Goal: Task Accomplishment & Management: Manage account settings

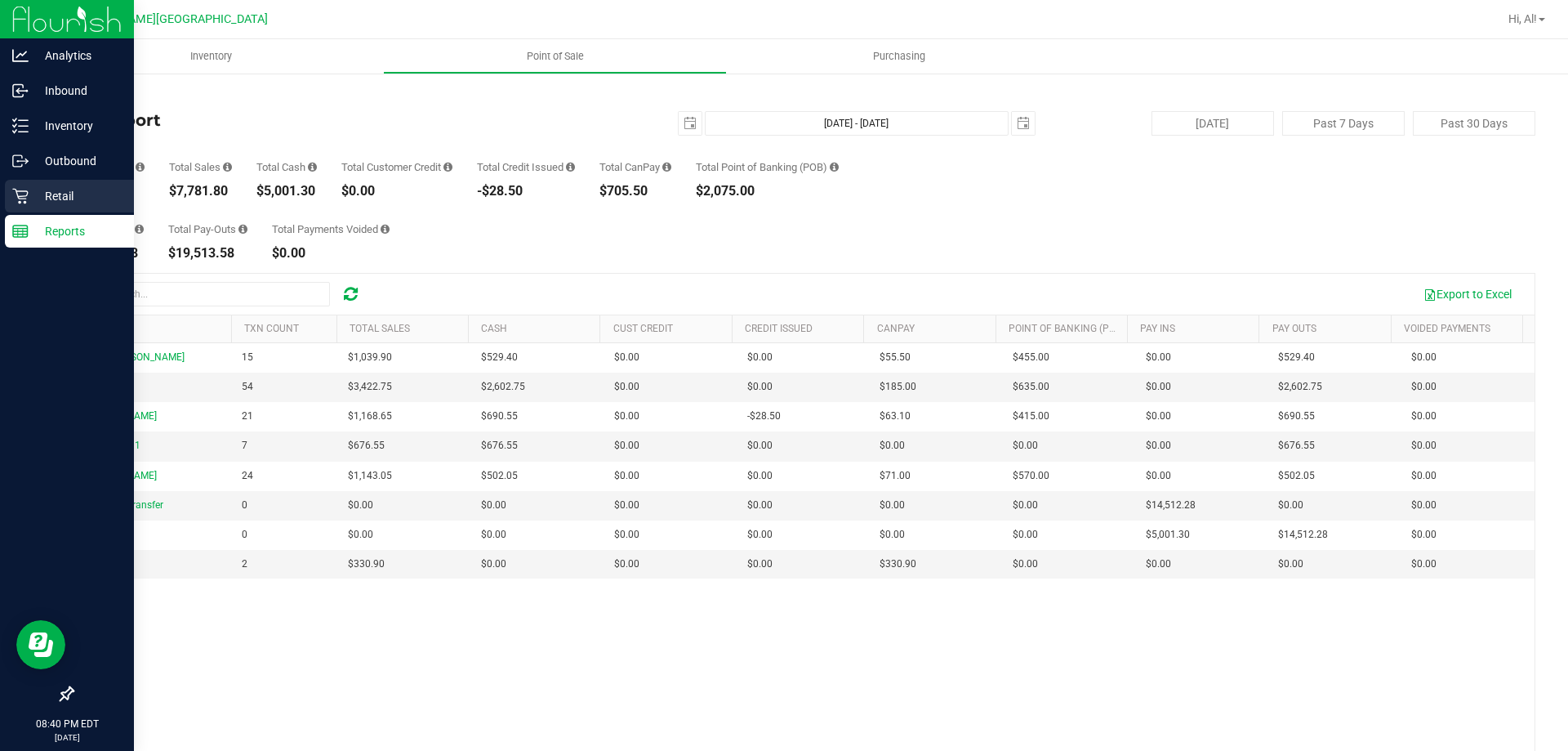
click at [69, 196] on p "Retail" at bounding box center [78, 196] width 98 height 20
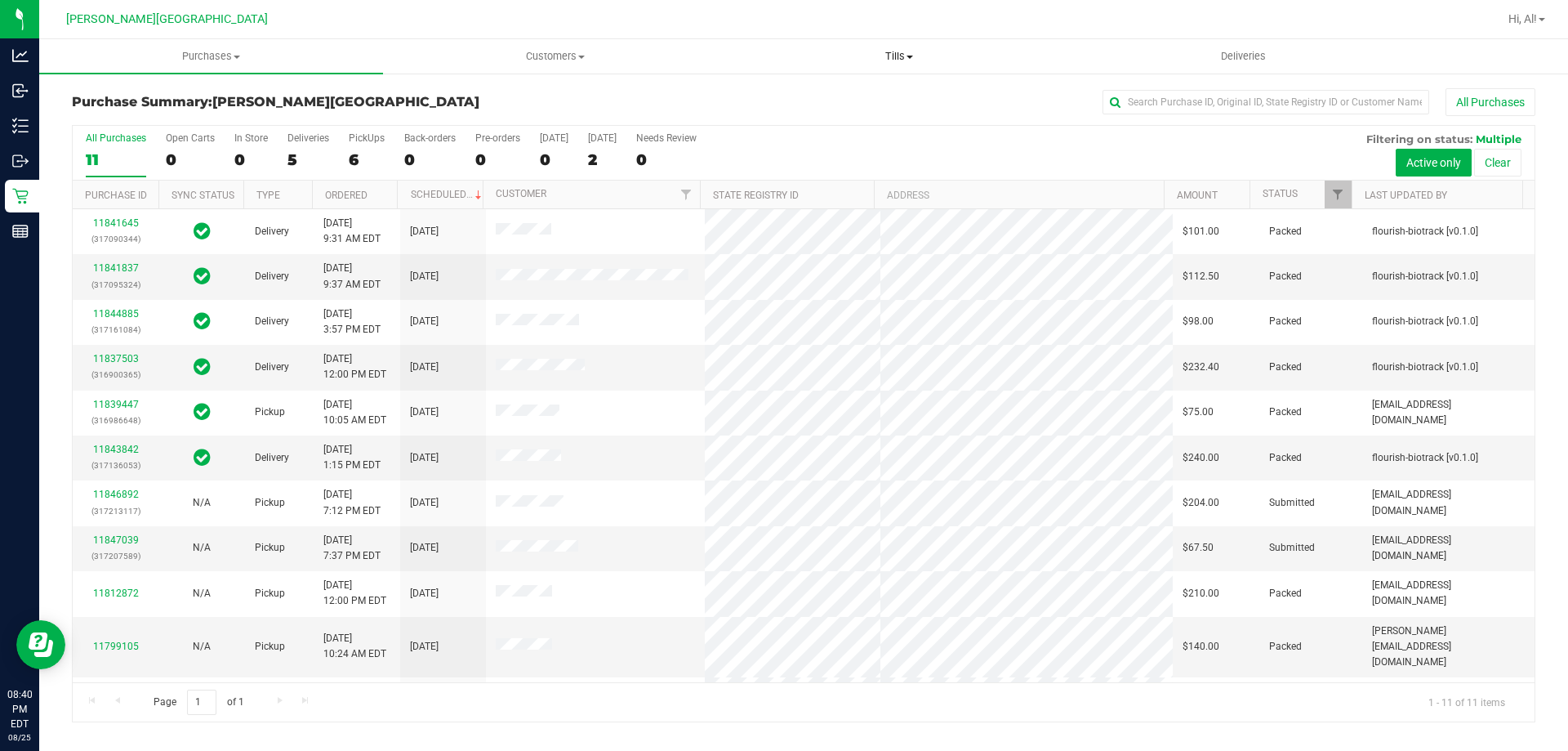
click at [885, 62] on span "Tills" at bounding box center [898, 57] width 342 height 15
drag, startPoint x: 726, startPoint y: 92, endPoint x: 739, endPoint y: 94, distance: 13.2
click at [739, 94] on retail "Purchases Summary of purchases Fulfillment All purchases Customers All customer…" at bounding box center [803, 388] width 1529 height 699
click at [739, 94] on span "Manage tills" at bounding box center [782, 98] width 111 height 14
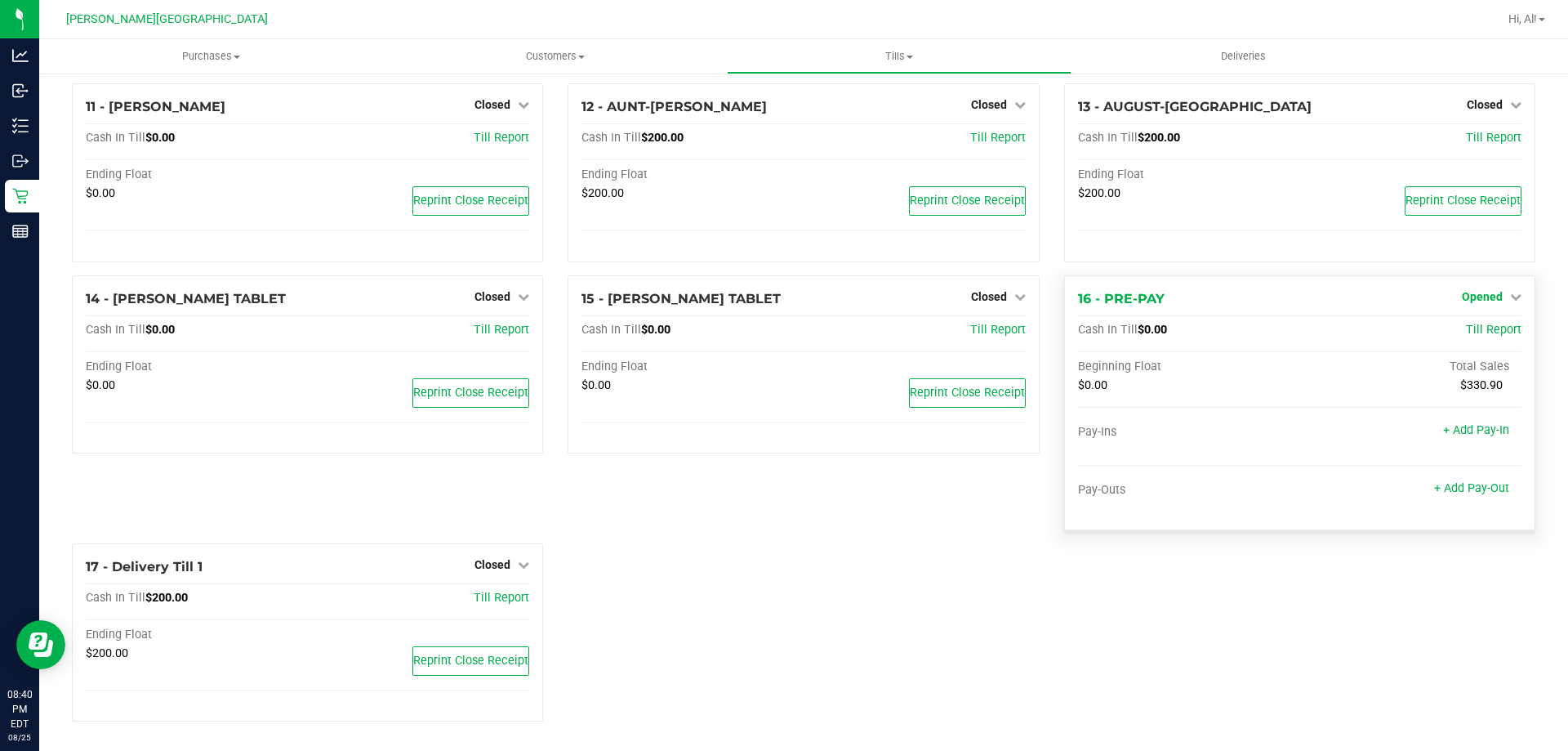
click at [1480, 301] on span "Opened" at bounding box center [1482, 297] width 41 height 13
click at [1462, 335] on link "Close Till" at bounding box center [1484, 330] width 44 height 13
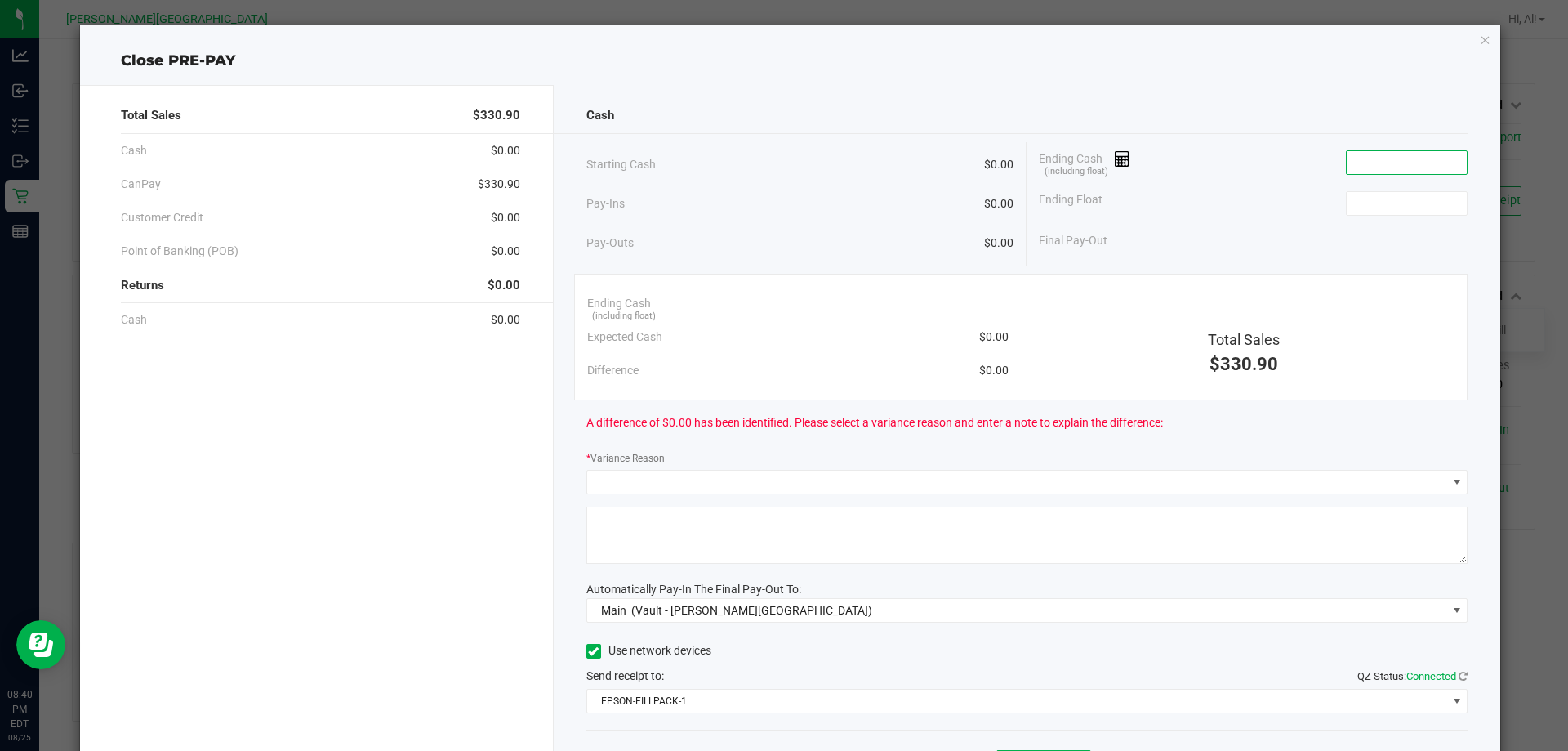
click at [1368, 151] on input at bounding box center [1406, 163] width 120 height 23
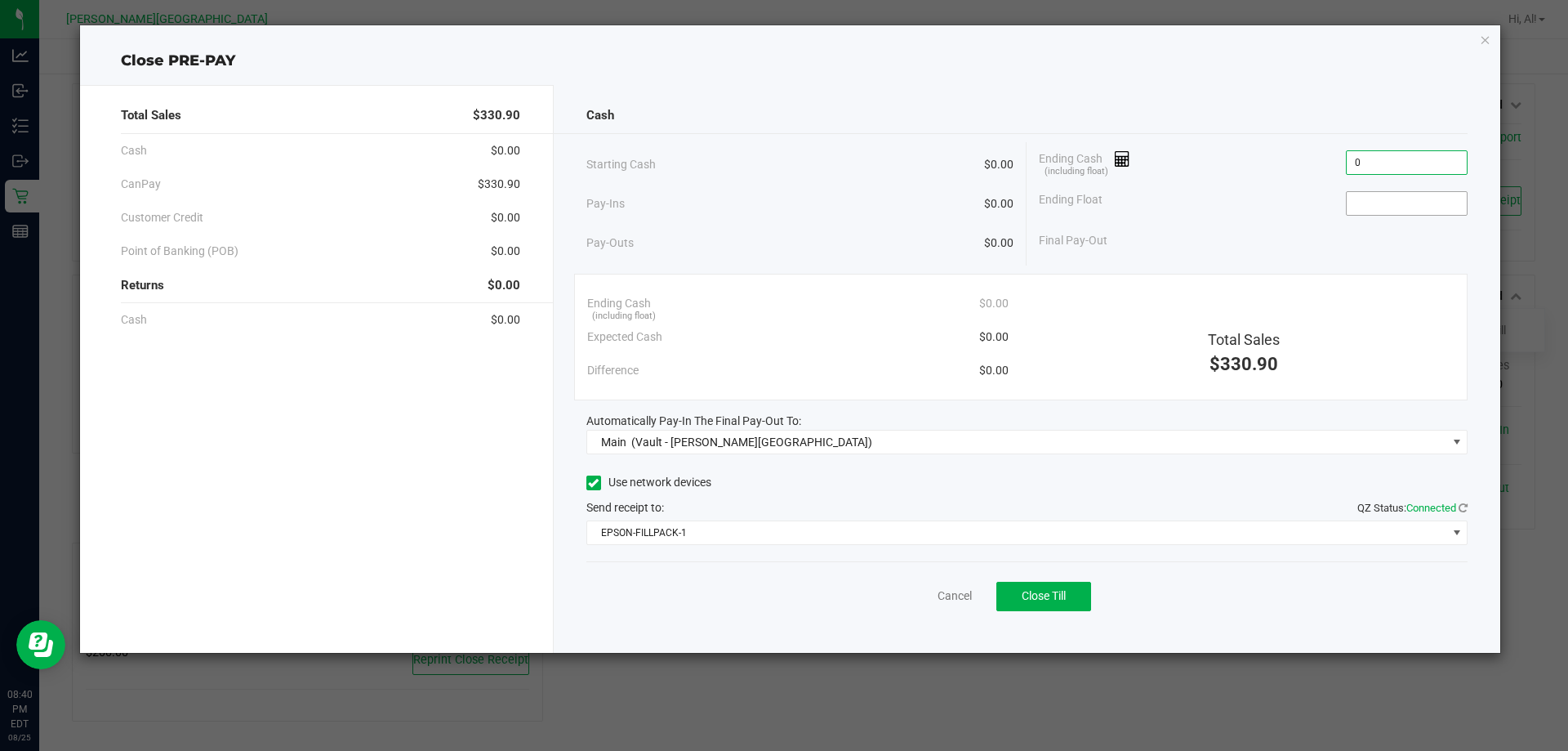
type input "$0.00"
click at [1366, 192] on input at bounding box center [1406, 203] width 120 height 23
type input "$0.00"
click at [1299, 220] on div "Ending Float $0.00" at bounding box center [1252, 202] width 428 height 41
click at [1038, 600] on span "Close Till" at bounding box center [1043, 596] width 44 height 13
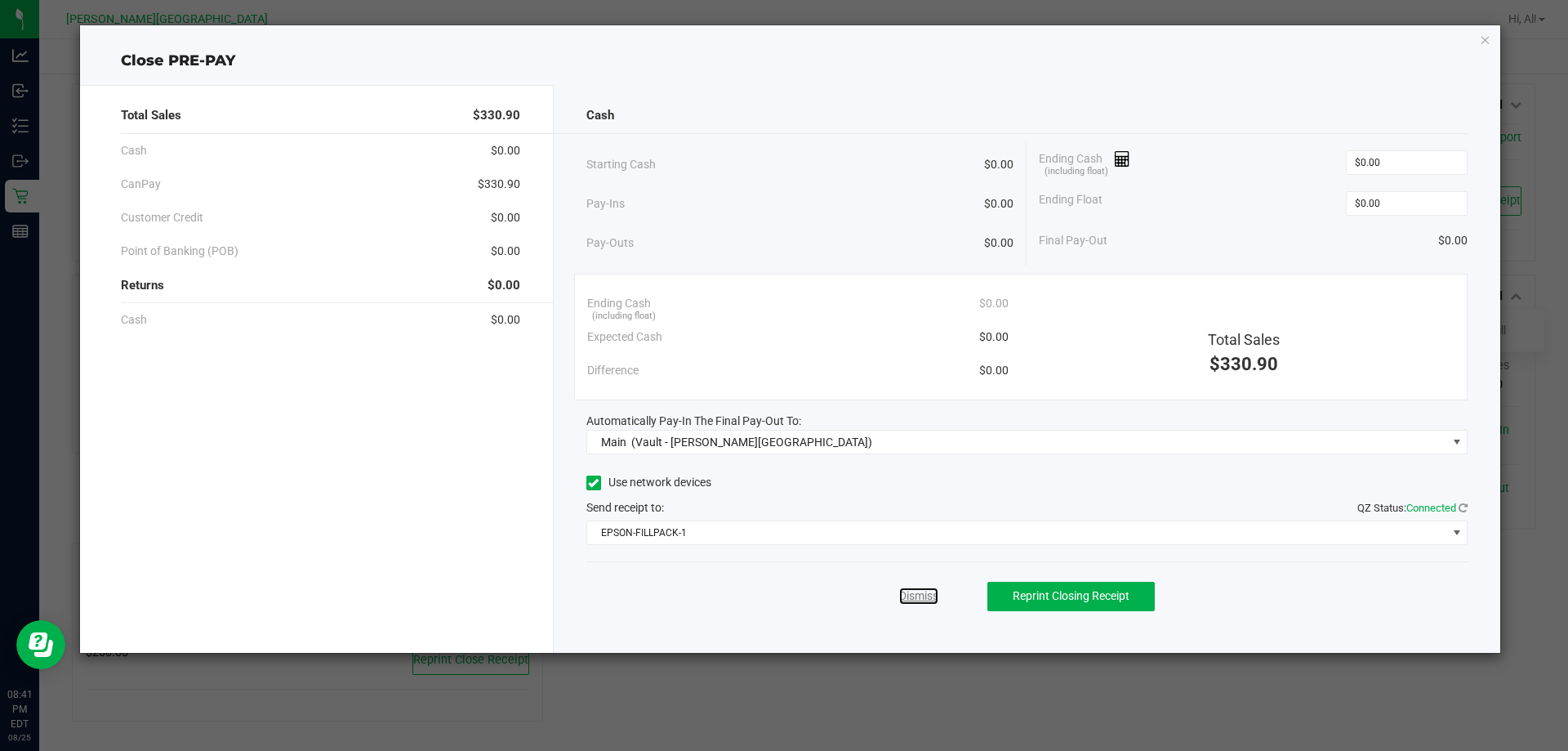
click at [916, 591] on link "Dismiss" at bounding box center [918, 596] width 39 height 17
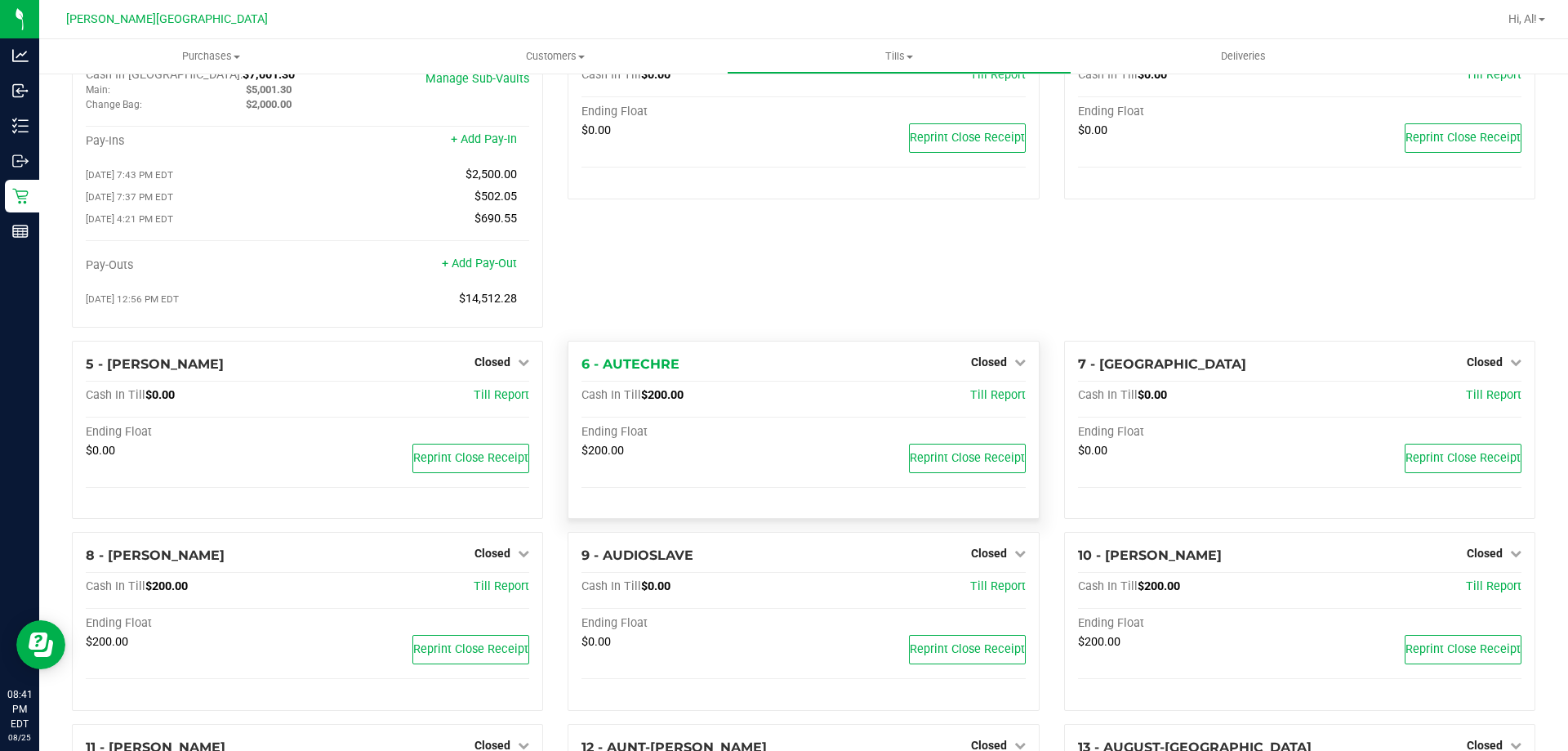
scroll to position [0, 0]
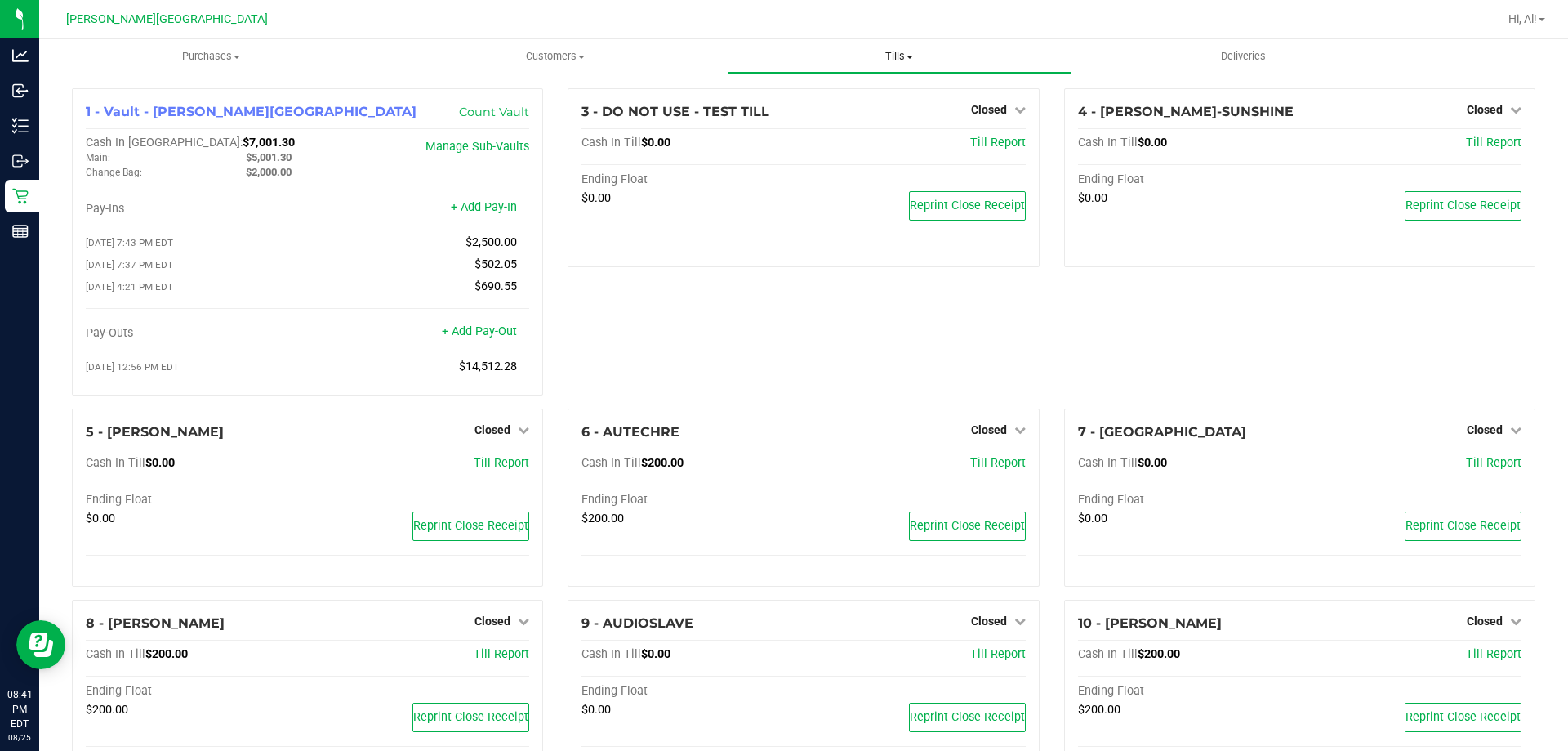
click at [895, 61] on span "Tills" at bounding box center [898, 57] width 342 height 15
click at [889, 115] on li "Reconcile e-payments" at bounding box center [899, 118] width 344 height 20
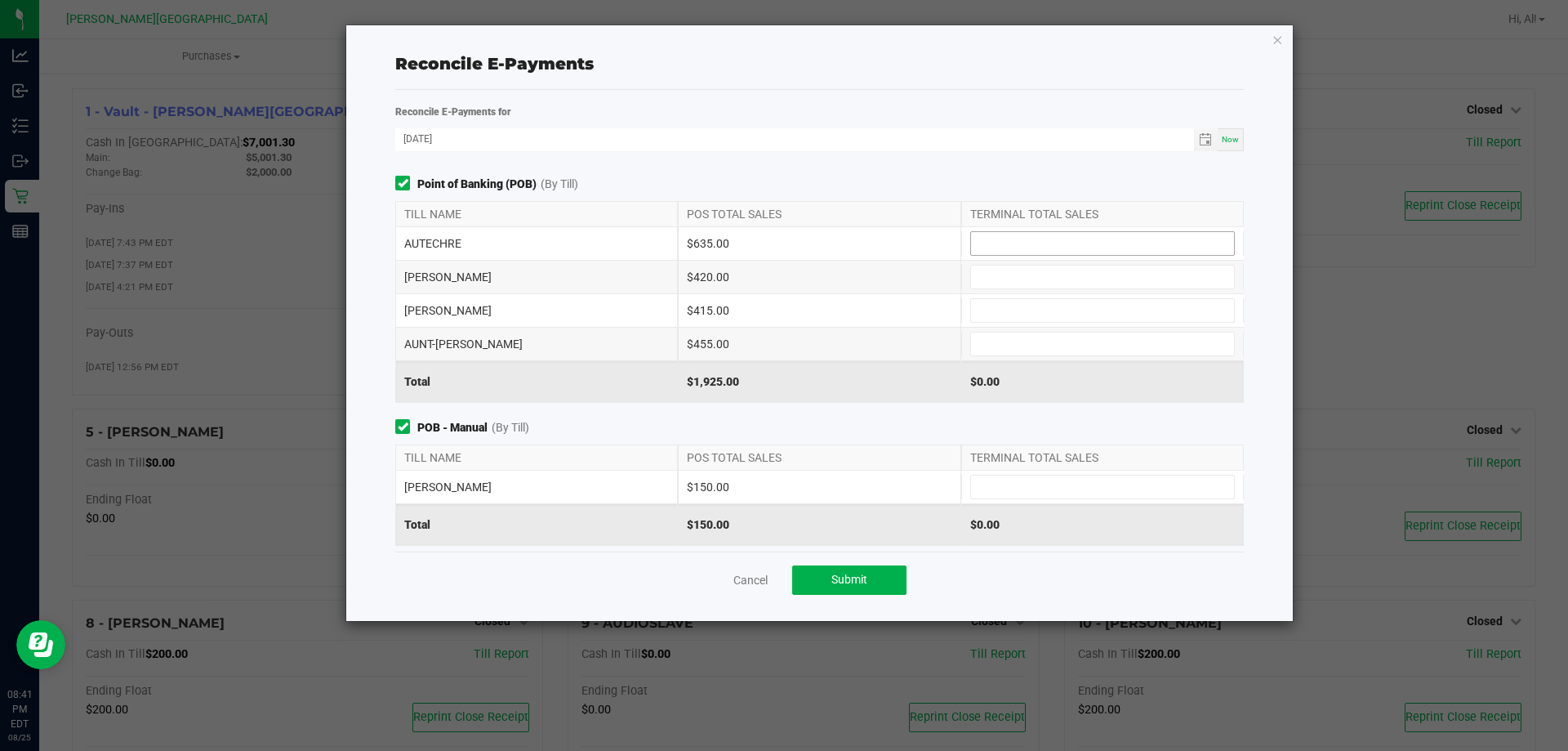
click at [995, 246] on input at bounding box center [1103, 243] width 263 height 23
type input "$635.00"
type input "$420.00"
type input "$415.00"
type input "$455.00"
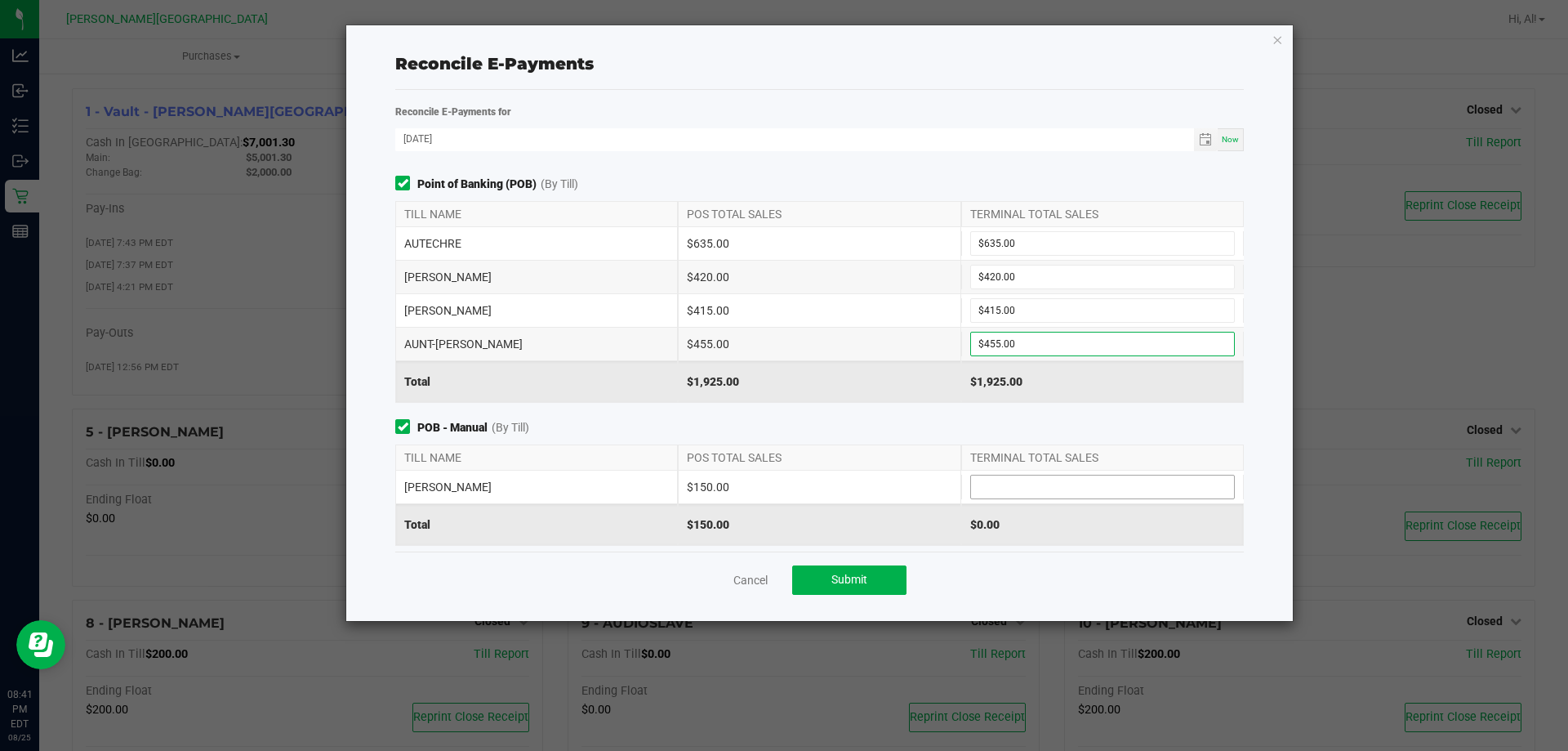
click at [1044, 491] on input at bounding box center [1103, 487] width 263 height 23
type input "$150.00"
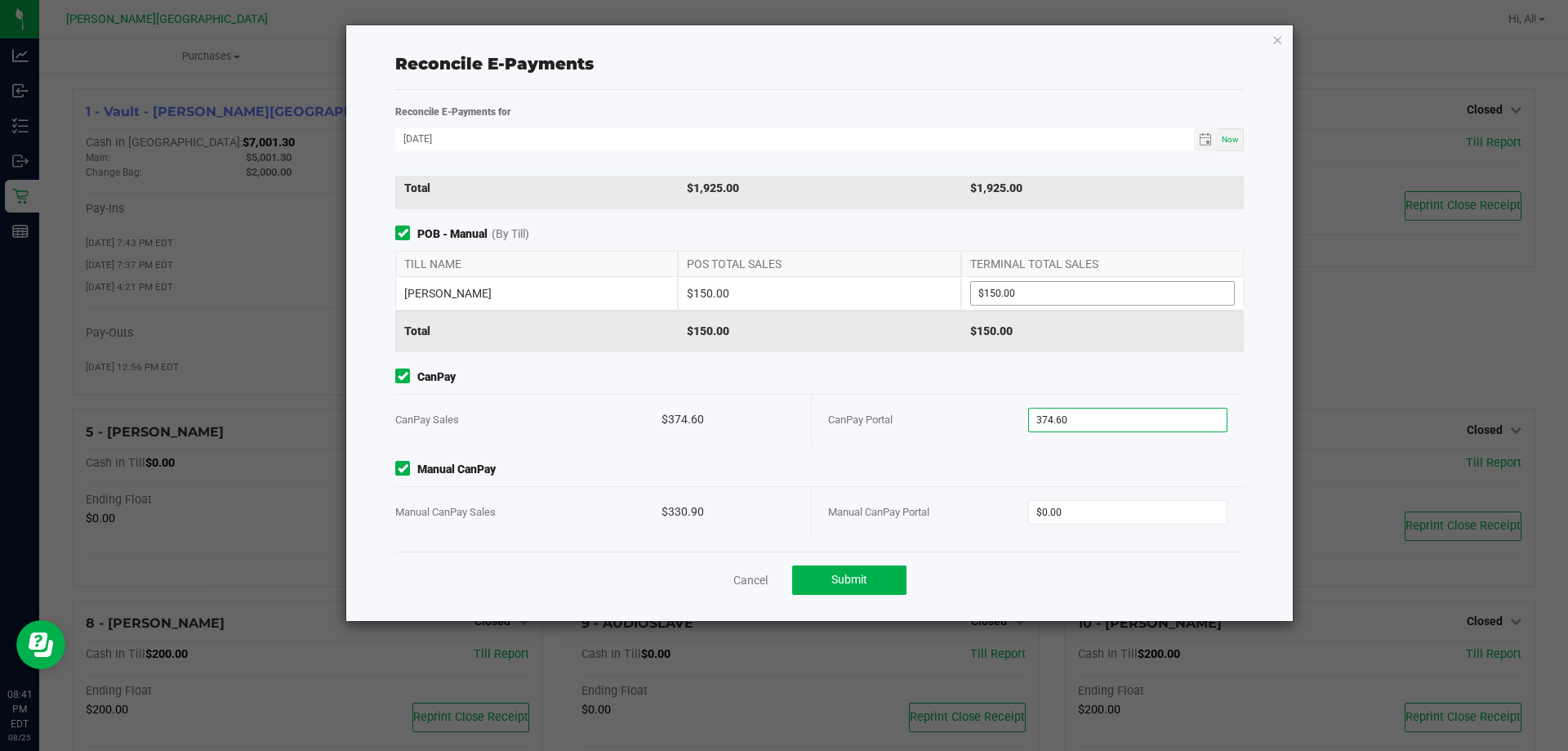
type input "$374.60"
type input "$330.90"
click at [1014, 469] on span "Manual CanPay" at bounding box center [819, 469] width 848 height 17
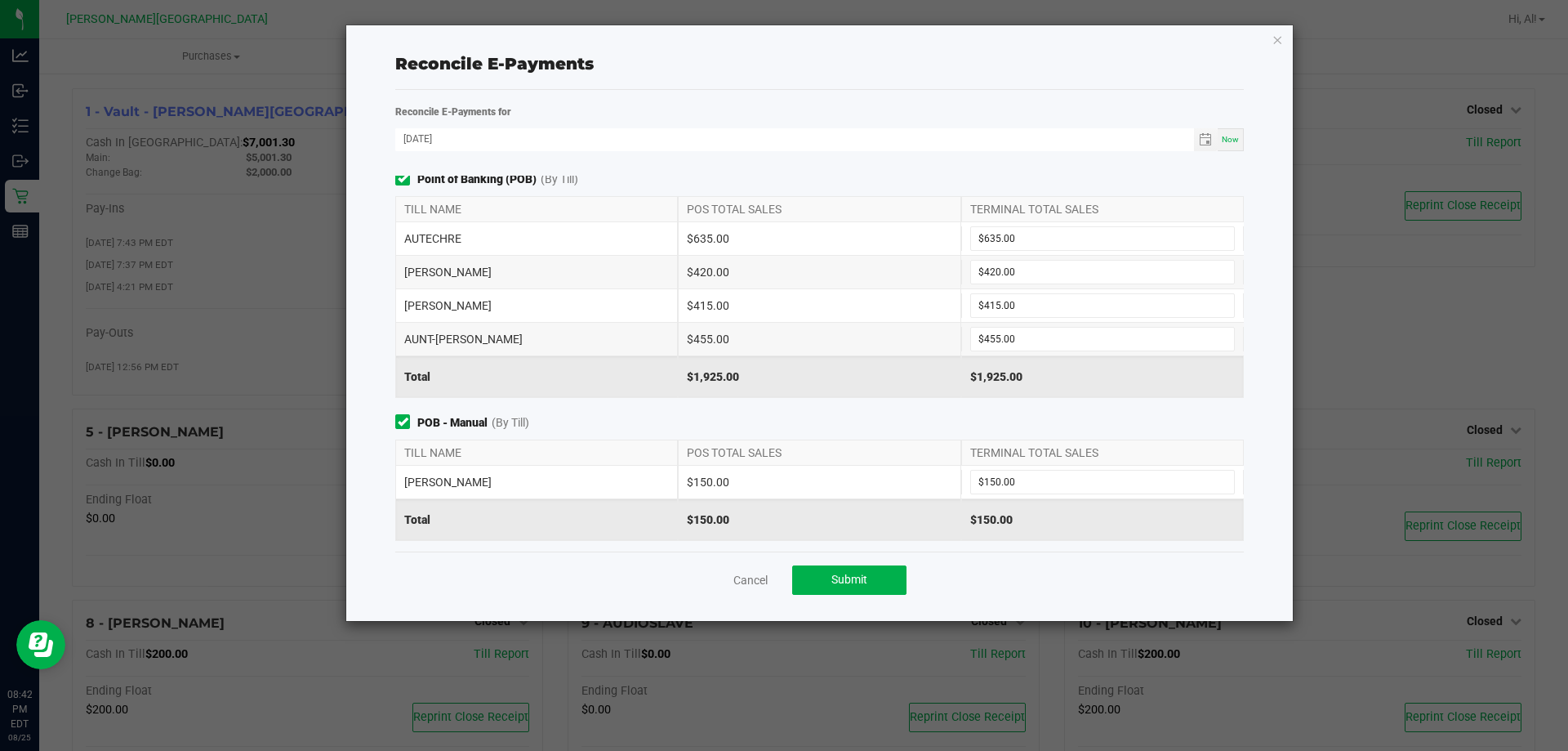
scroll to position [0, 0]
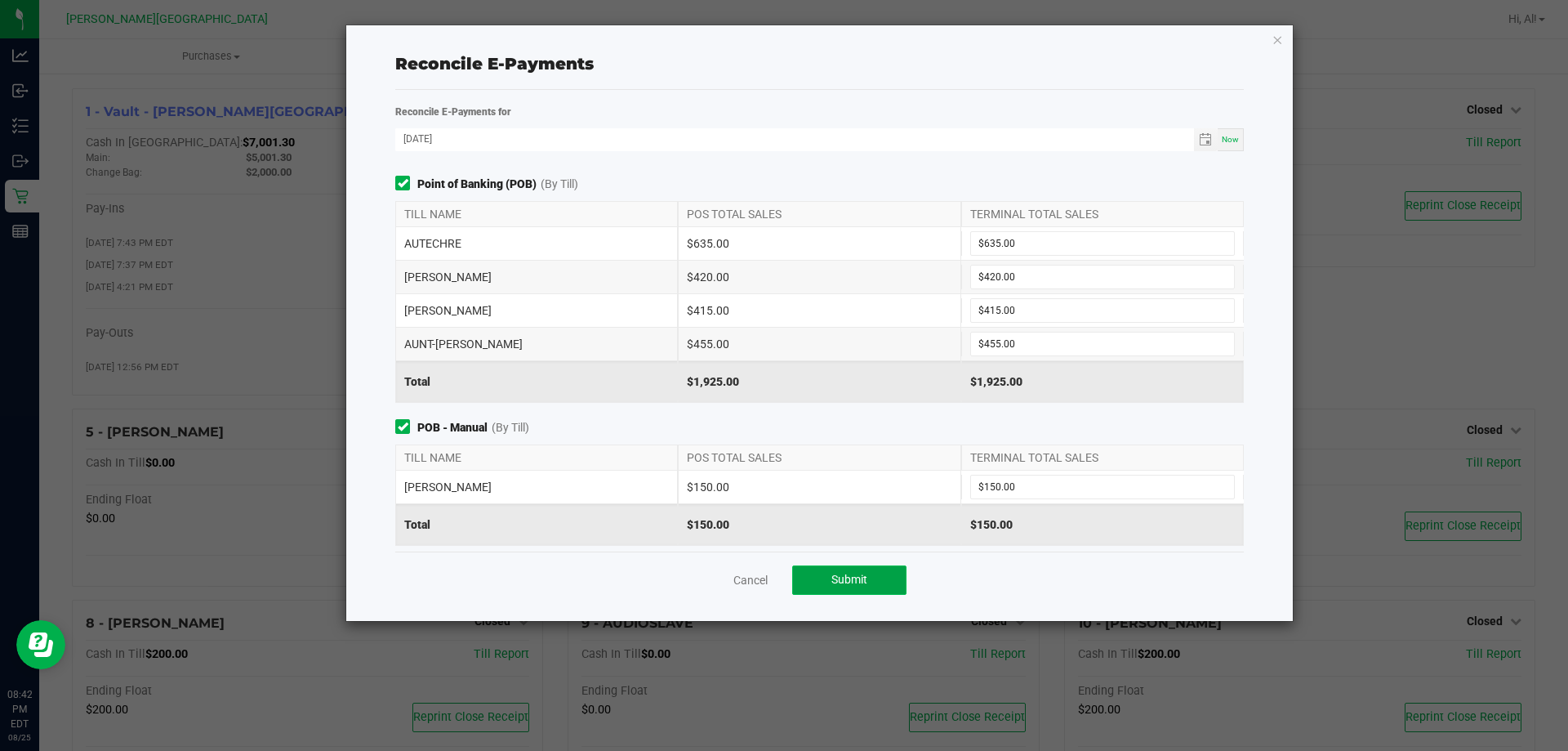
click at [882, 576] on button "Submit" at bounding box center [849, 580] width 114 height 29
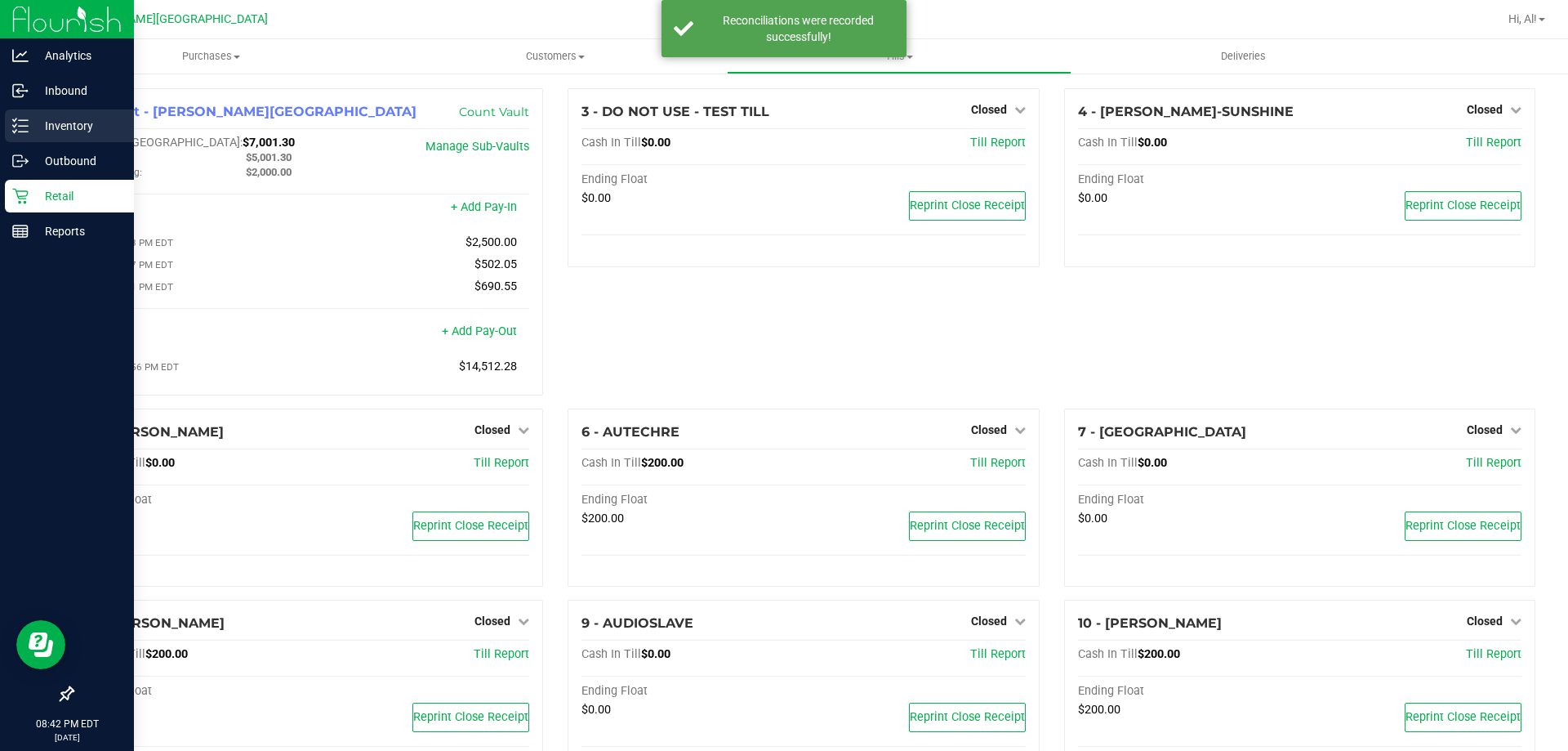
click at [46, 119] on p "Inventory" at bounding box center [78, 126] width 98 height 20
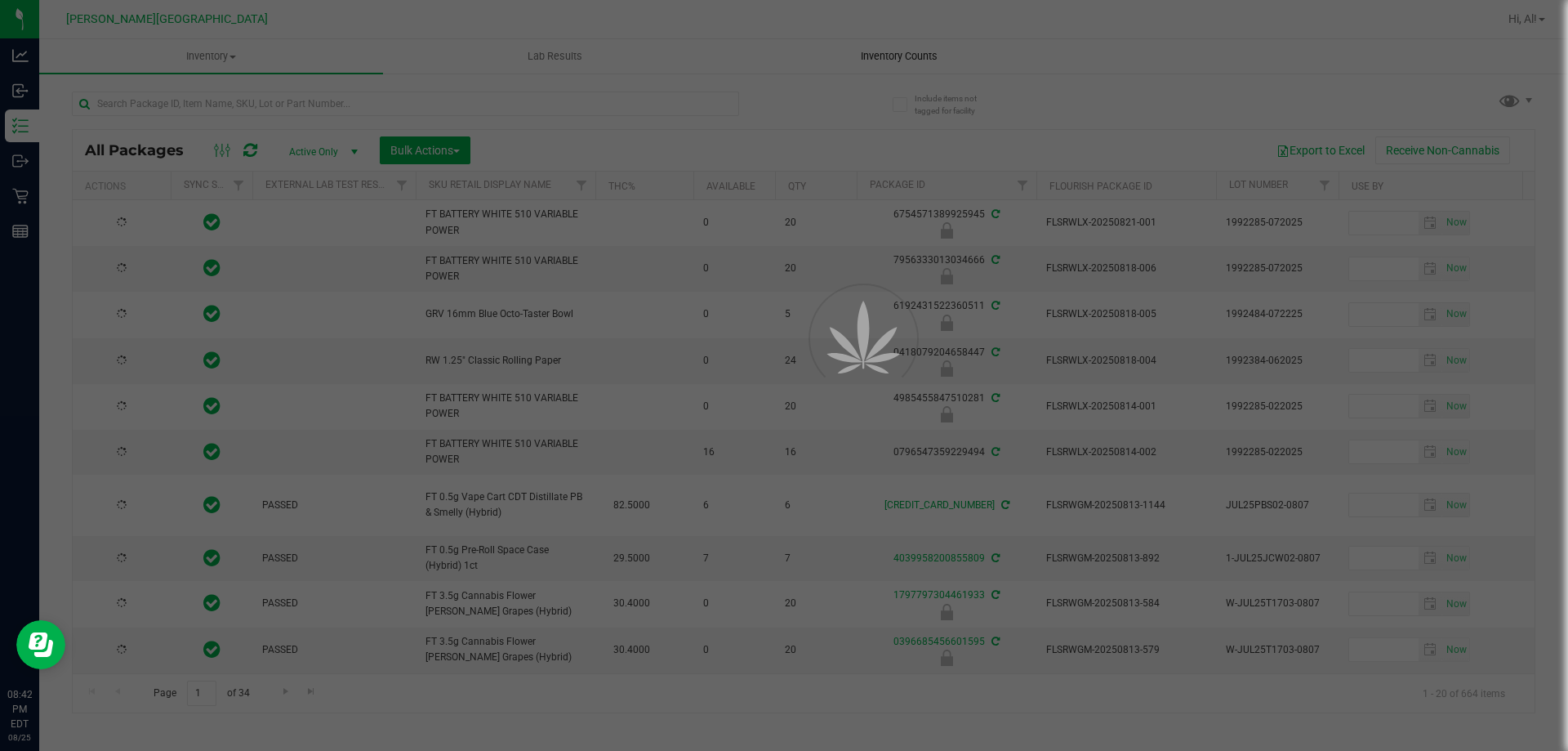
click at [919, 65] on div at bounding box center [784, 376] width 1568 height 751
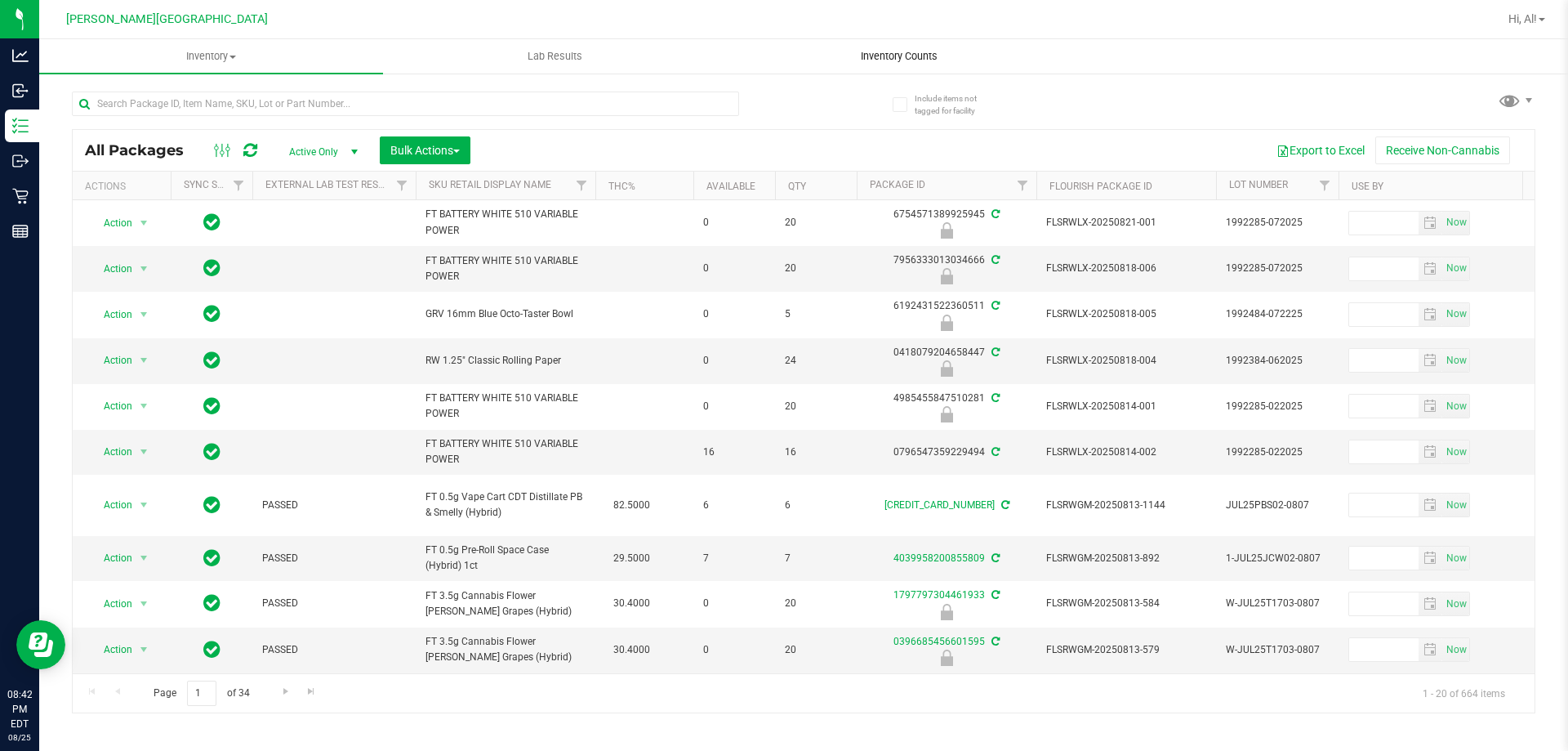
click at [920, 62] on span "Inventory Counts" at bounding box center [899, 57] width 121 height 15
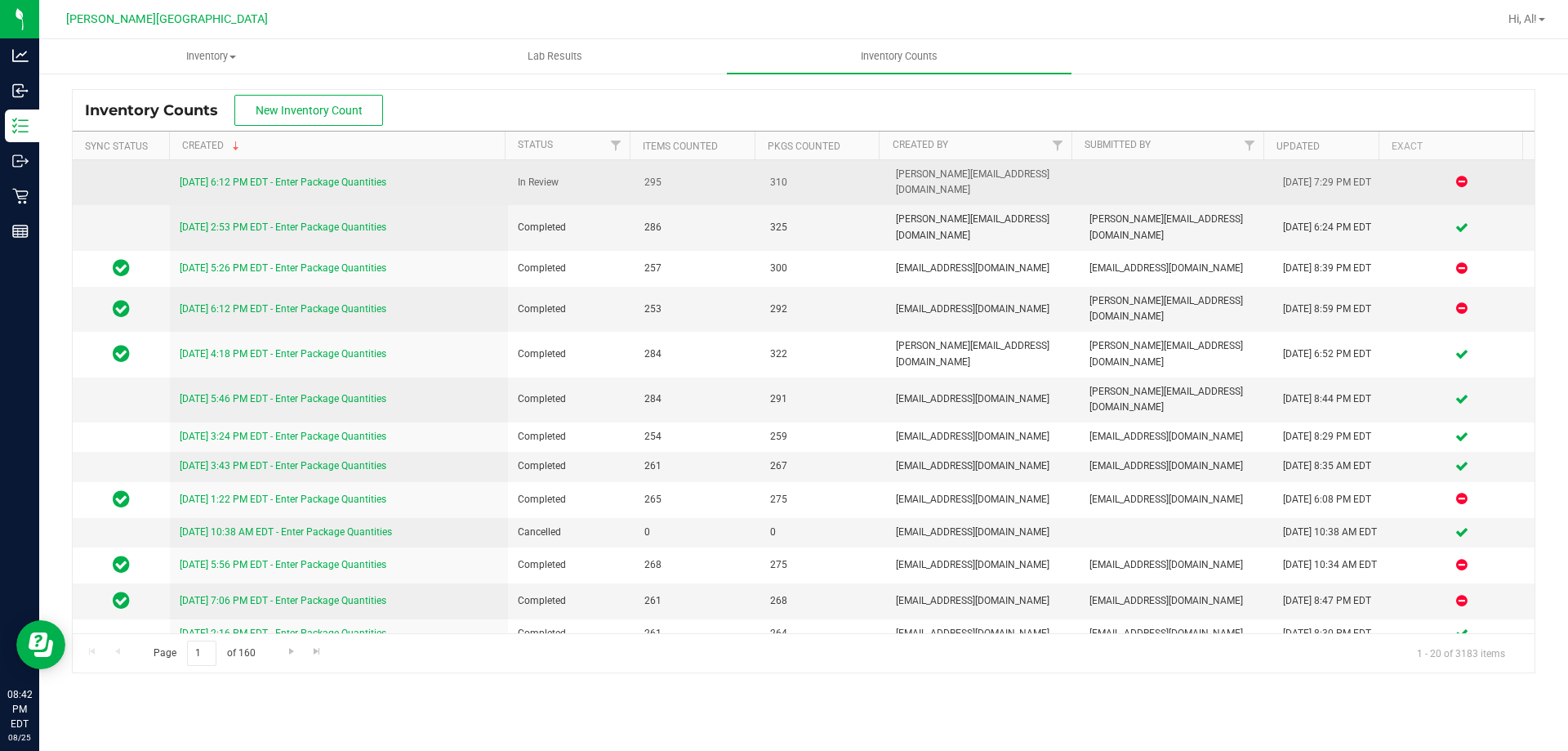
click at [330, 177] on link "[DATE] 6:12 PM EDT - Enter Package Quantities" at bounding box center [283, 183] width 206 height 11
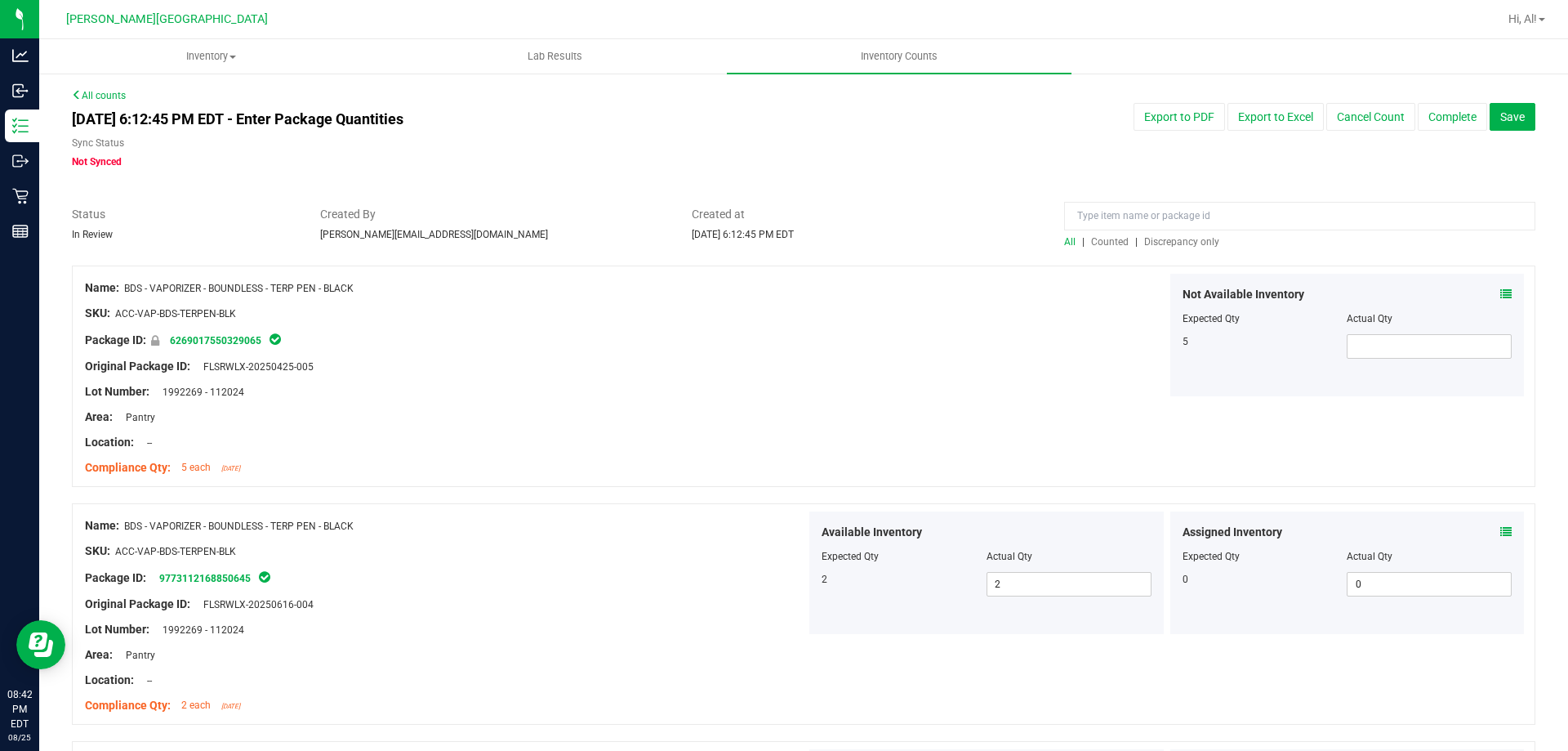
click at [1149, 239] on span "Discrepancy only" at bounding box center [1181, 242] width 75 height 11
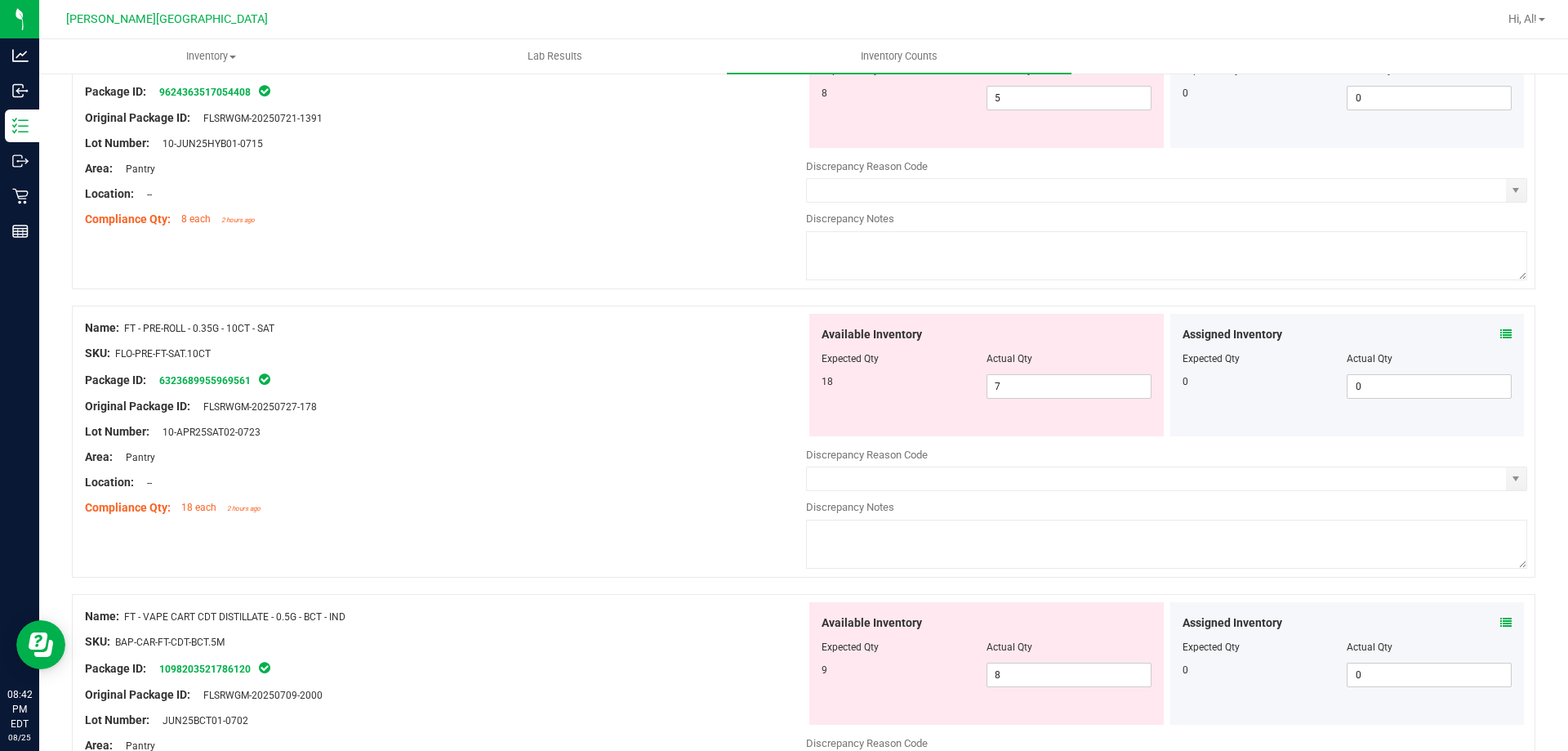
scroll to position [735, 0]
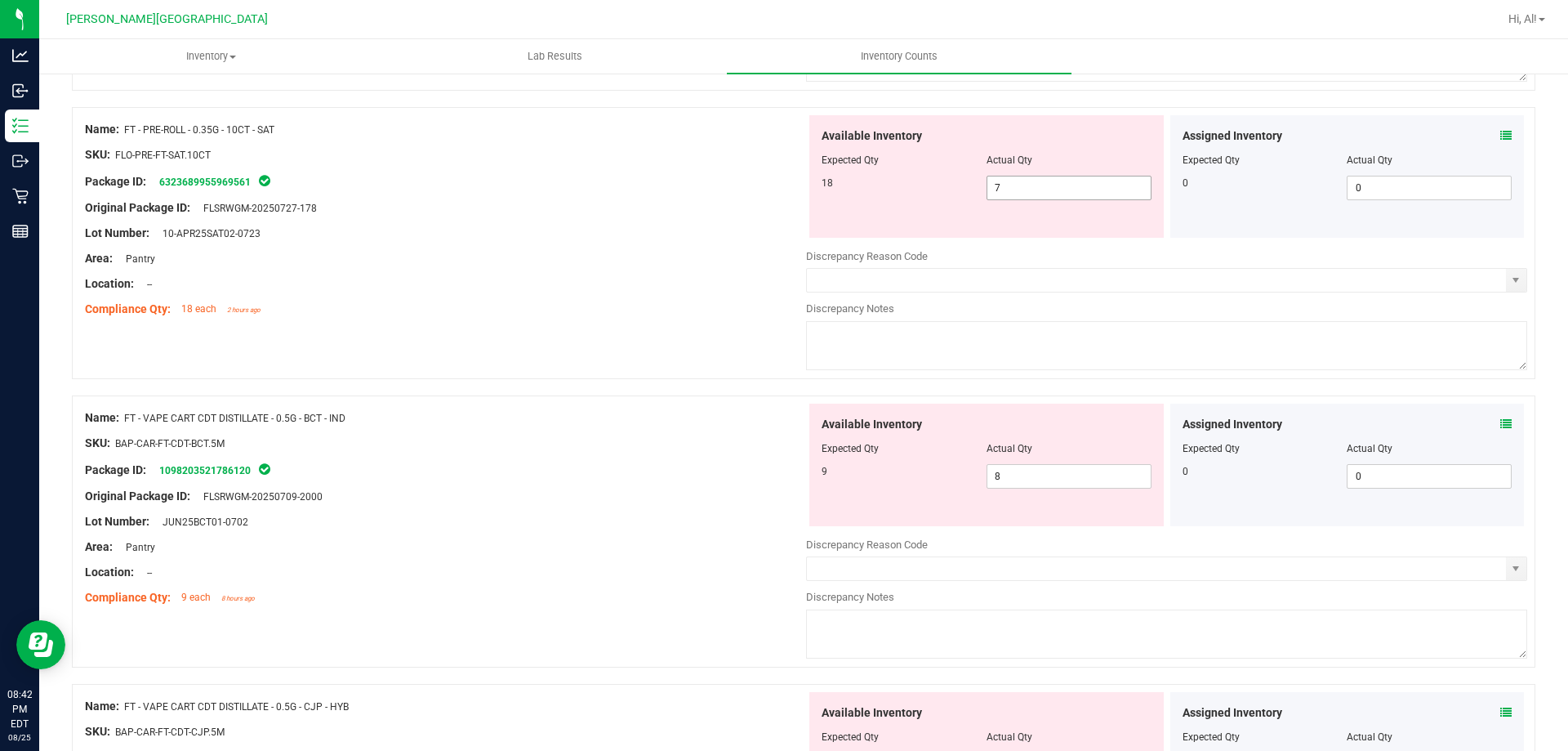
click at [1002, 180] on span "7 7" at bounding box center [1069, 188] width 165 height 25
click at [1002, 180] on input "7" at bounding box center [1069, 188] width 164 height 23
click at [677, 207] on div "Original Package ID: FLSRWGM-20250727-178" at bounding box center [445, 208] width 722 height 17
click at [1002, 195] on span "7 7" at bounding box center [1069, 188] width 165 height 25
click at [1002, 195] on input "7" at bounding box center [1069, 188] width 164 height 23
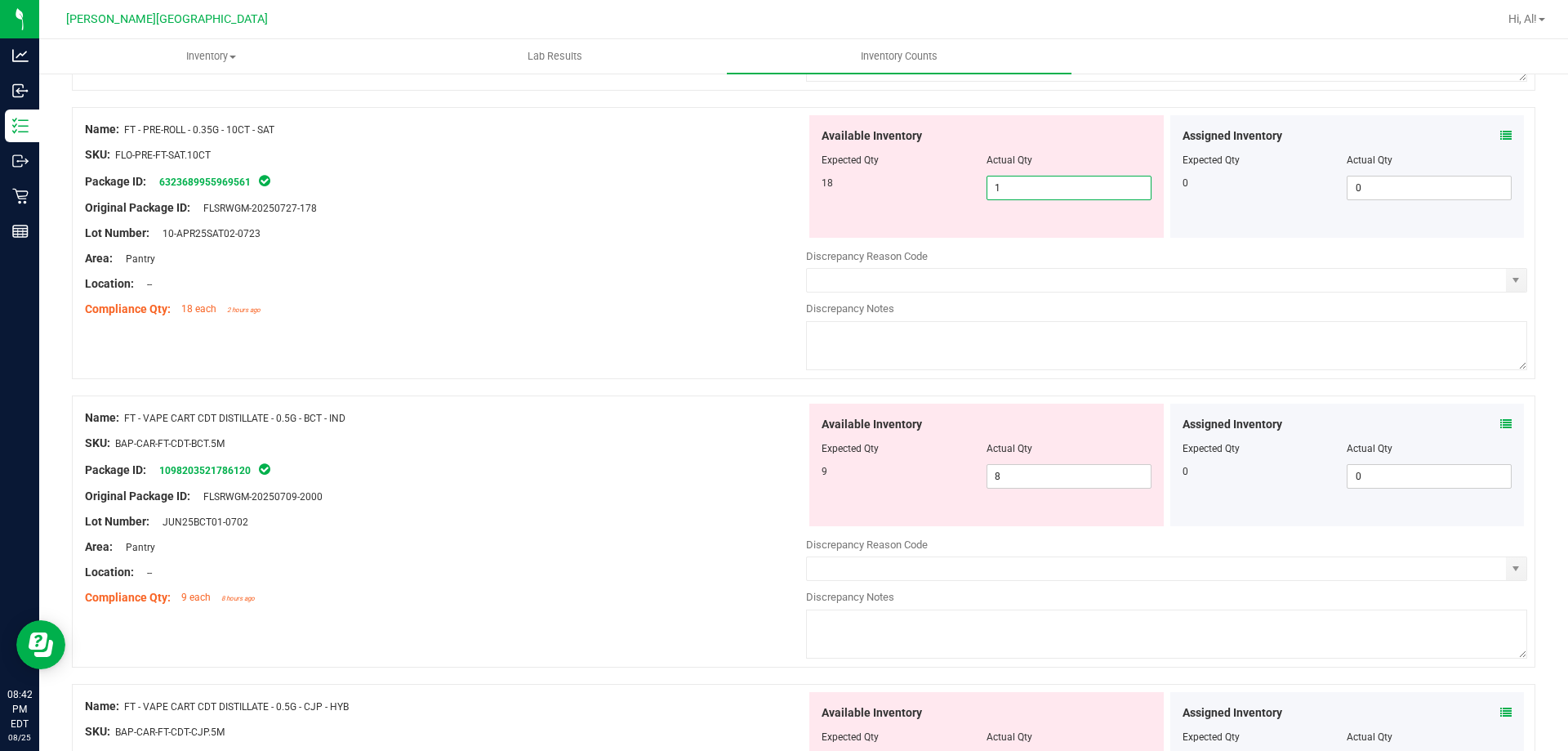
type input "18"
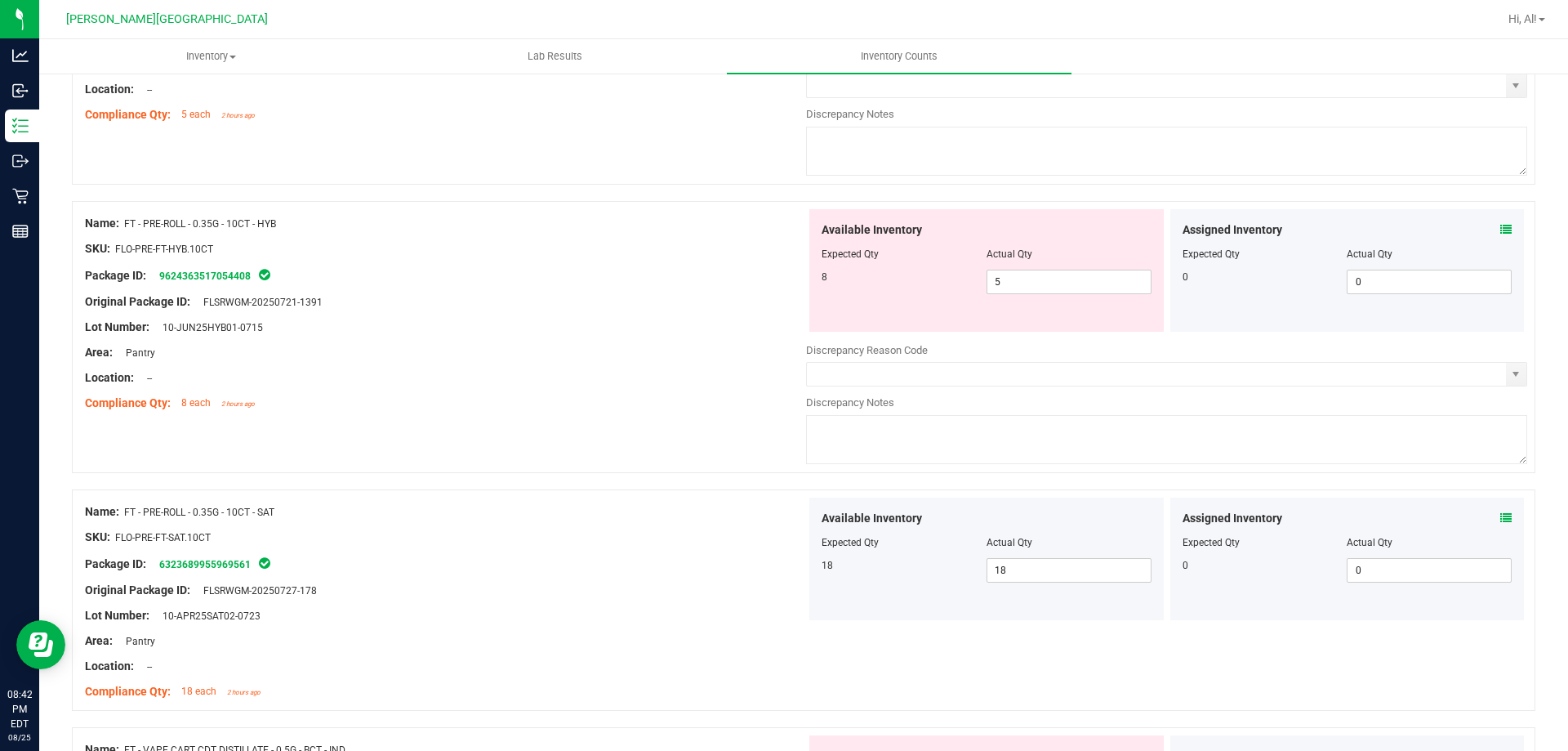
scroll to position [326, 0]
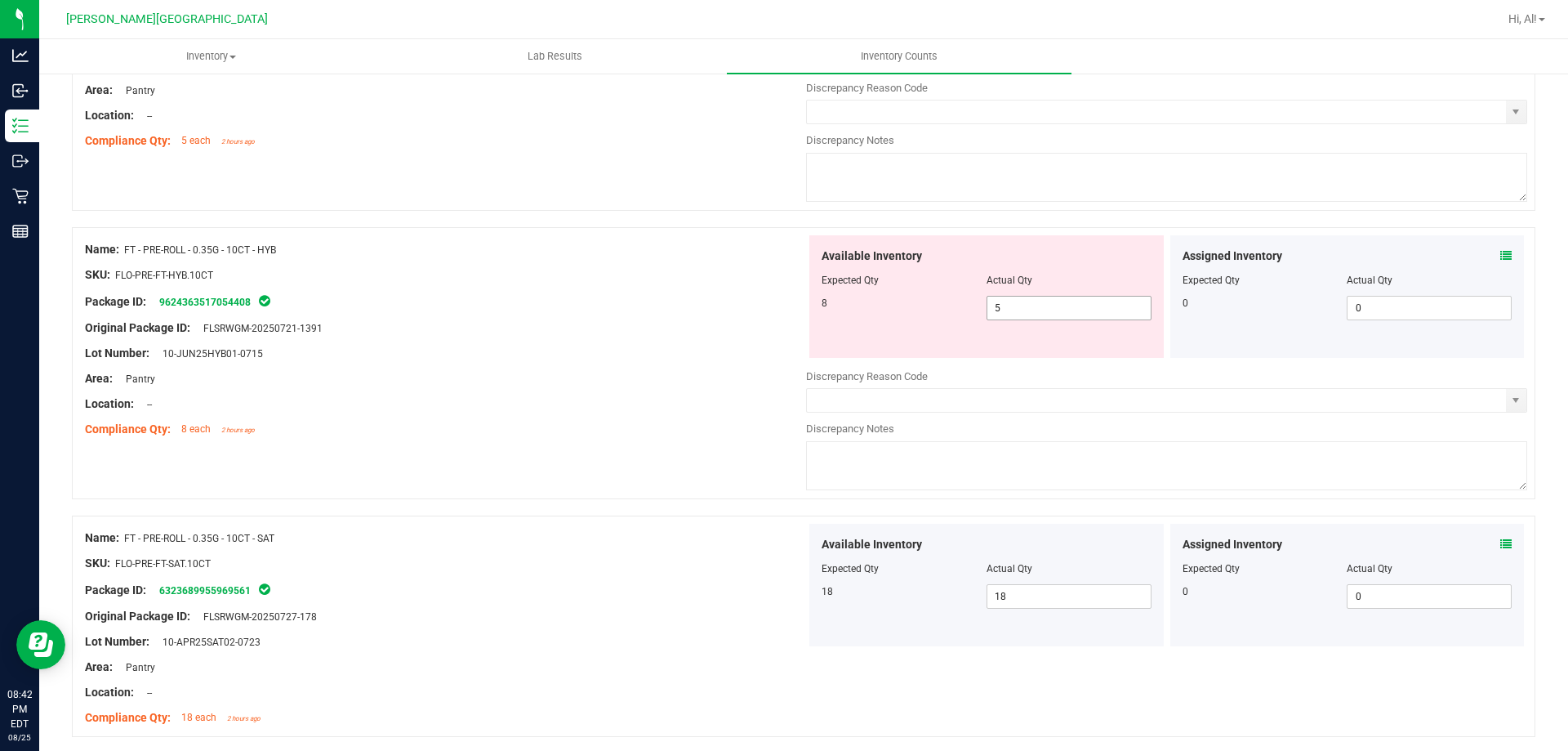
click at [1002, 310] on span "5 5" at bounding box center [1069, 308] width 165 height 25
click at [1002, 310] on input "5" at bounding box center [1069, 307] width 164 height 23
type input "8"
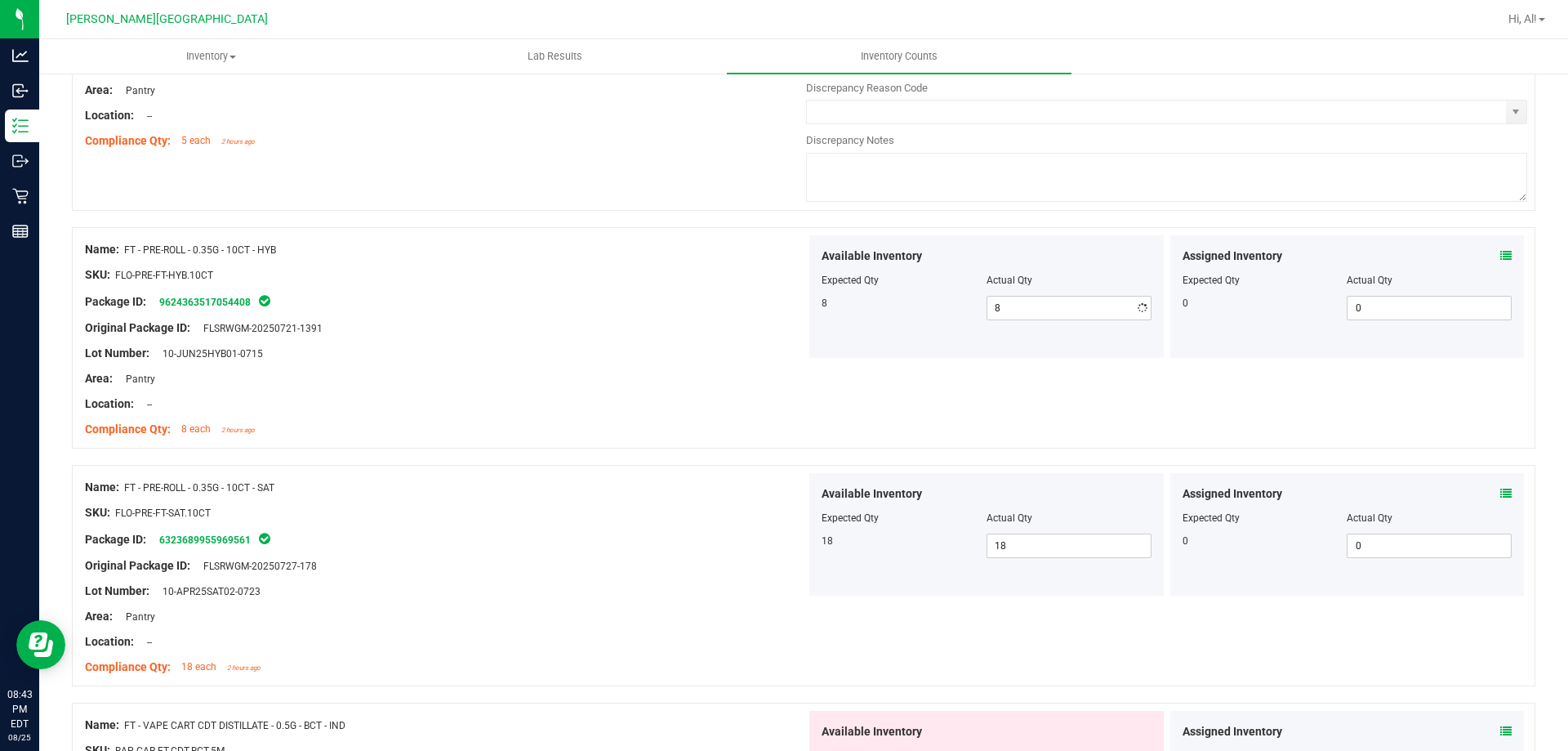
click at [765, 323] on div "Original Package ID: FLSRWGM-20250721-1391" at bounding box center [445, 328] width 722 height 17
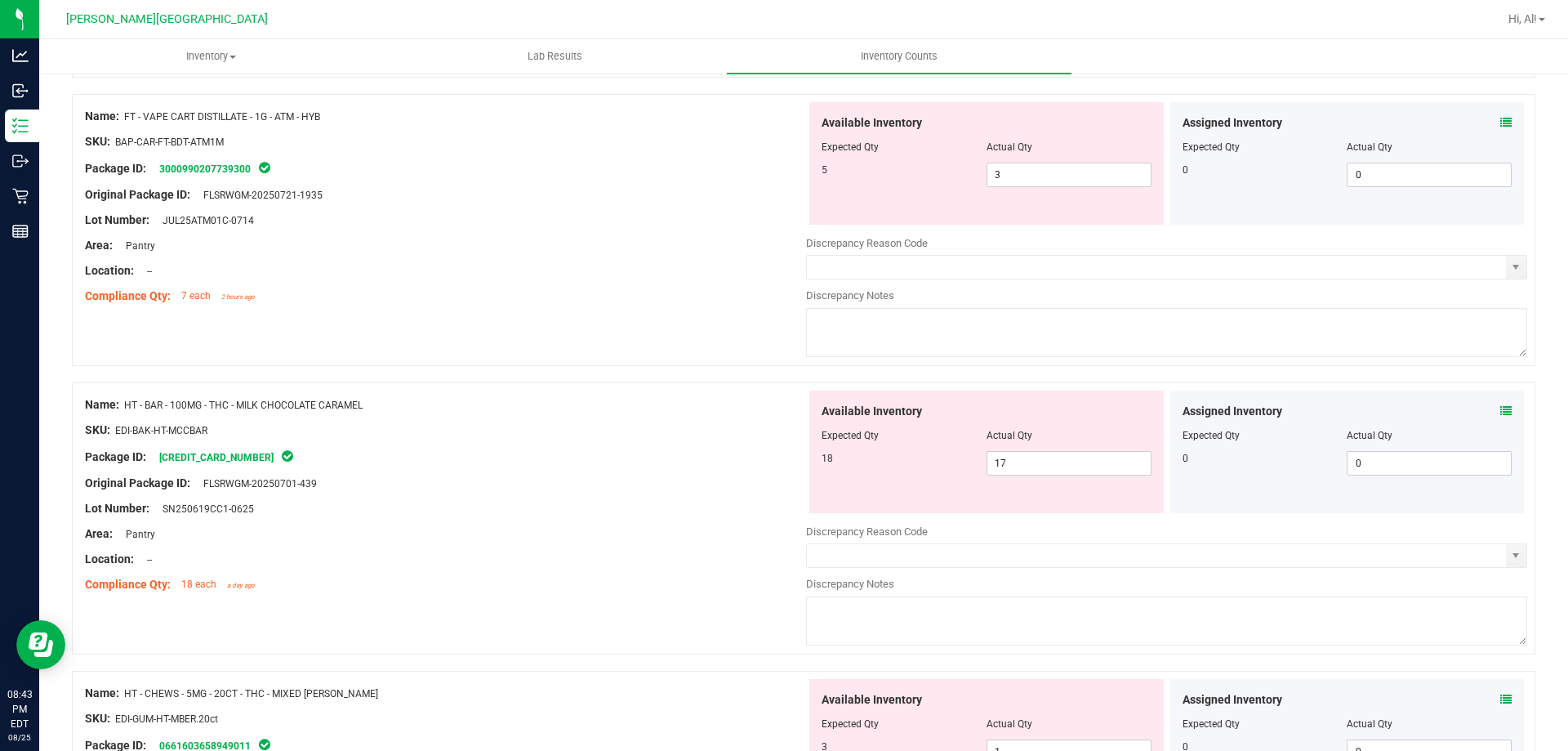
scroll to position [2532, 0]
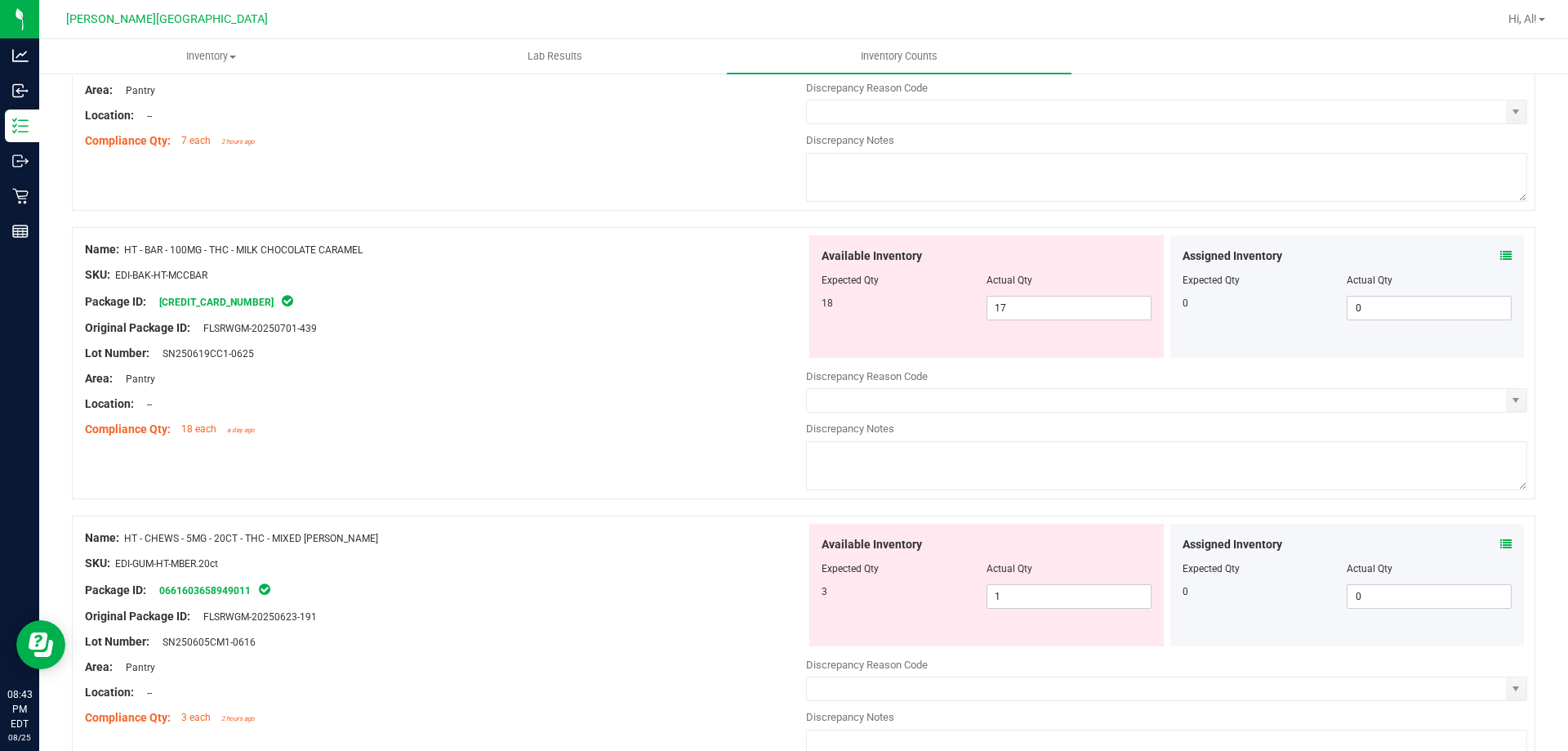
click at [638, 305] on div "Package ID: [CREDIT_CARD_NUMBER]" at bounding box center [445, 301] width 722 height 20
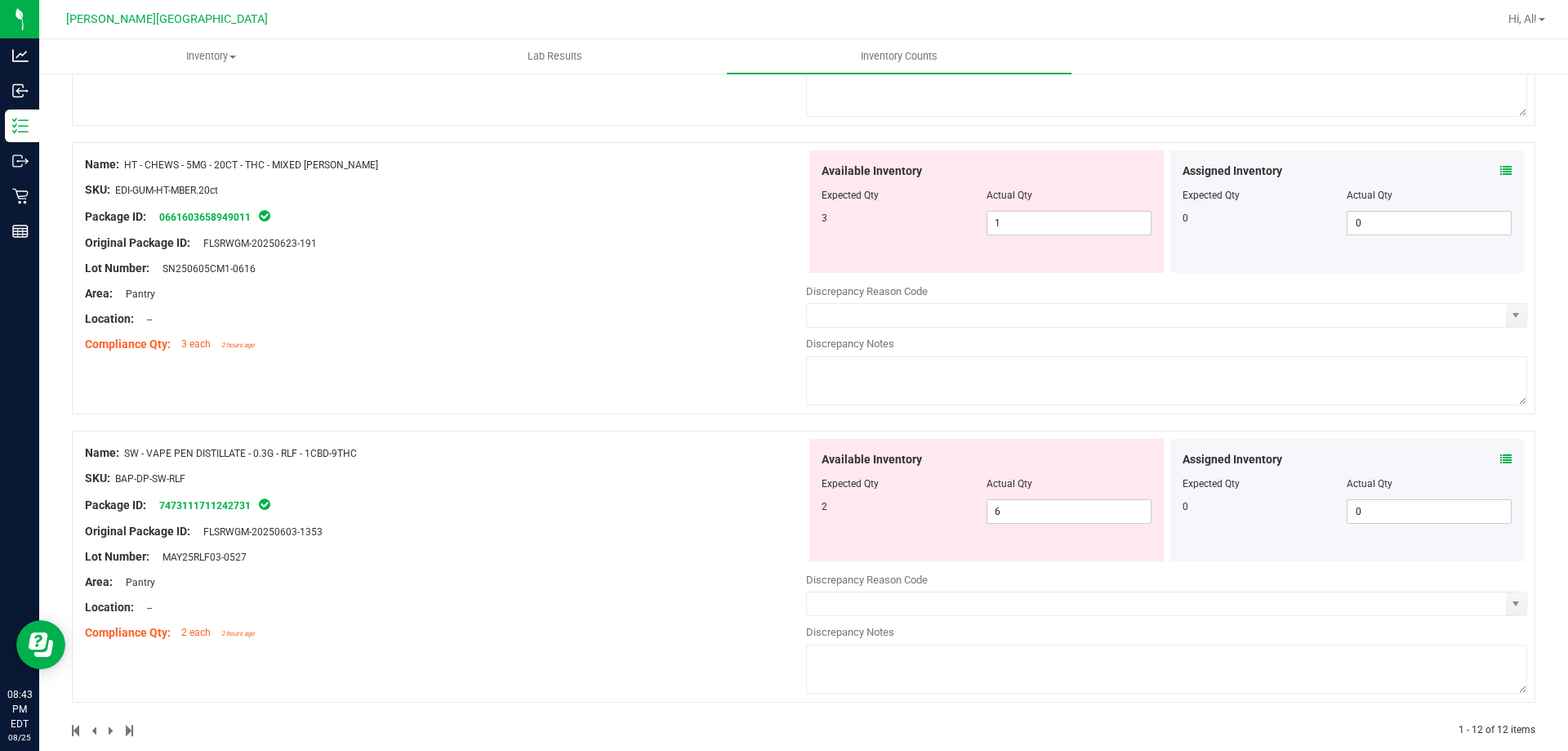
scroll to position [2929, 0]
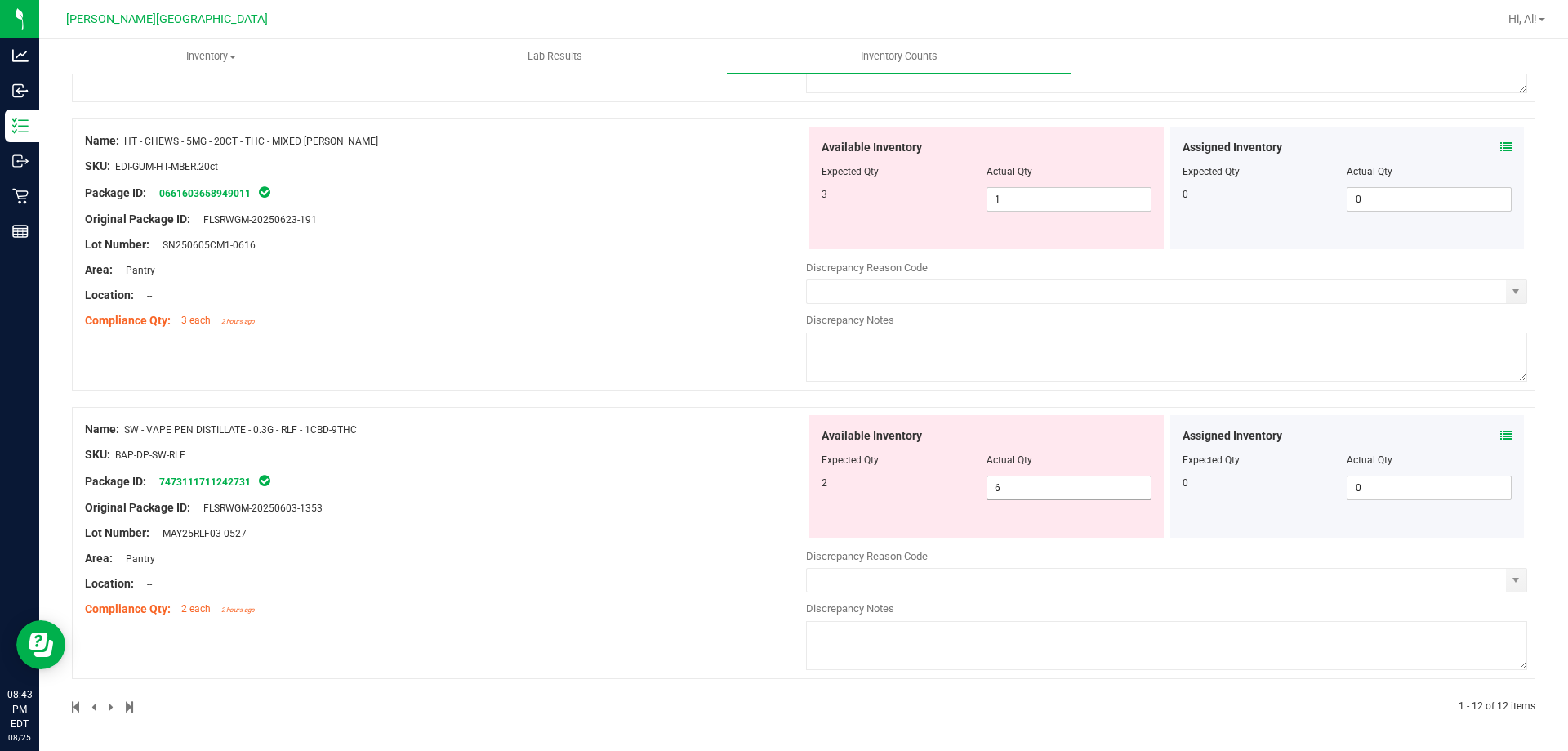
click at [994, 489] on span "6 6" at bounding box center [1069, 488] width 165 height 25
click at [994, 489] on input "6" at bounding box center [1069, 487] width 164 height 23
type input "2"
click at [535, 494] on div "Name: SW - VAPE PEN DISTILLATE - 0.3G - RLF - 1CBD-9THC SKU: BAP-DP-SW-RLF Pack…" at bounding box center [445, 519] width 722 height 208
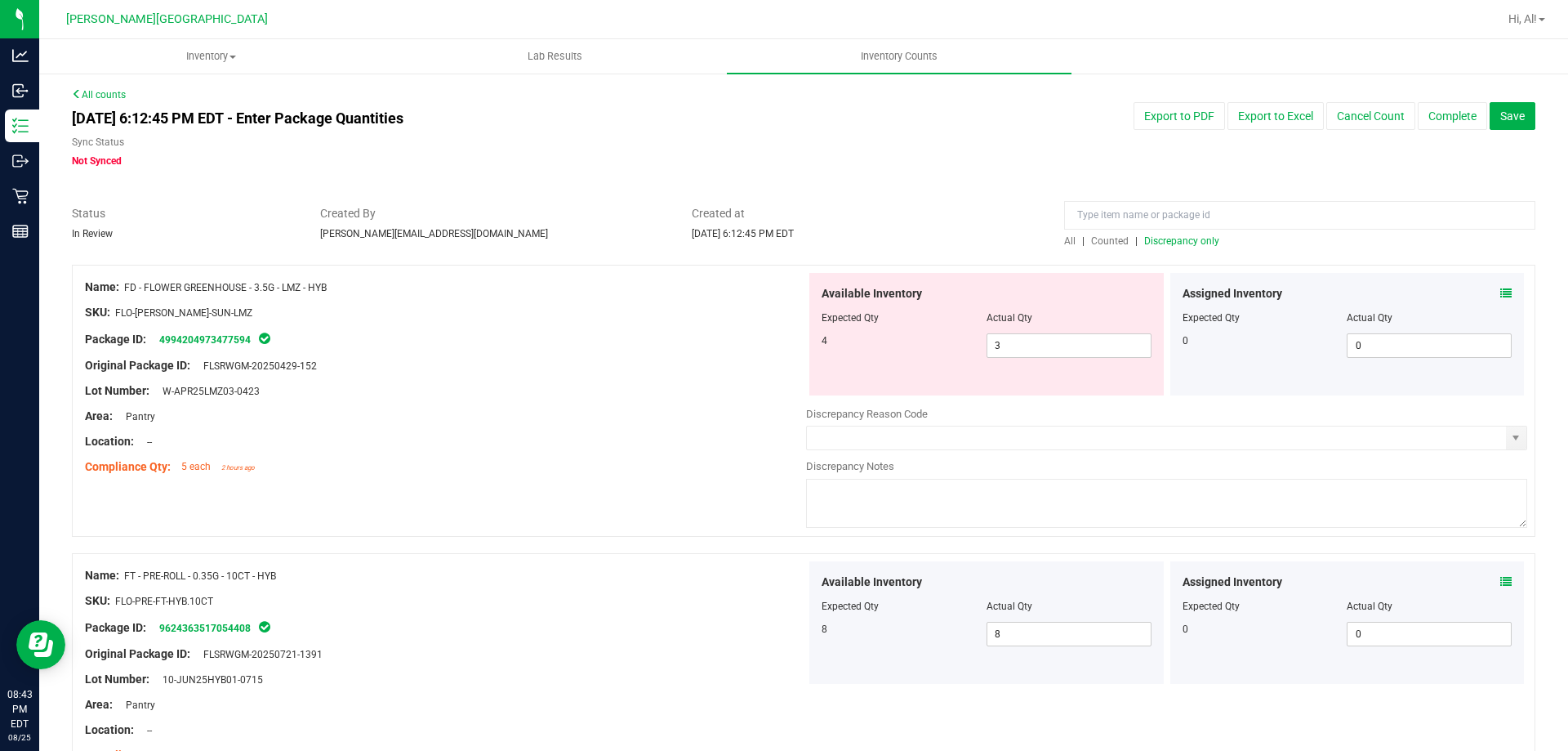
scroll to position [0, 0]
click at [1172, 241] on span "Discrepancy only" at bounding box center [1181, 242] width 75 height 11
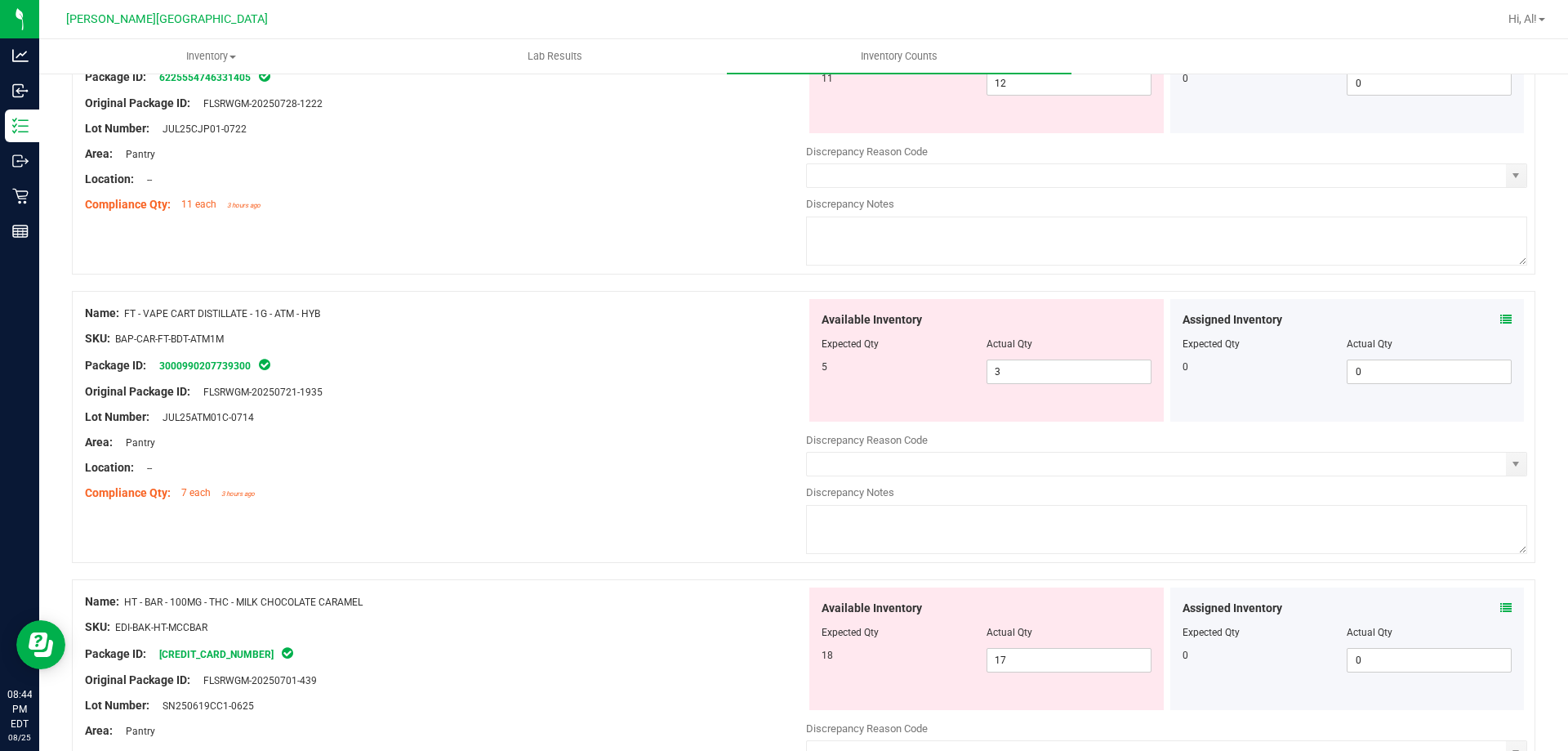
scroll to position [1675, 0]
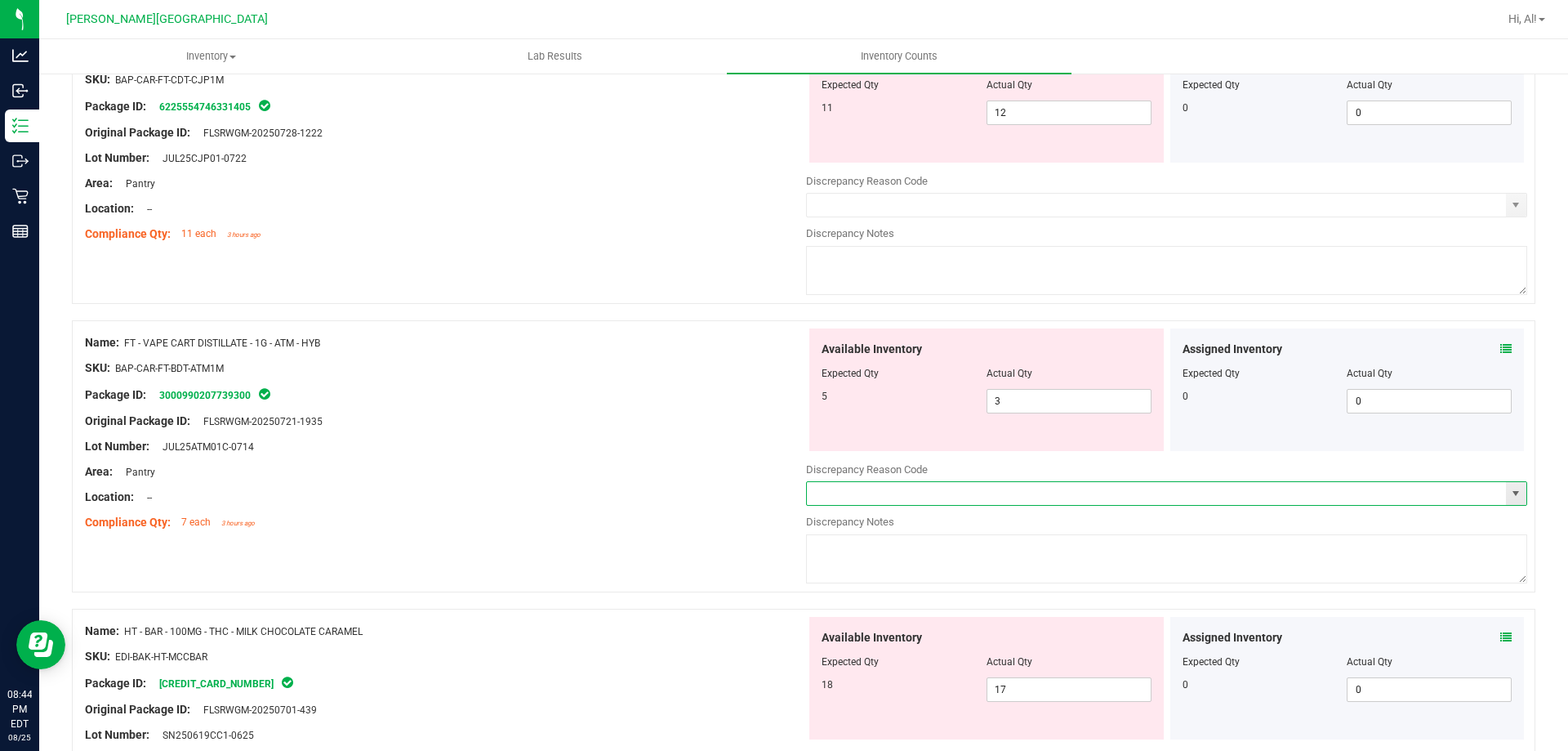
click at [905, 498] on input "text" at bounding box center [1156, 493] width 699 height 23
click at [1509, 494] on span "select" at bounding box center [1516, 494] width 13 height 13
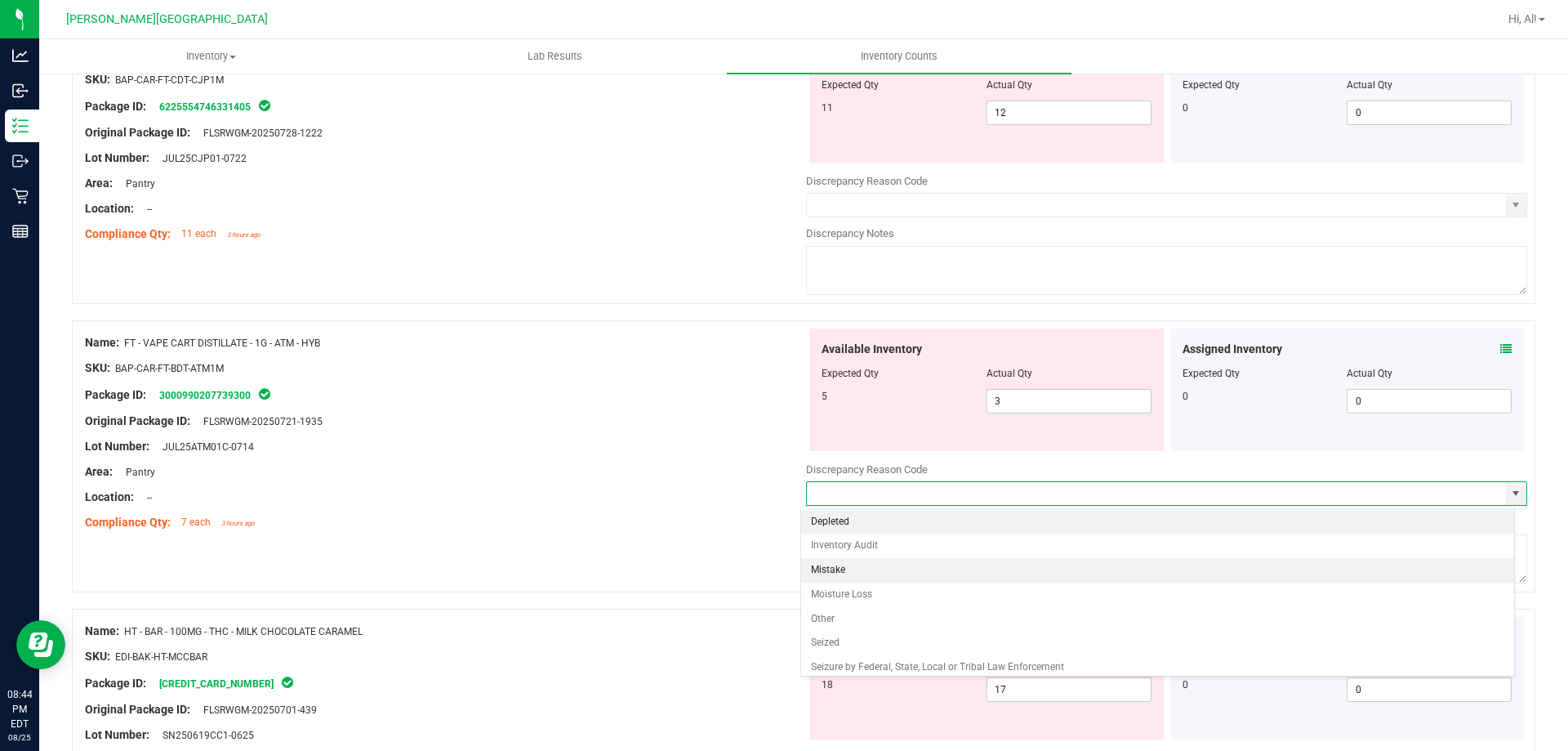
click at [1257, 562] on li "Mistake" at bounding box center [1158, 570] width 714 height 25
type input "Mistake"
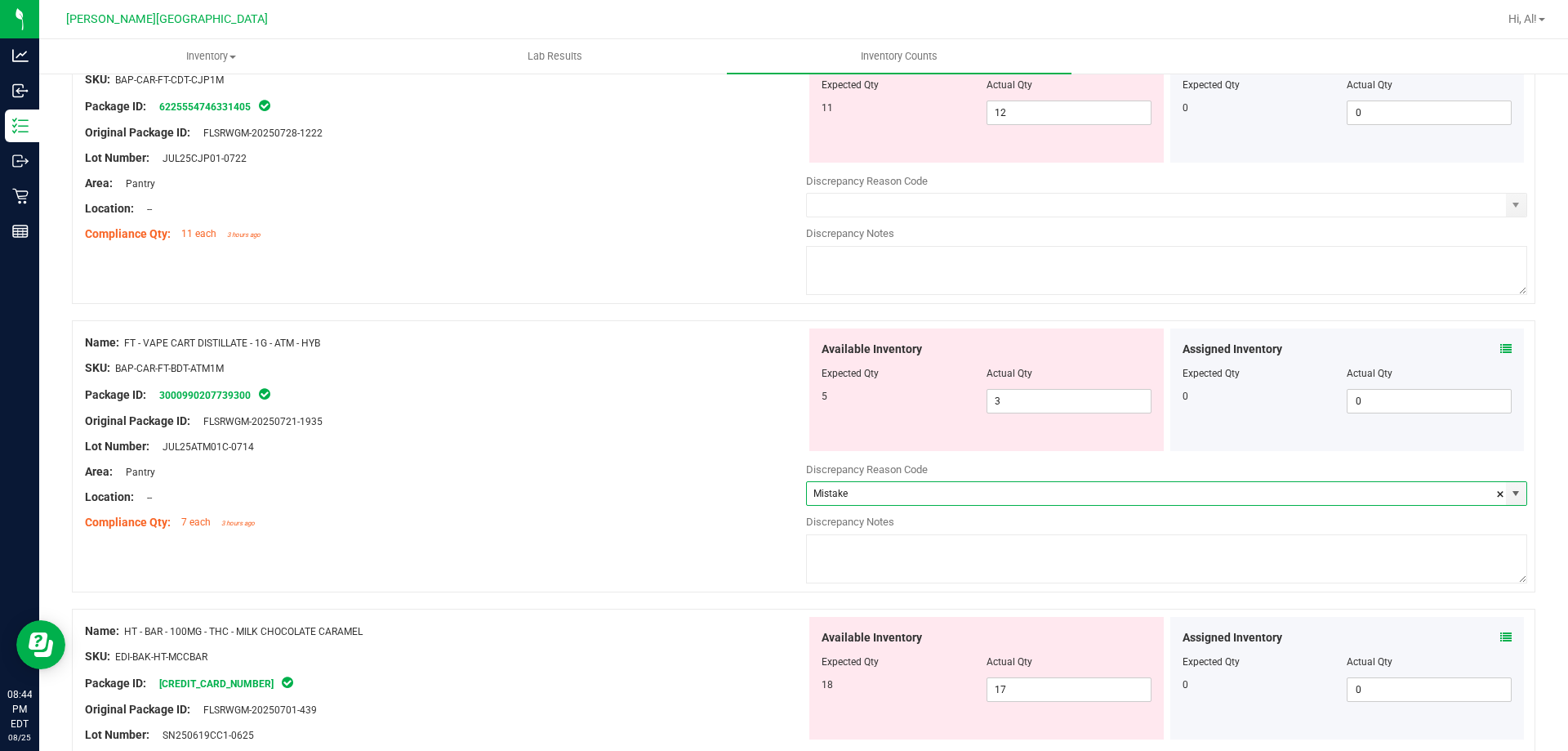
click at [1167, 542] on textarea at bounding box center [1166, 559] width 722 height 49
click at [837, 541] on textarea "-2" at bounding box center [1166, 559] width 722 height 49
type textarea "-2"
click at [757, 536] on div "Name: FT - VAPE CART DISTILLATE - 1G - ATM - HYB SKU: BAP-CAR-FT-BDT-ATM1M Pack…" at bounding box center [803, 457] width 1463 height 272
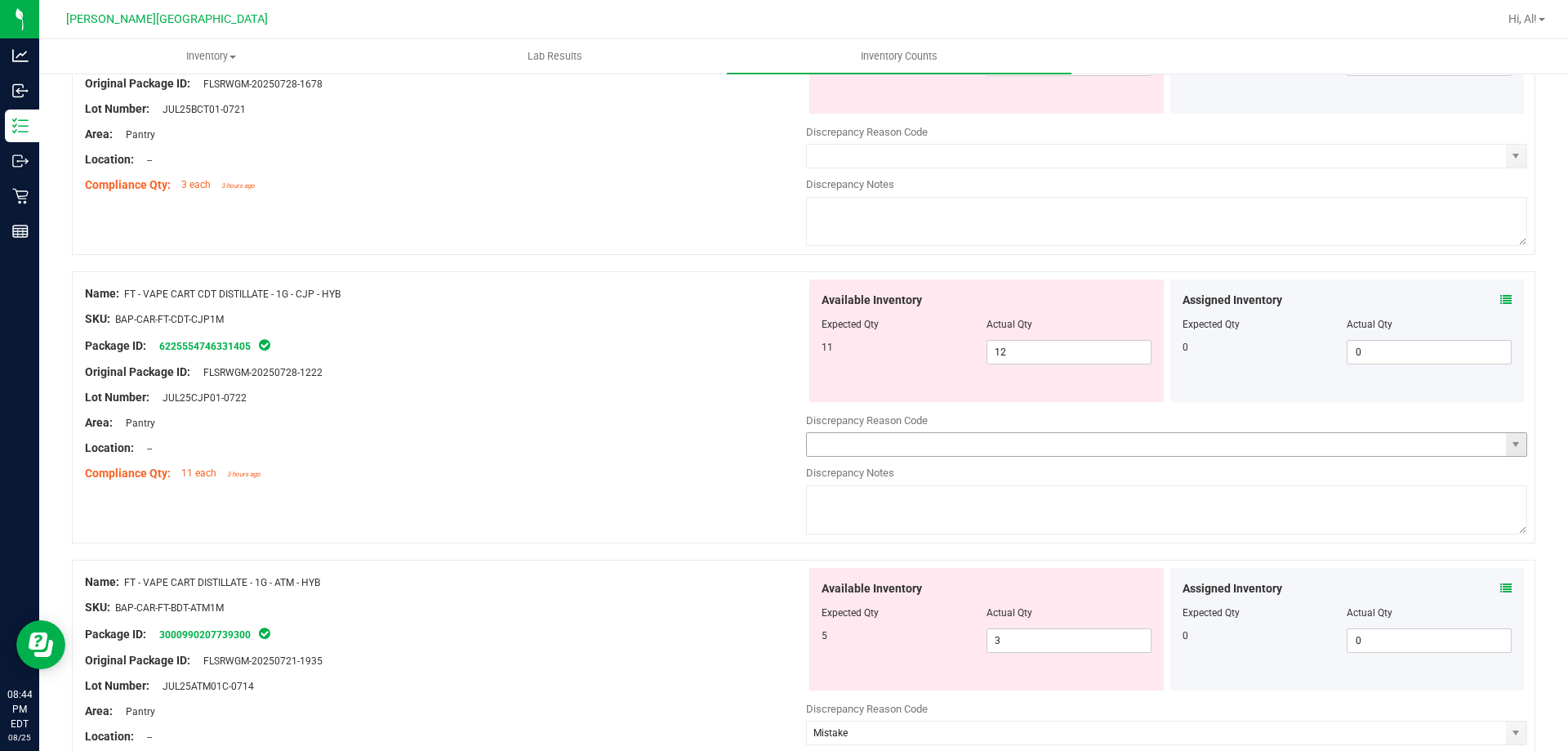
scroll to position [1430, 0]
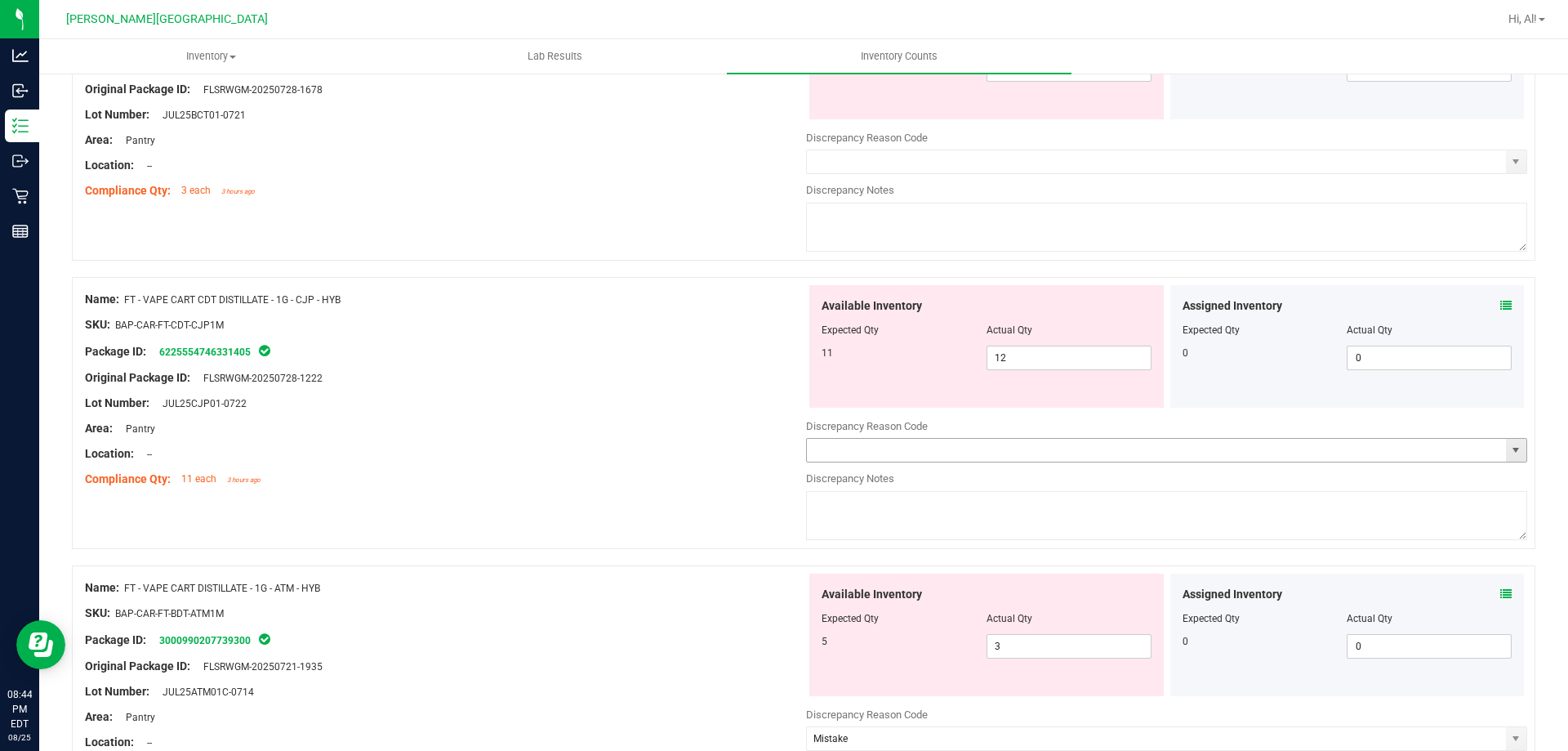
click at [1506, 450] on span "select" at bounding box center [1516, 450] width 21 height 23
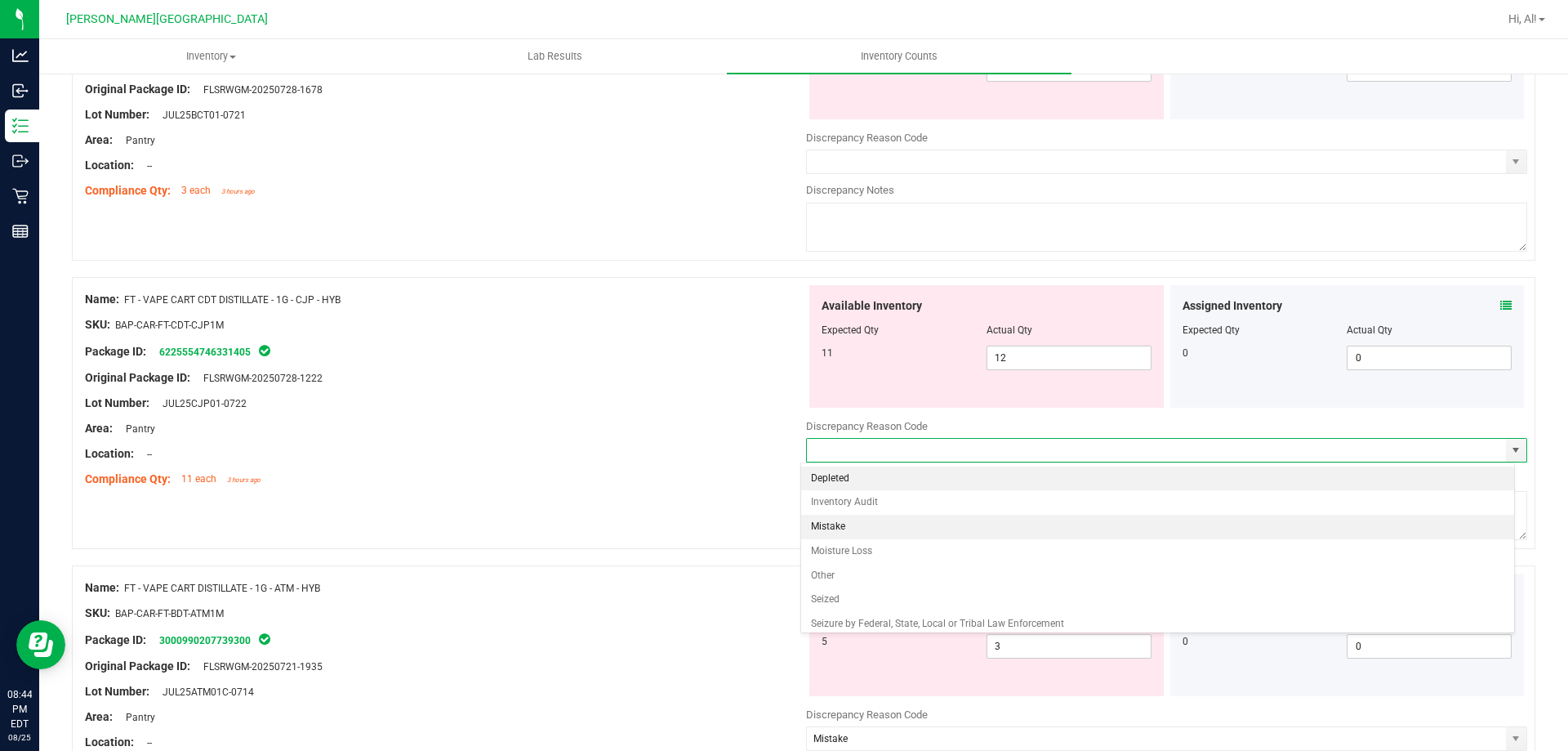
click at [1228, 531] on li "Mistake" at bounding box center [1158, 527] width 714 height 25
type input "Mistake"
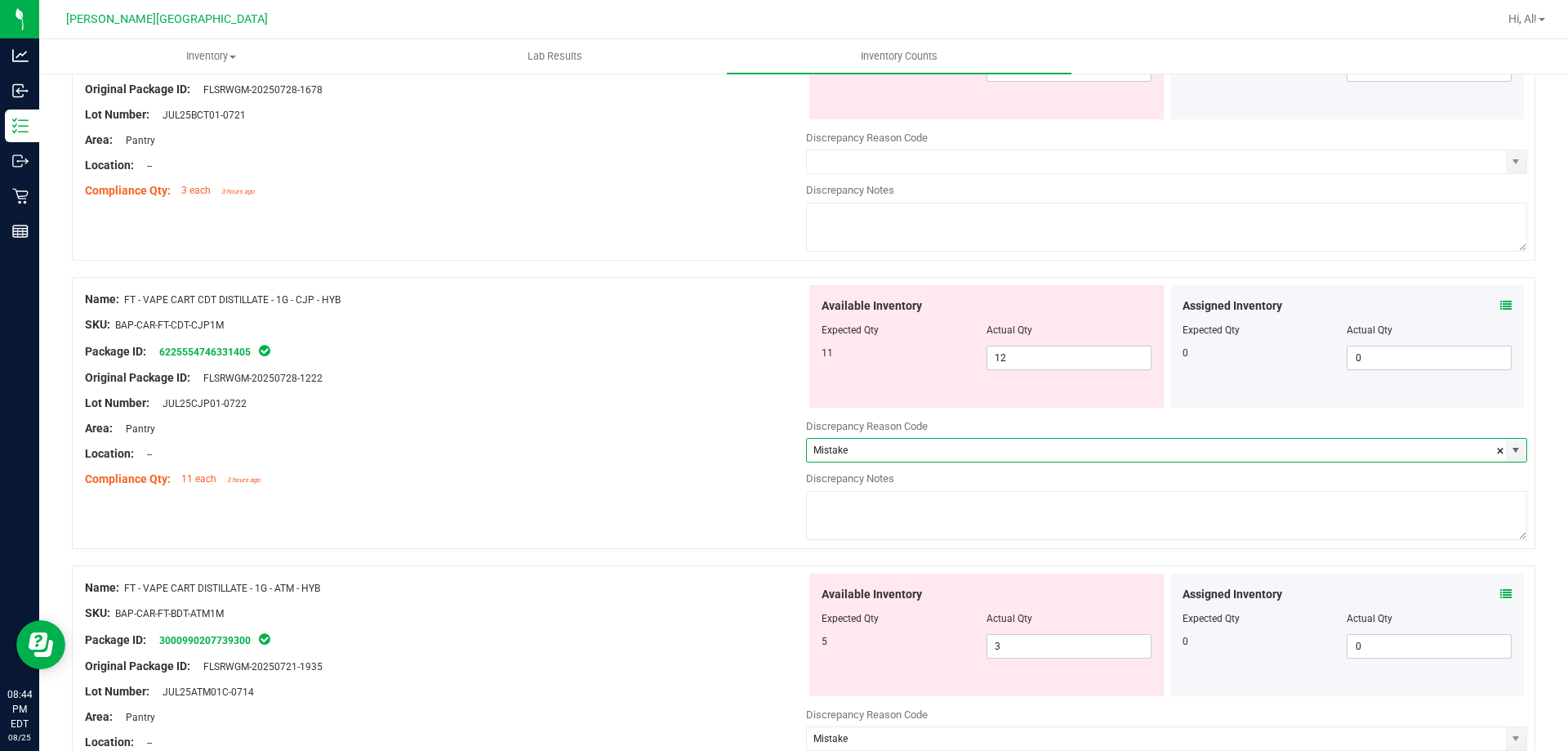
click at [1083, 507] on textarea at bounding box center [1166, 515] width 722 height 49
type textarea "+1"
drag, startPoint x: 781, startPoint y: 492, endPoint x: 748, endPoint y: 493, distance: 33.0
click at [772, 494] on div "Name: FT - VAPE CART CDT DISTILLATE - 1G - CJP - HYB SKU: BAP-CAR-FT-CDT-CJP1M …" at bounding box center [803, 413] width 1463 height 272
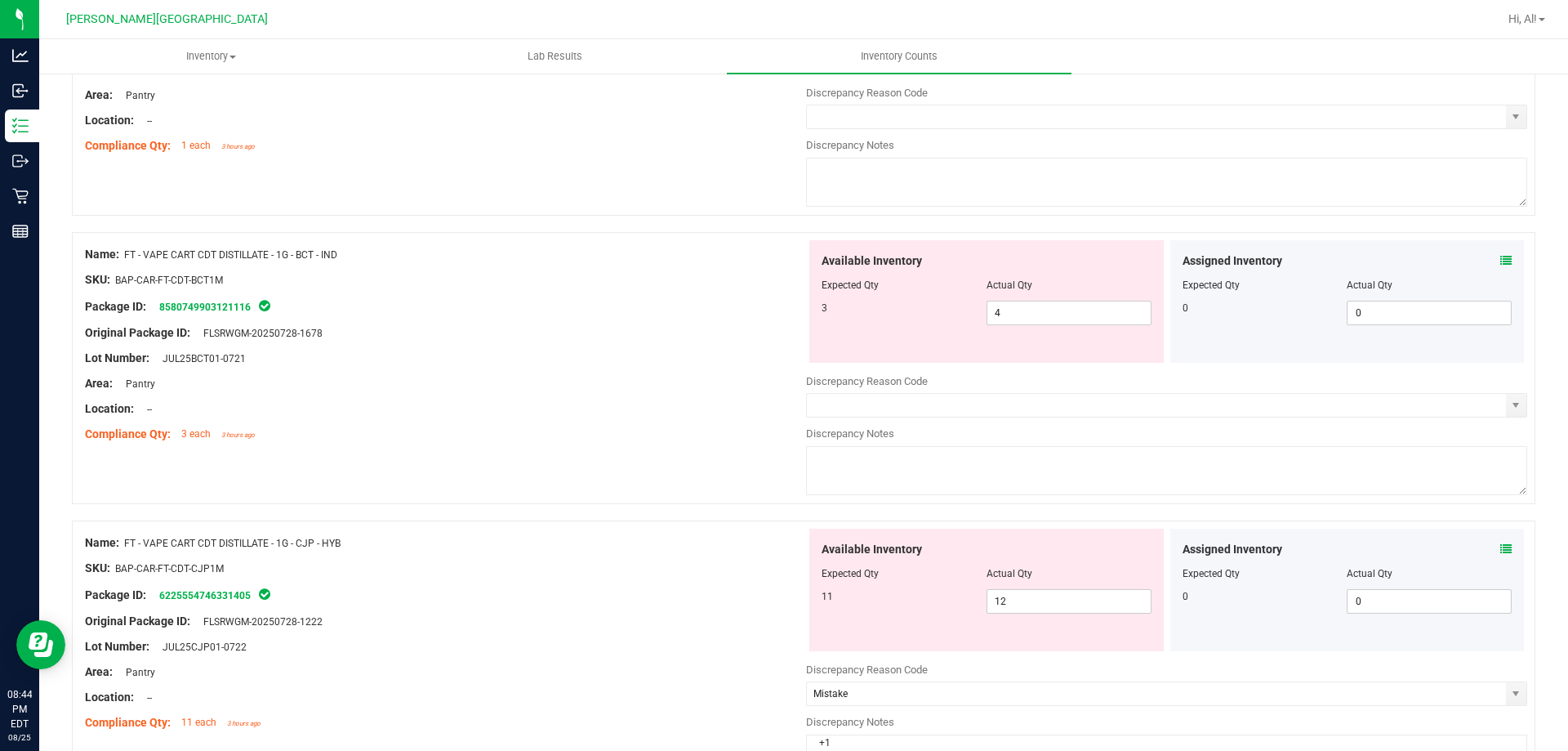
scroll to position [1185, 0]
click at [1509, 405] on span "select" at bounding box center [1516, 407] width 13 height 13
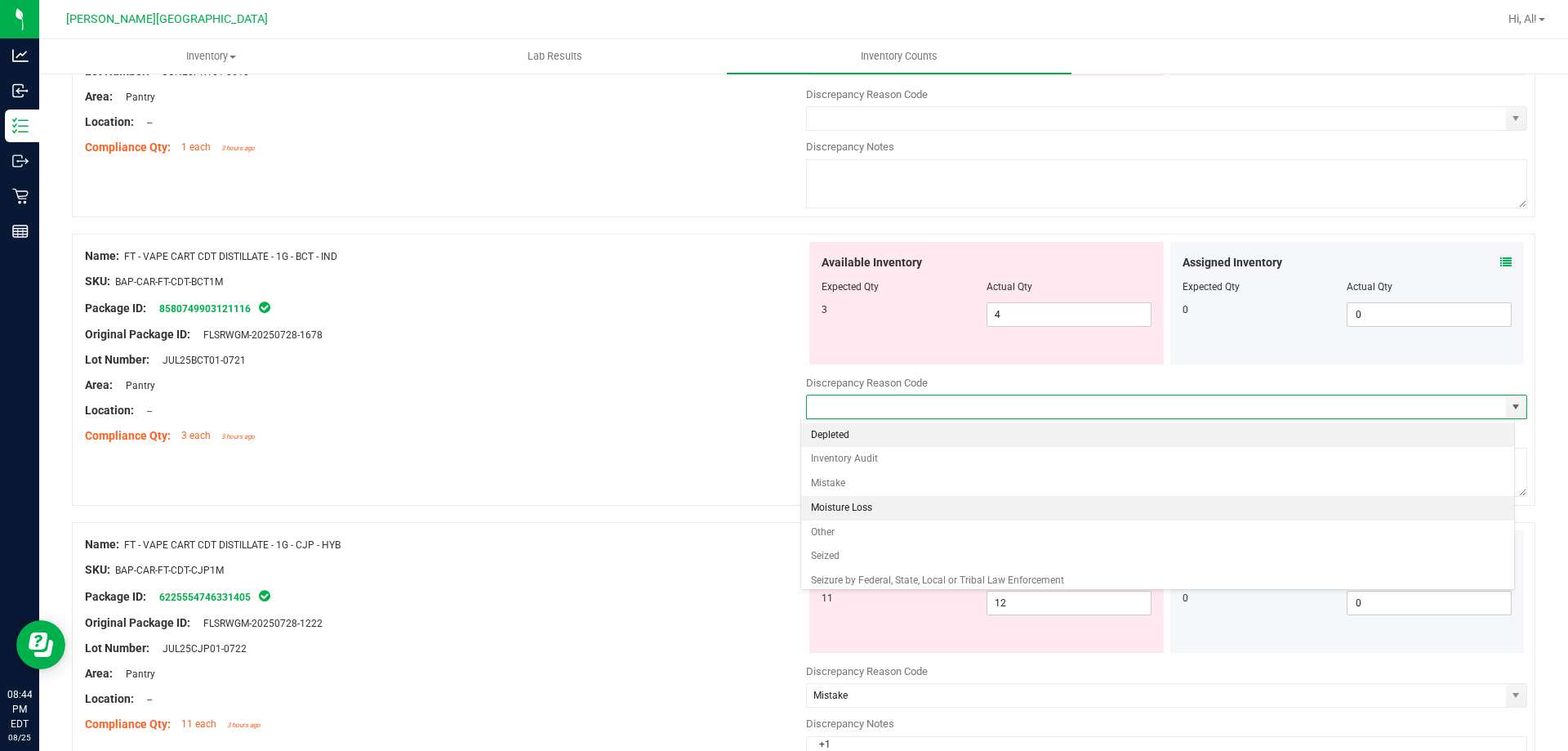
click at [1174, 501] on li "Moisture Loss" at bounding box center [1158, 508] width 714 height 25
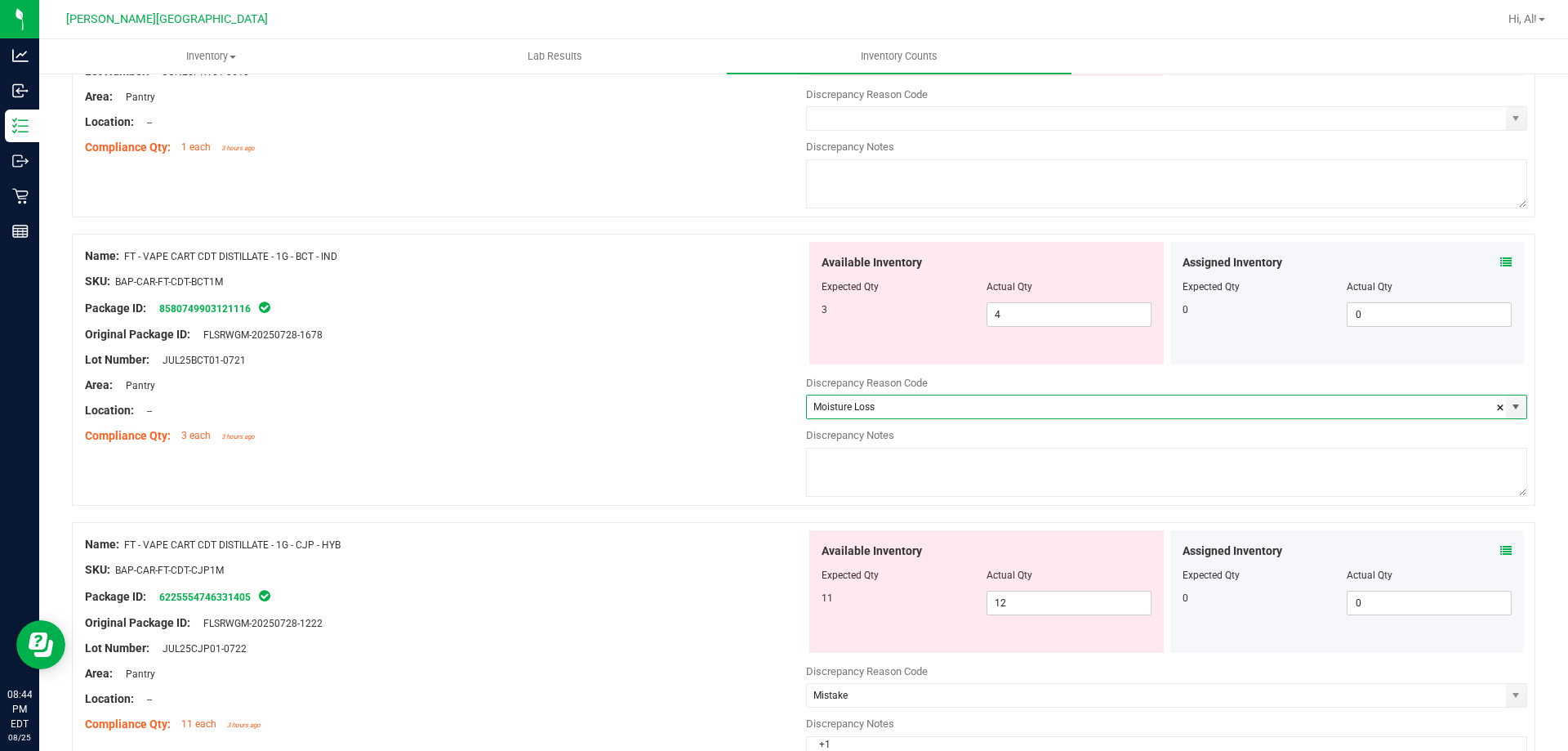
type input "Mistake"
click at [1164, 465] on textarea at bounding box center [1166, 472] width 722 height 49
type textarea "+1"
click at [786, 472] on div "Name: FT - VAPE CART CDT DISTILLATE - 1G - BCT - IND SKU: BAP-CAR-FT-CDT-BCT1M …" at bounding box center [803, 370] width 1463 height 272
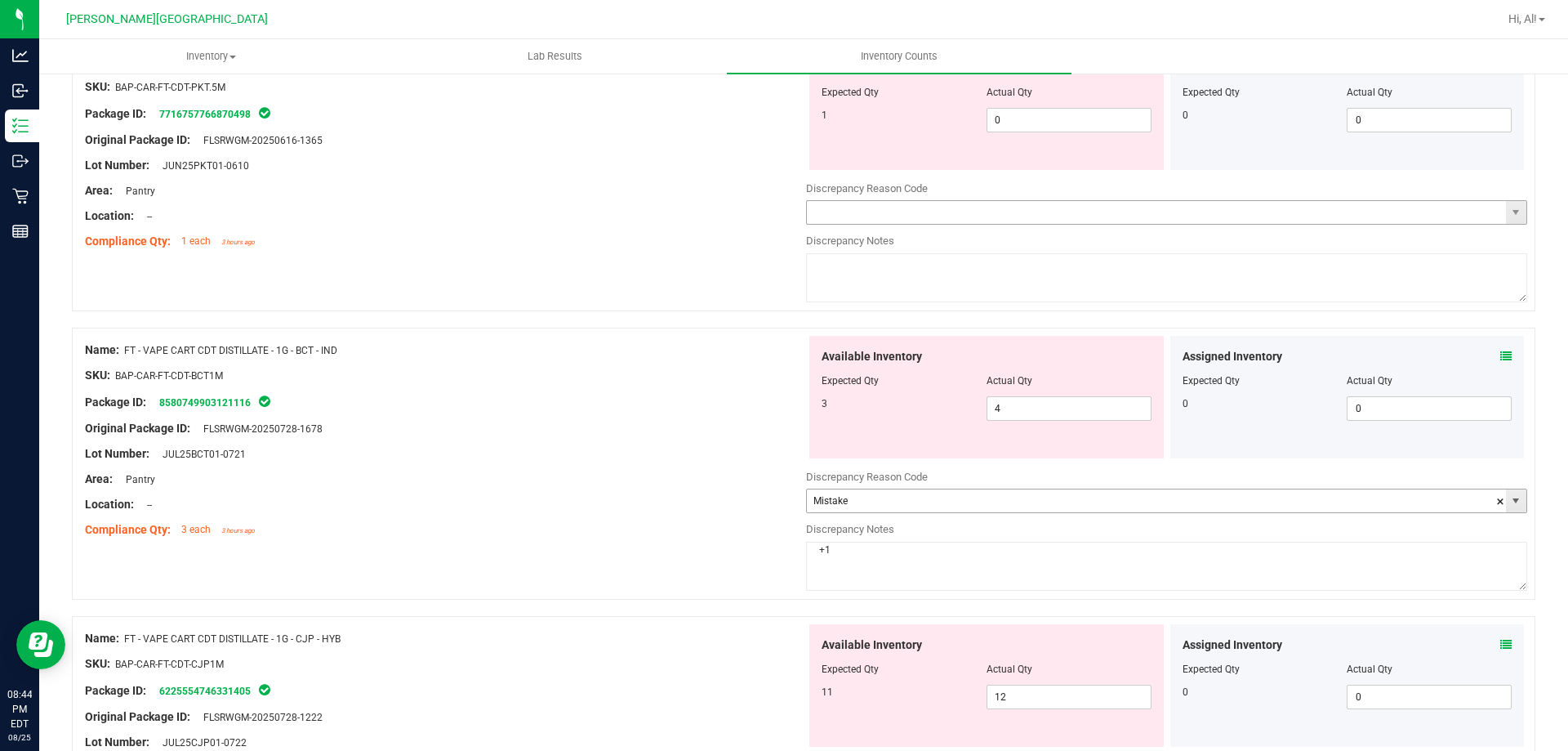
scroll to position [940, 0]
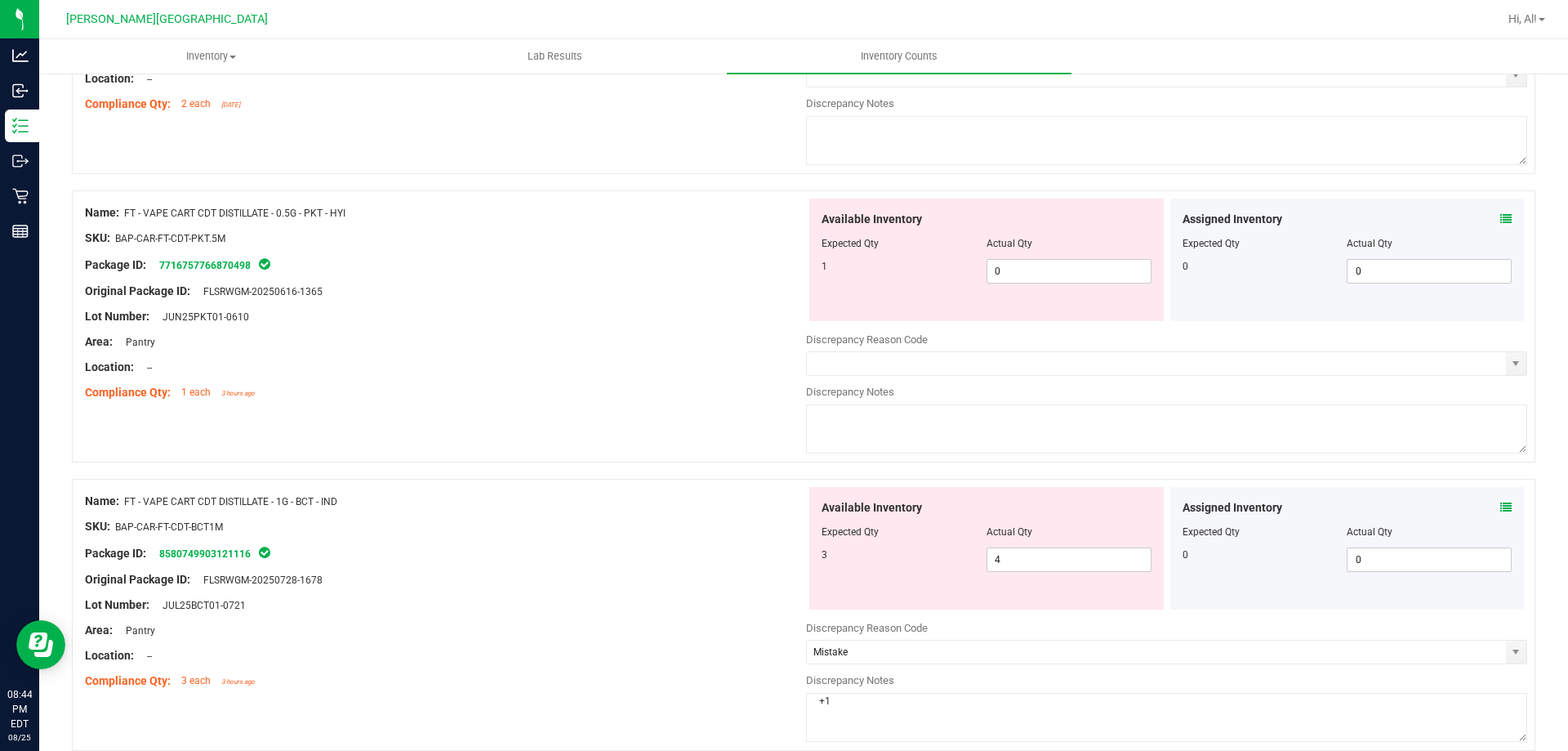
click at [1500, 220] on icon at bounding box center [1506, 218] width 11 height 11
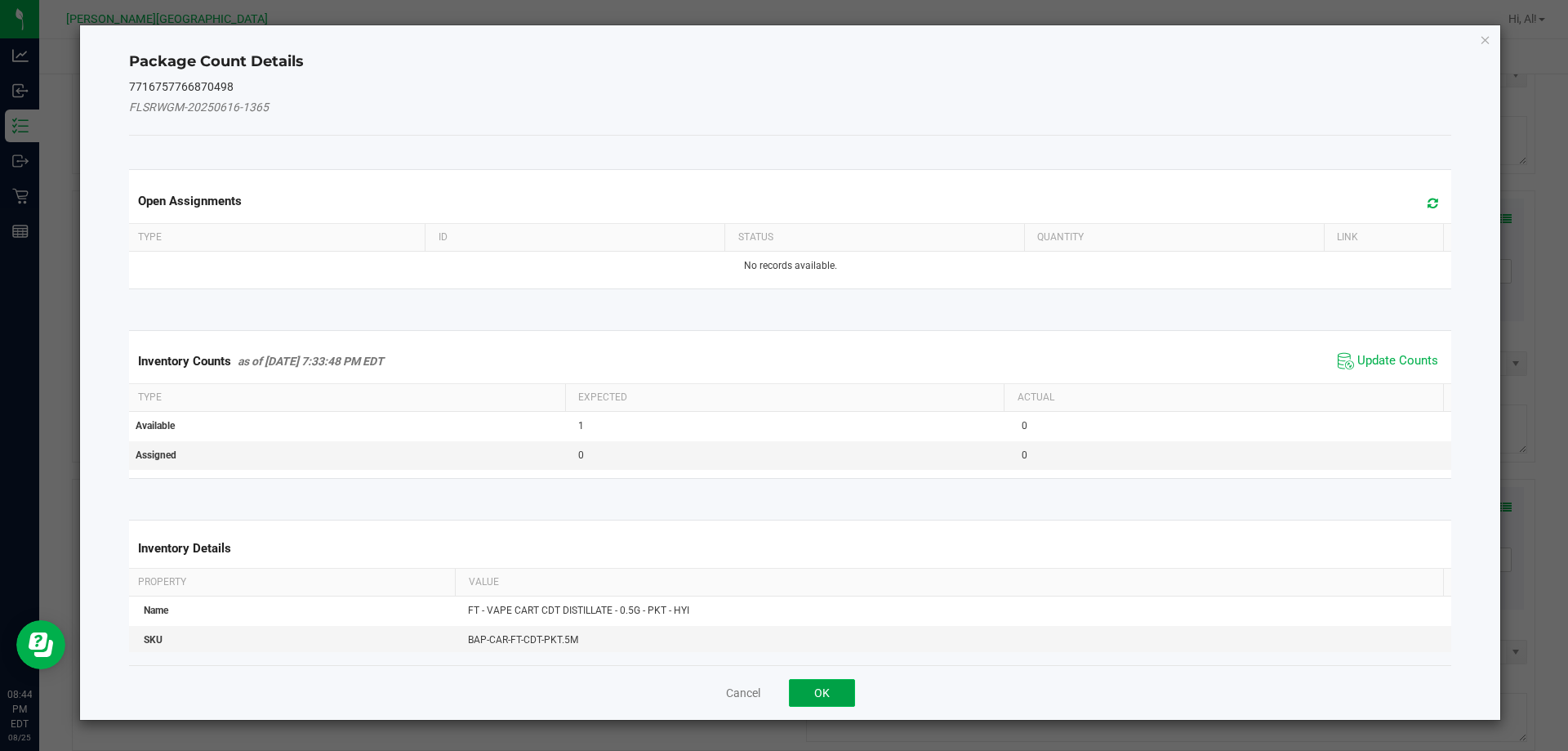
click at [837, 685] on button "OK" at bounding box center [822, 692] width 66 height 27
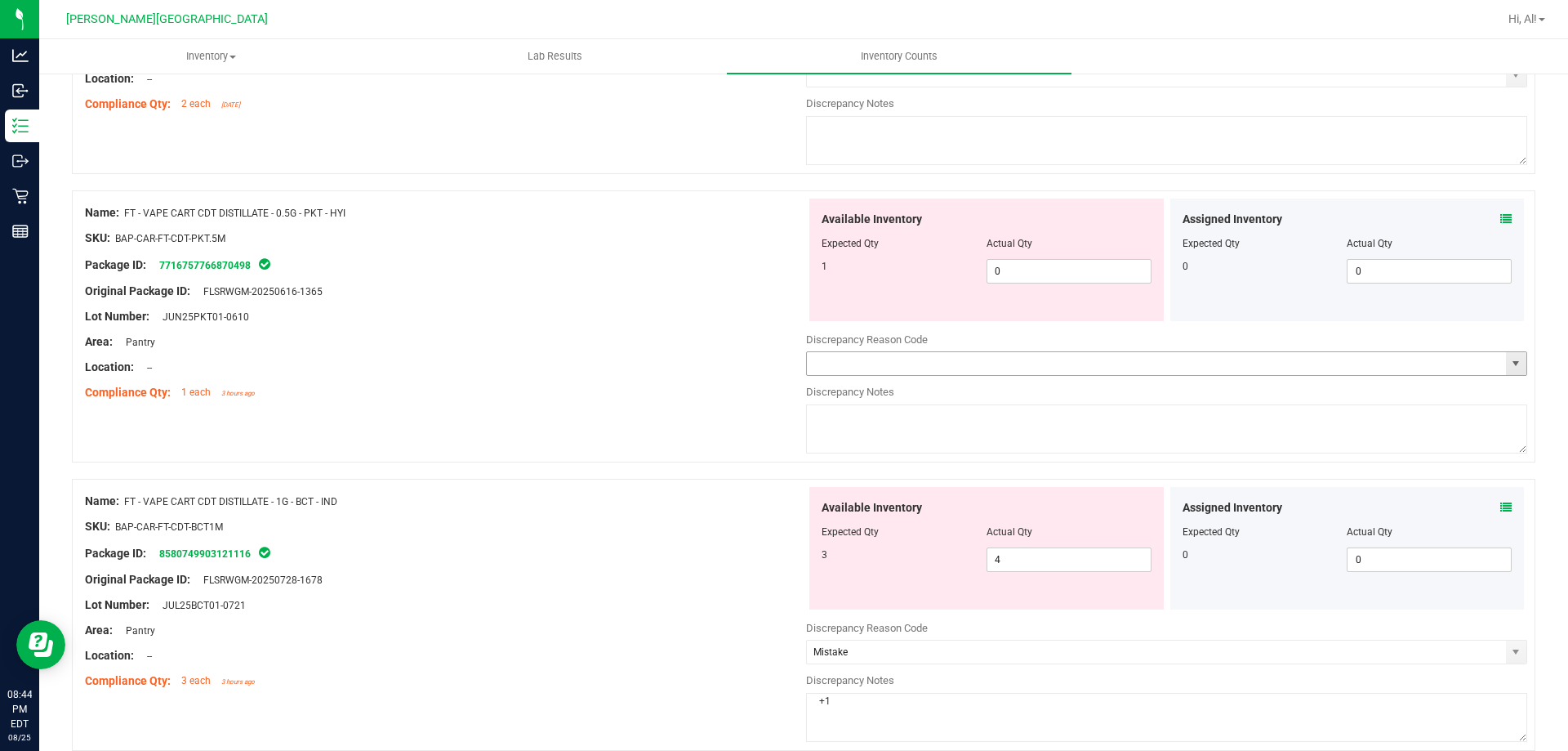
click at [1511, 361] on span "select" at bounding box center [1516, 363] width 21 height 23
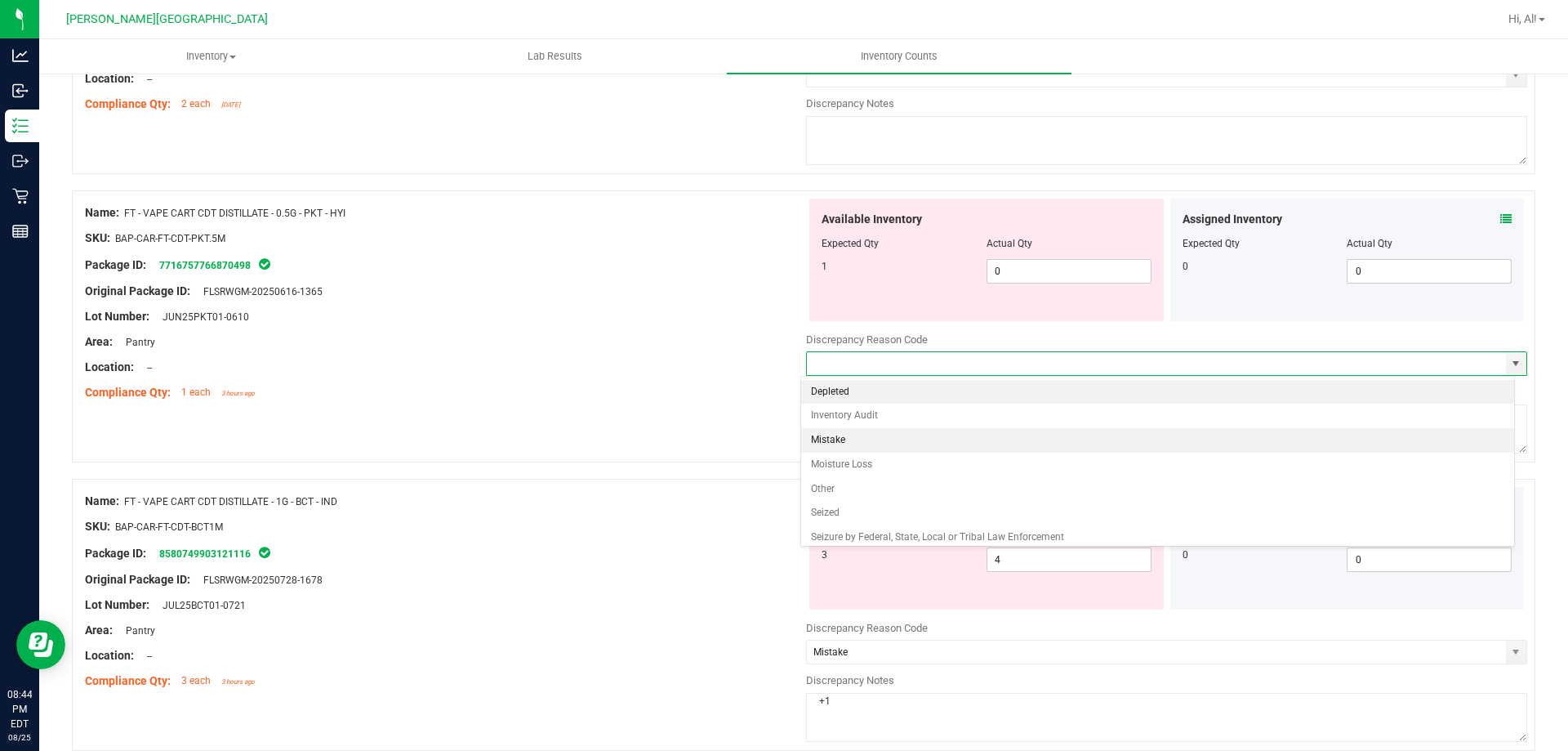
click at [1260, 449] on li "Mistake" at bounding box center [1158, 440] width 714 height 25
type input "Mistake"
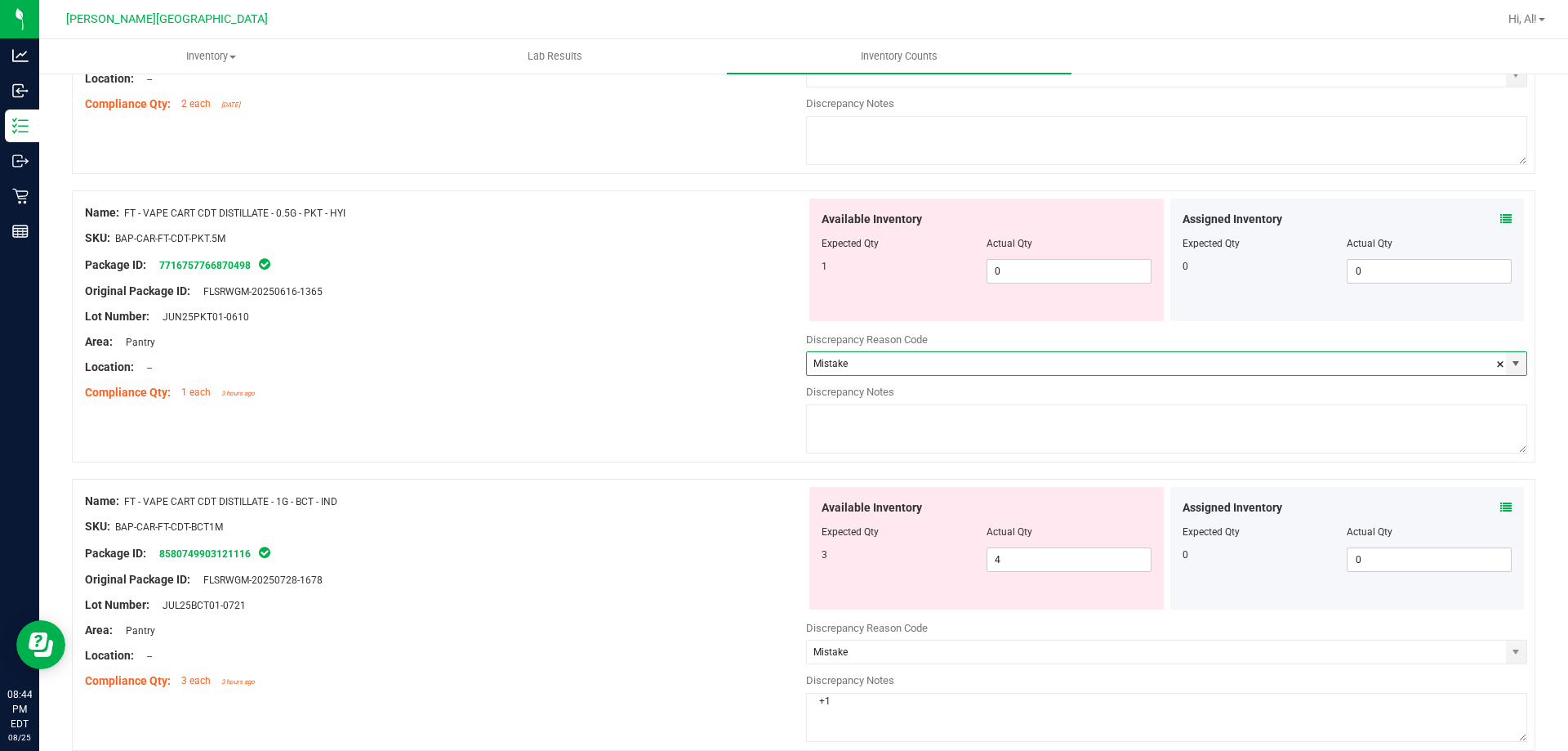
click at [1193, 442] on textarea at bounding box center [1166, 428] width 722 height 49
type textarea "-1"
click at [719, 391] on div "Compliance Qty: 1 each 3 hours ago" at bounding box center [445, 393] width 722 height 17
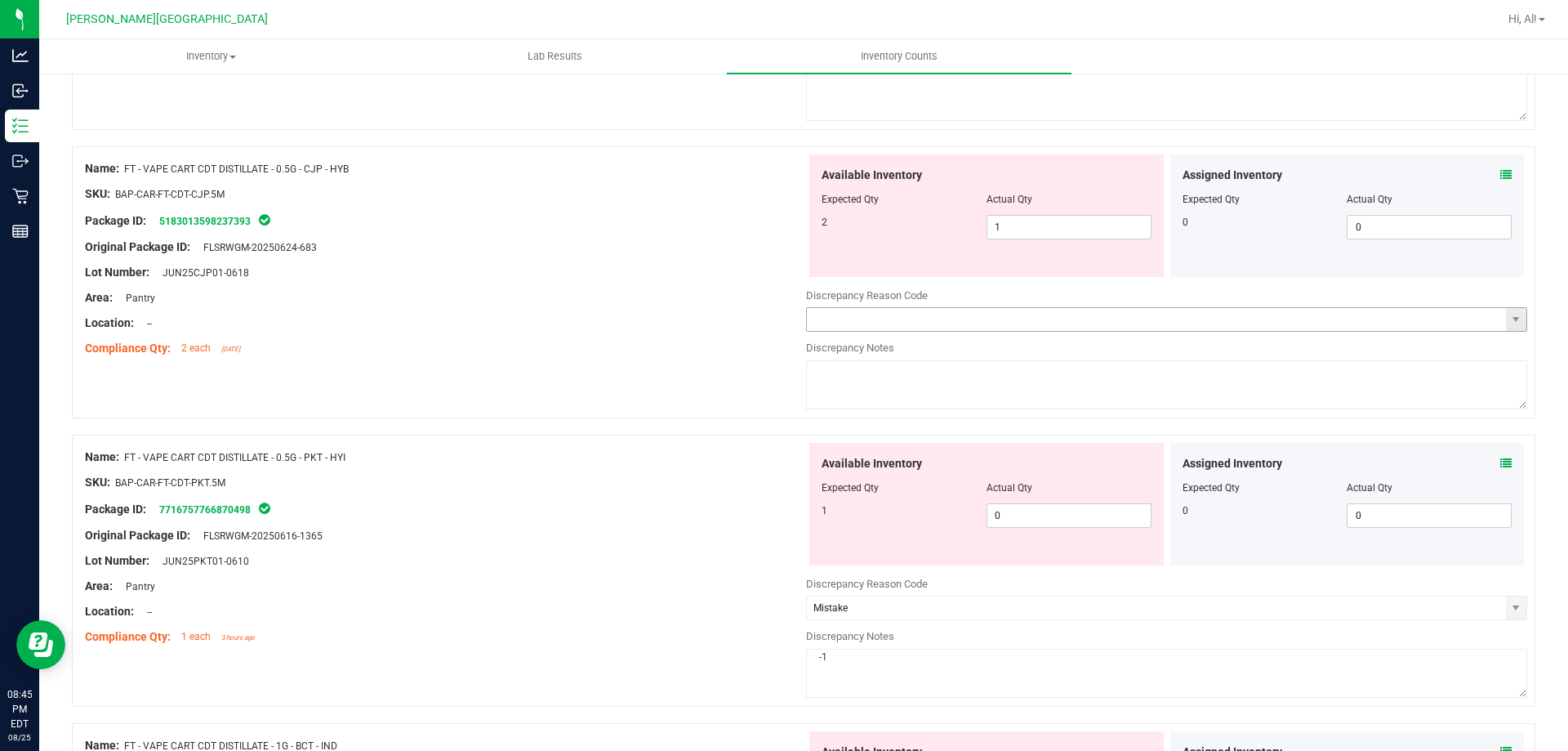
scroll to position [695, 0]
click at [1509, 316] on span "select" at bounding box center [1516, 321] width 13 height 13
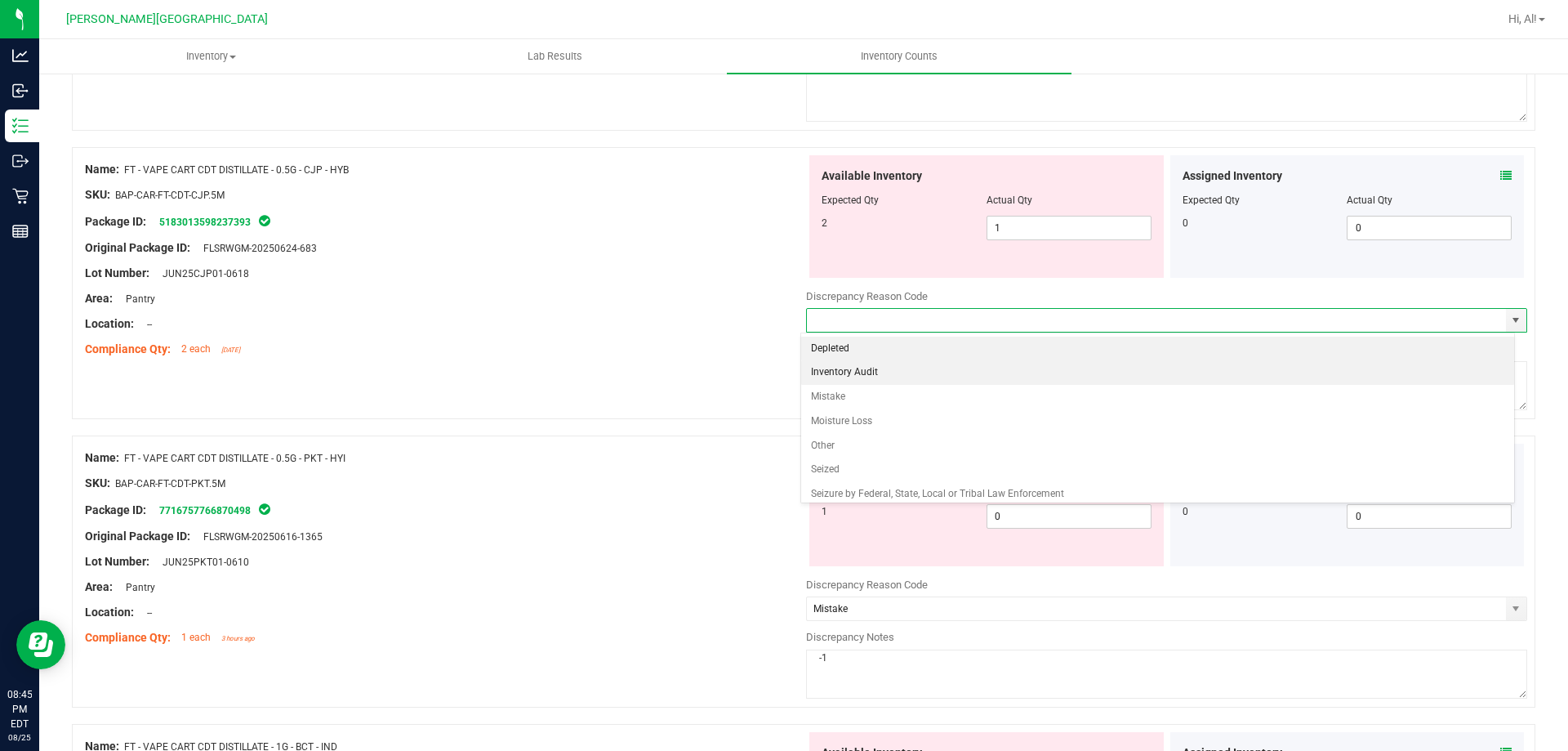
click at [1096, 383] on li "Inventory Audit" at bounding box center [1158, 373] width 714 height 25
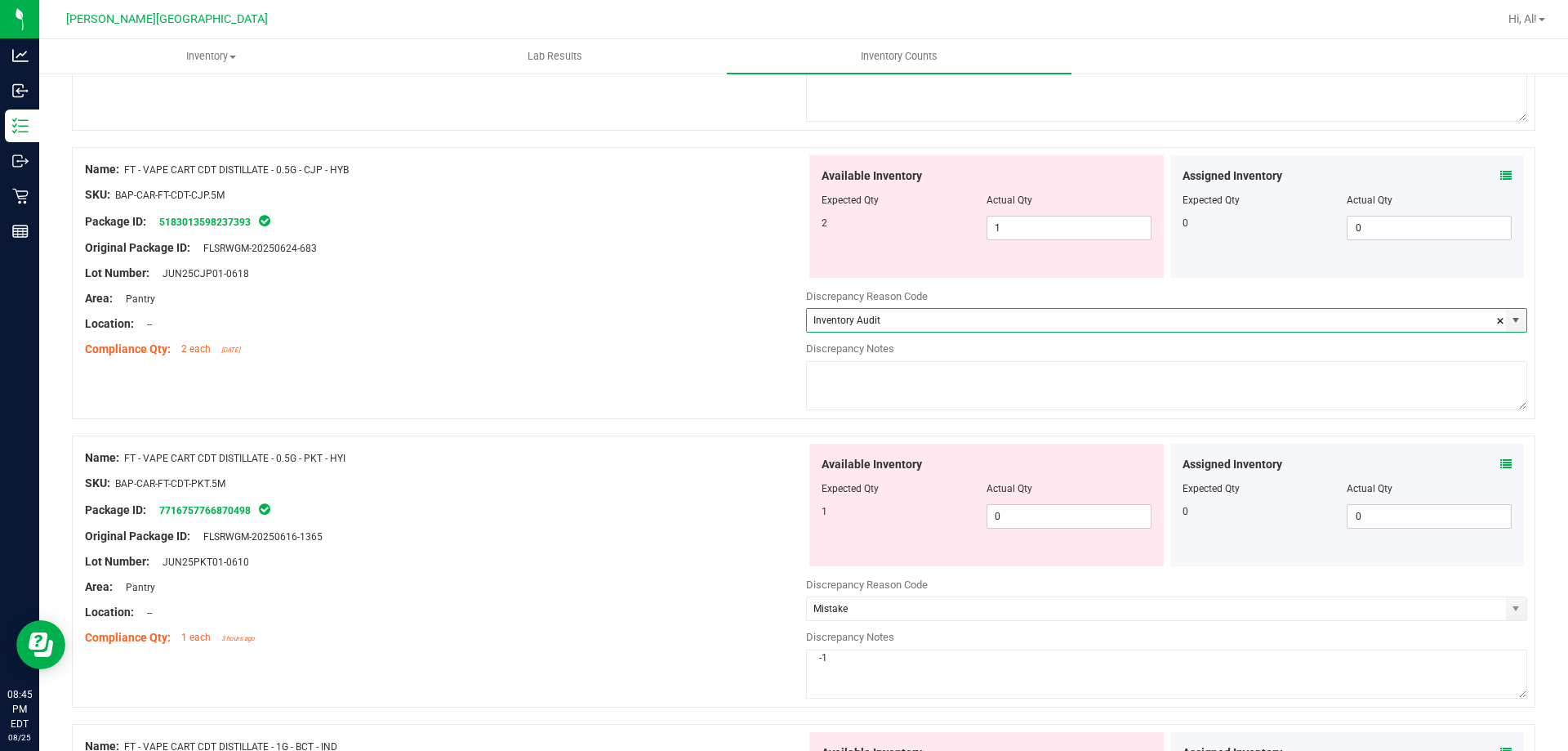
type input "Mistake"
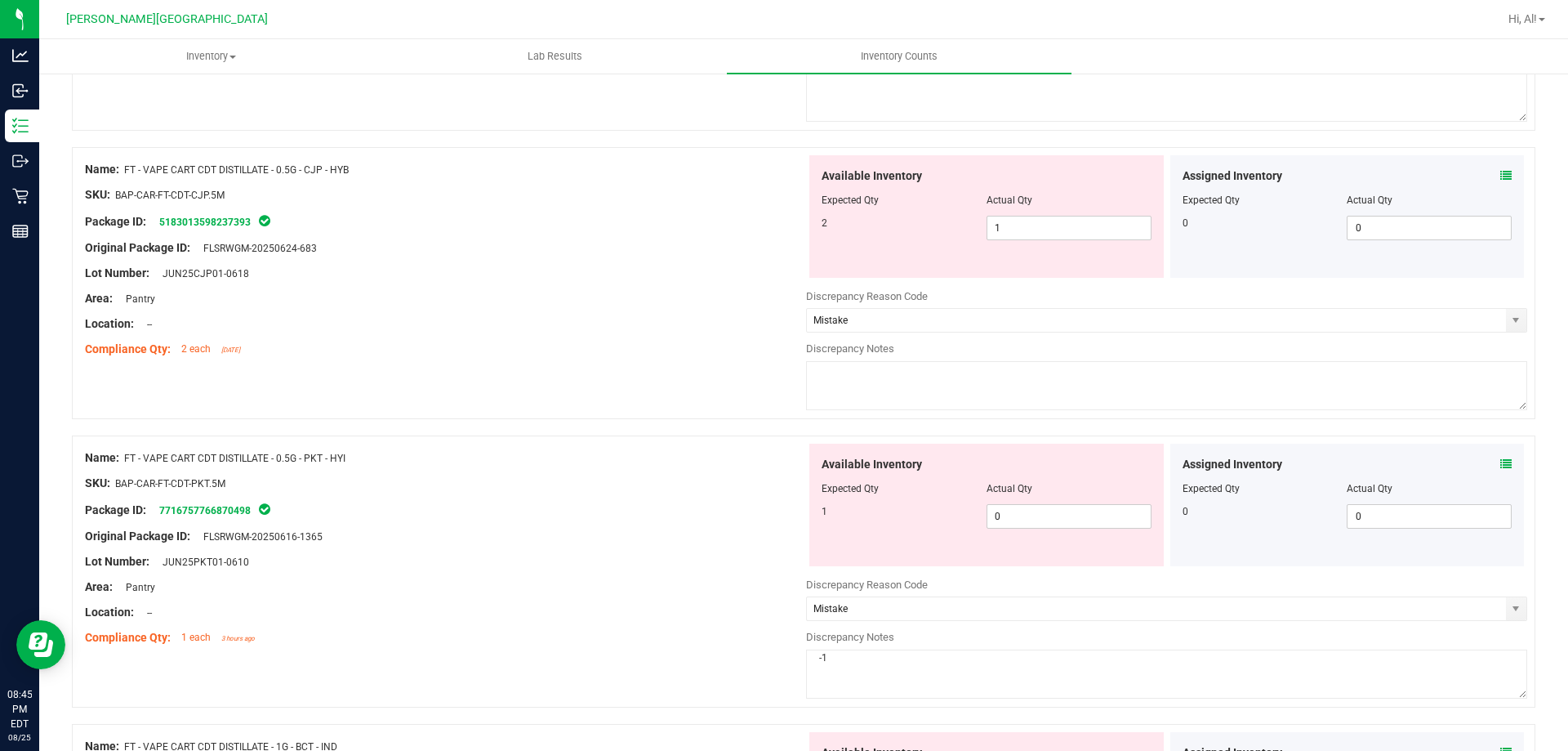
click at [1043, 386] on textarea at bounding box center [1166, 386] width 722 height 49
type textarea "-1"
click at [739, 384] on div "Name: FT - VAPE CART CDT DISTILLATE - 0.5G - CJP - HYB SKU: BAP-CAR-FT-CDT-CJP.…" at bounding box center [803, 283] width 1463 height 272
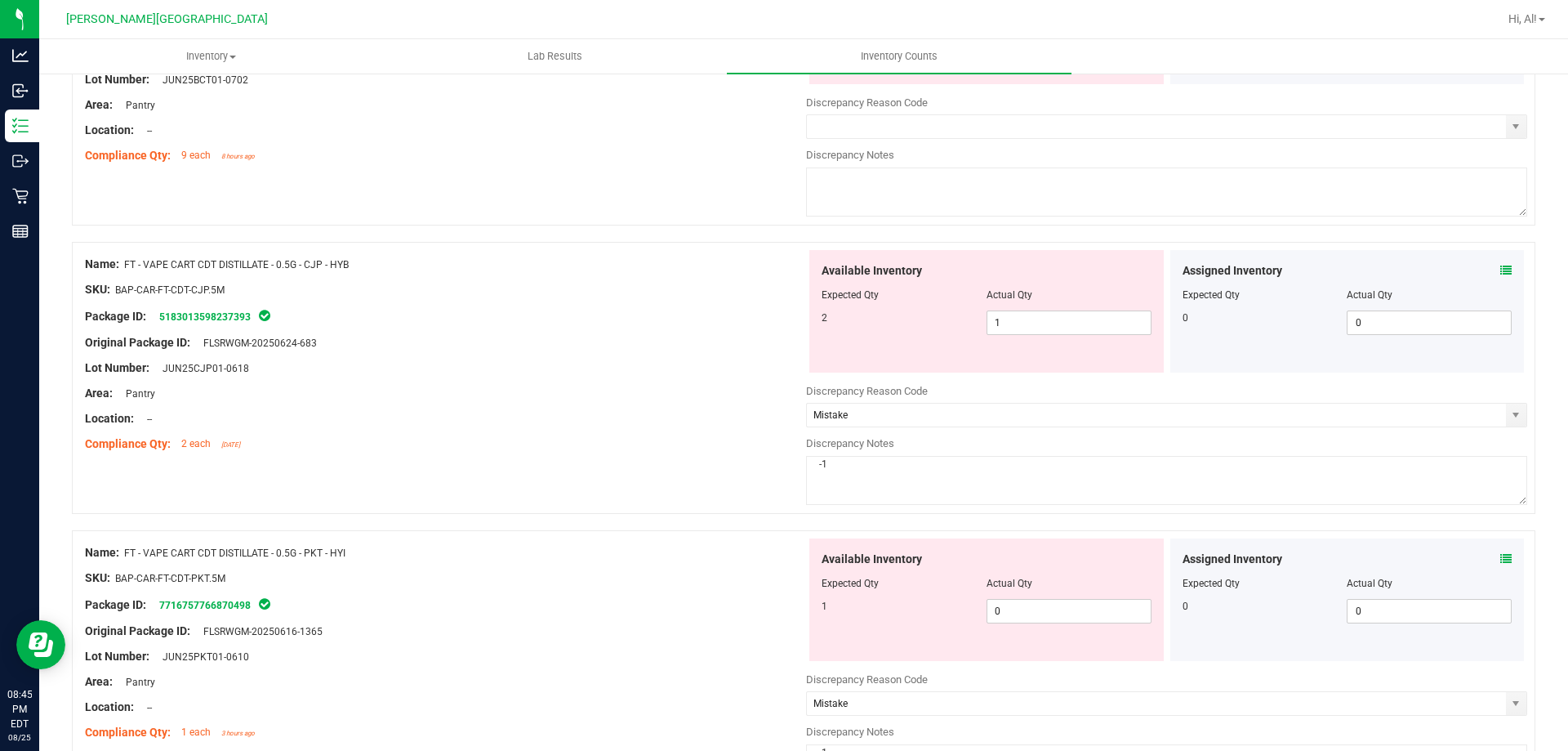
scroll to position [450, 0]
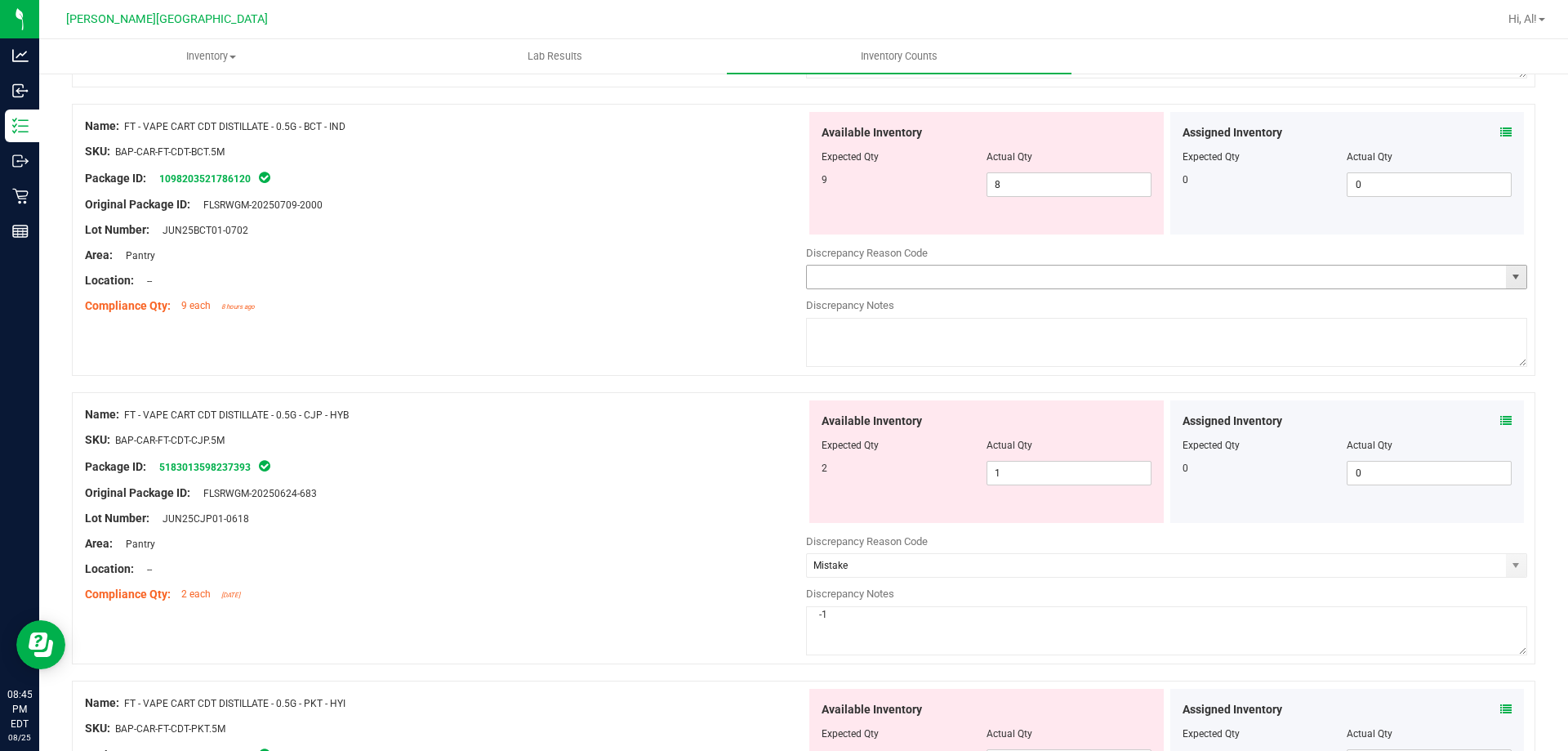
click at [1509, 277] on span "select" at bounding box center [1516, 277] width 13 height 13
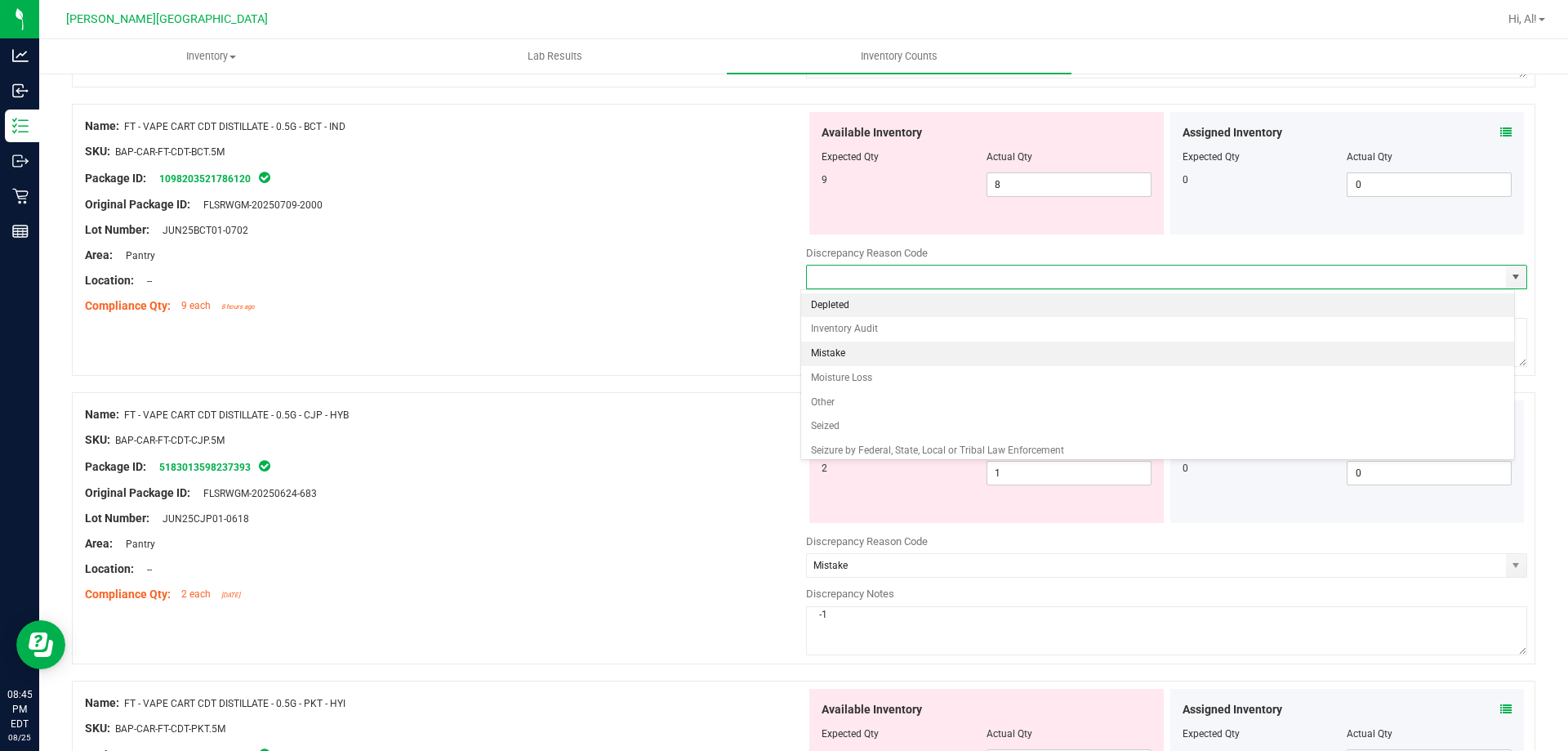
click at [1136, 356] on li "Mistake" at bounding box center [1158, 354] width 714 height 25
type input "Mistake"
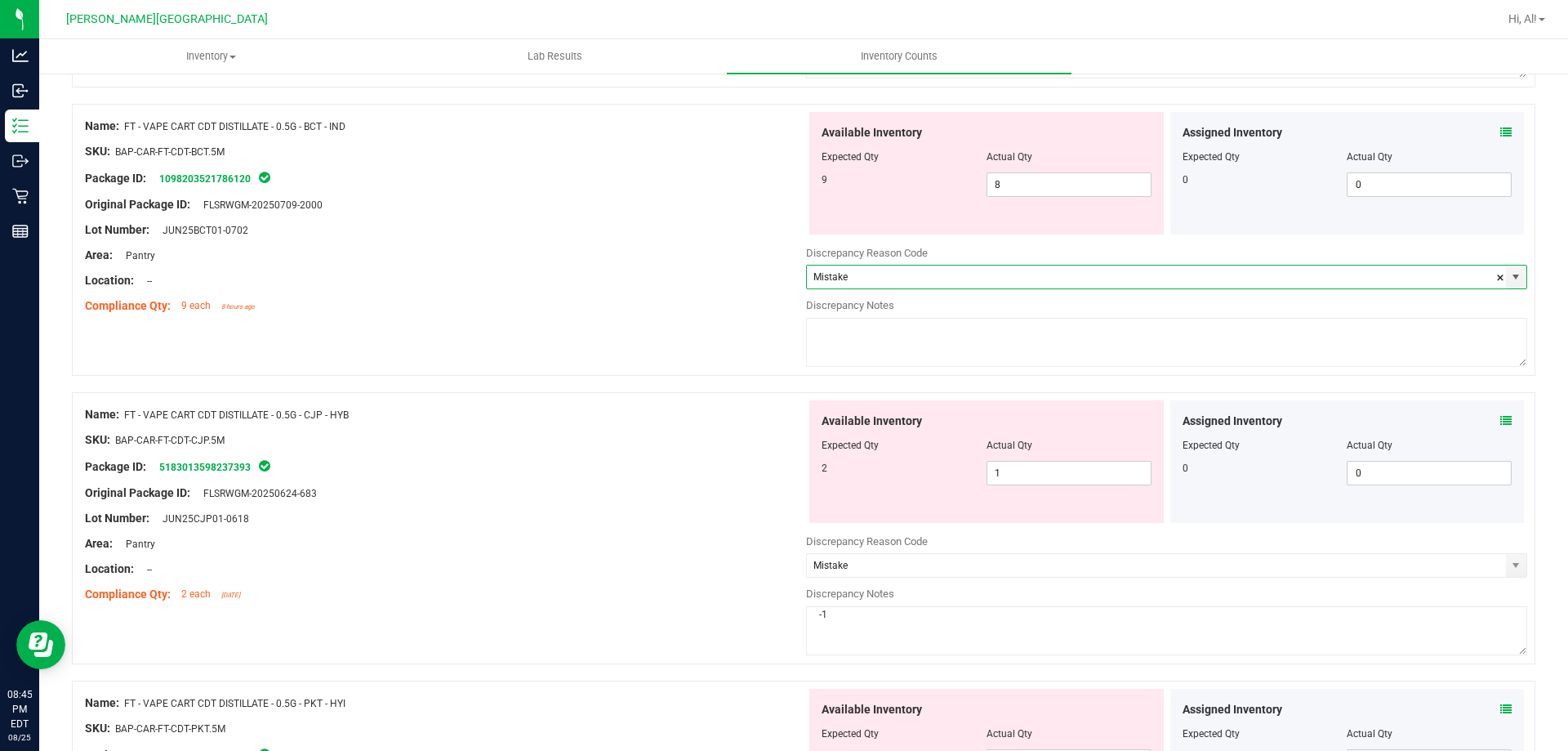
click at [1097, 333] on textarea at bounding box center [1166, 342] width 722 height 49
type textarea "-1"
click at [675, 329] on div "Name: FT - VAPE CART CDT DISTILLATE - 0.5G - BCT - IND SKU: BAP-CAR-FT-CDT-BCT.…" at bounding box center [803, 240] width 1463 height 272
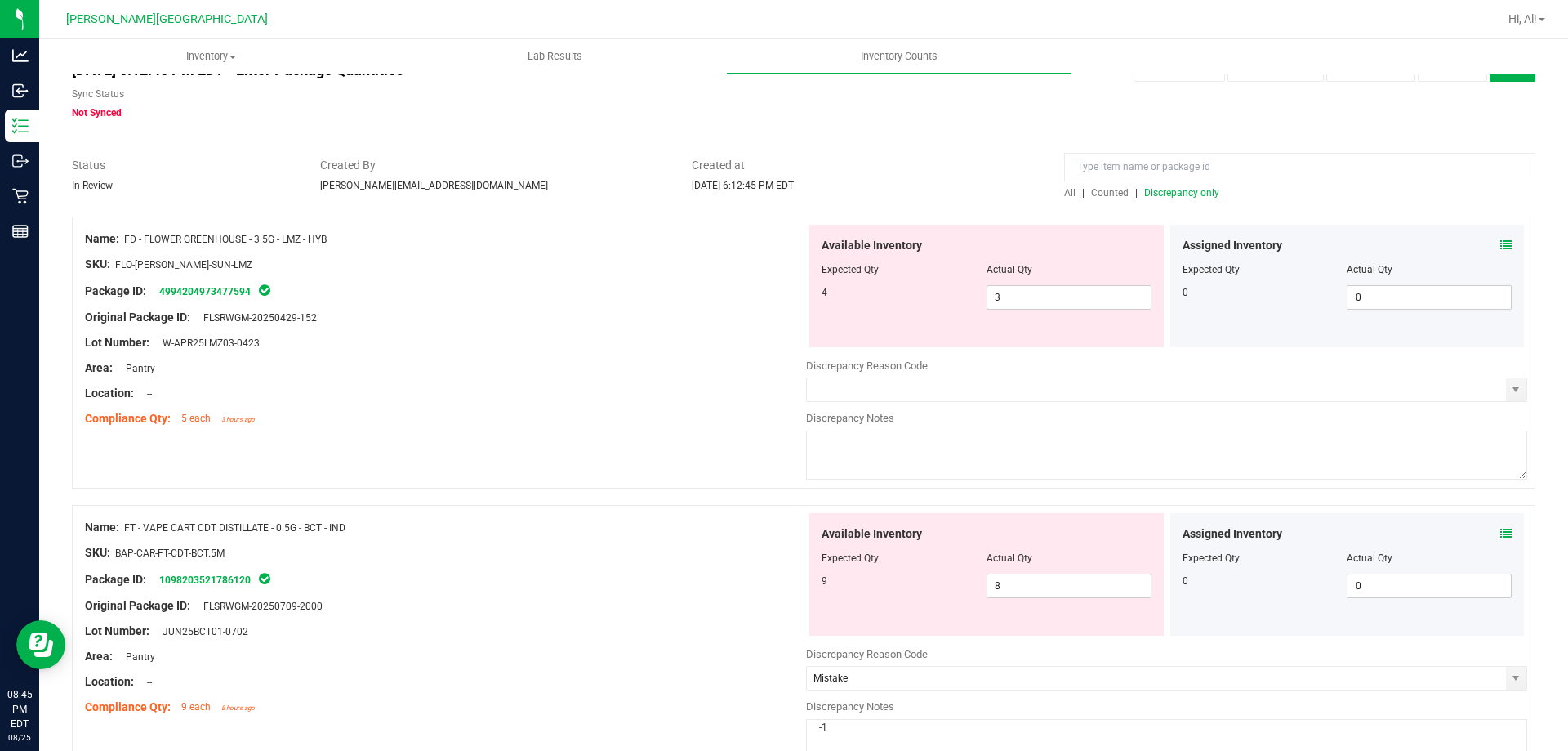
scroll to position [0, 0]
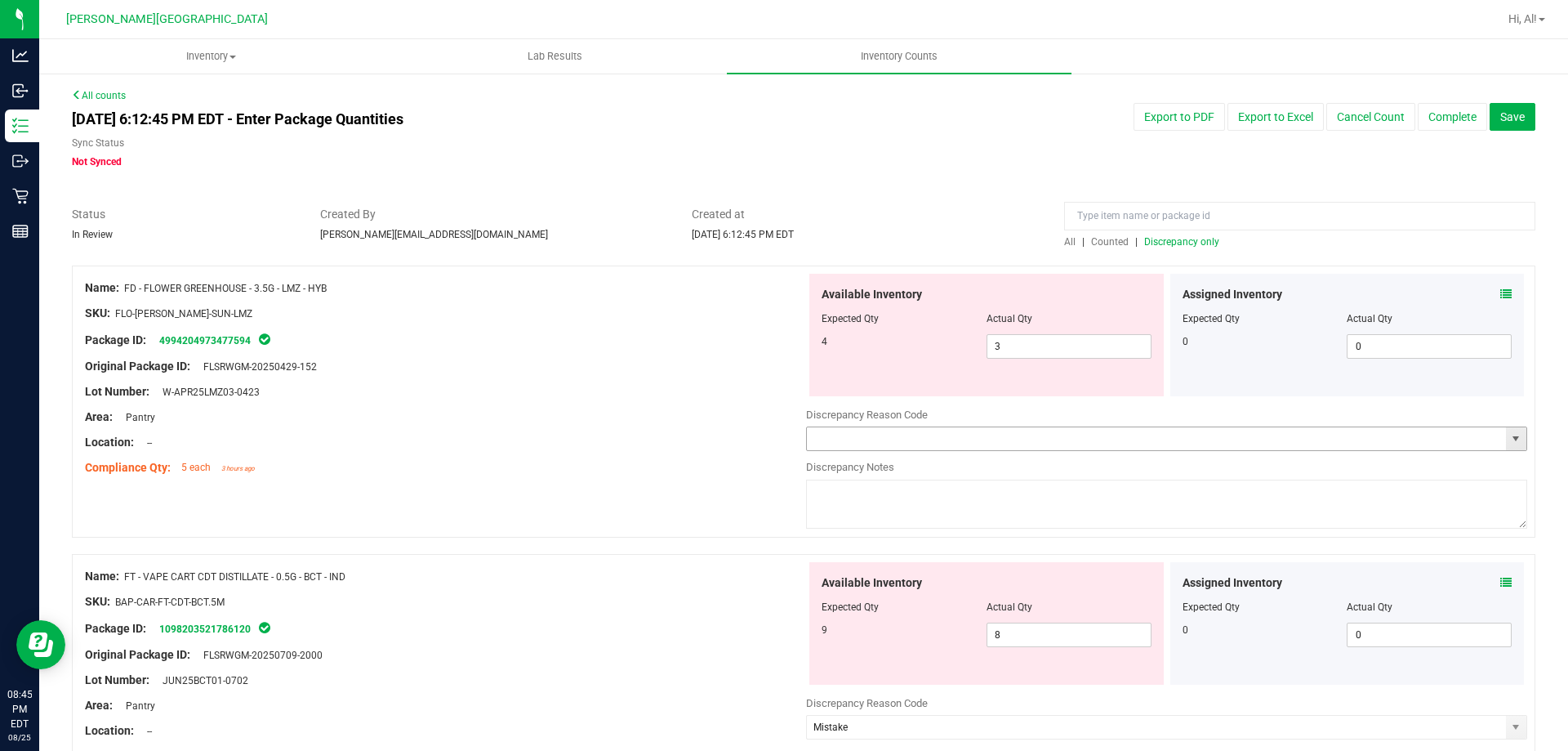
click at [1506, 430] on span "select" at bounding box center [1516, 439] width 21 height 23
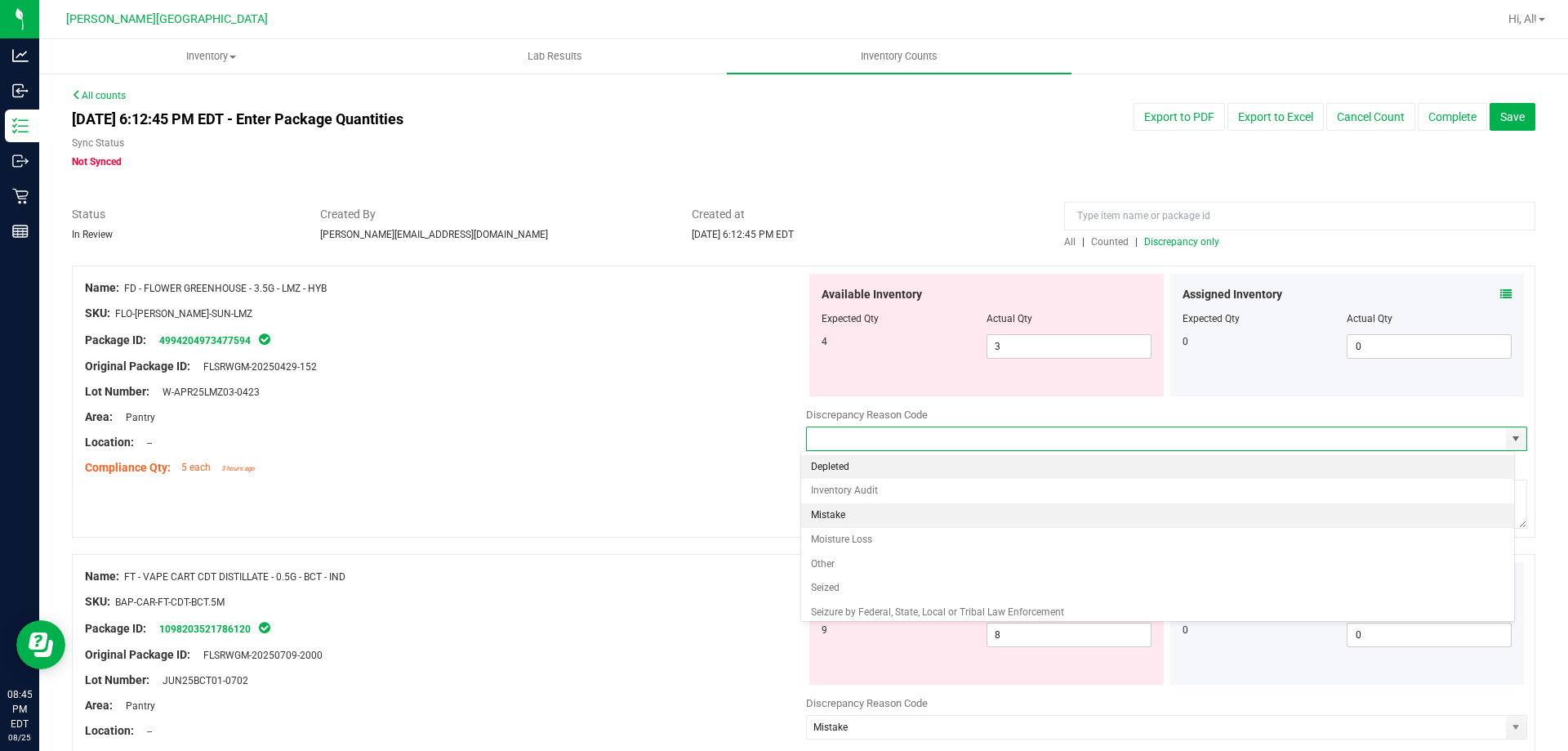
click at [1069, 508] on li "Mistake" at bounding box center [1158, 515] width 714 height 25
type input "Mistake"
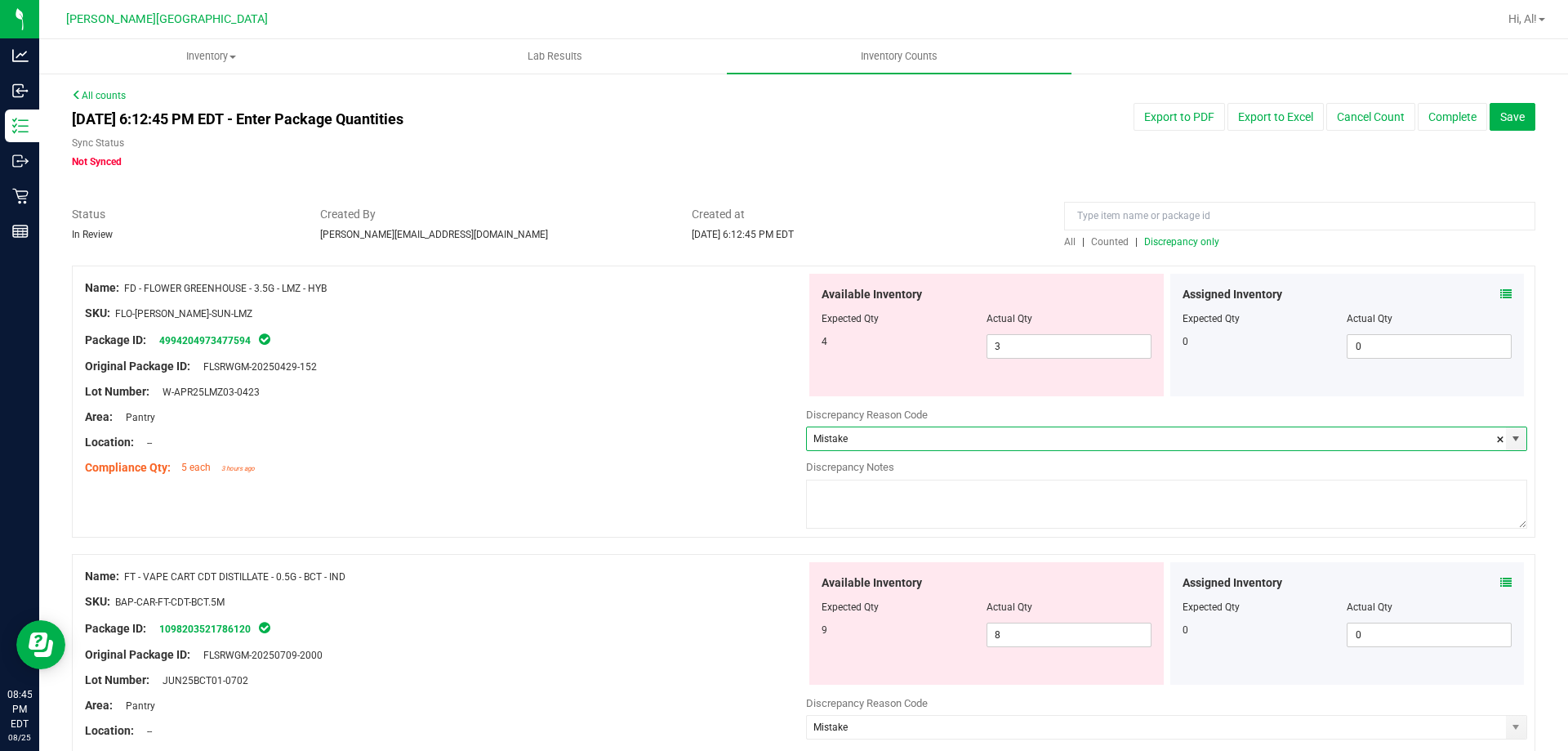
click at [1017, 490] on textarea at bounding box center [1166, 504] width 722 height 49
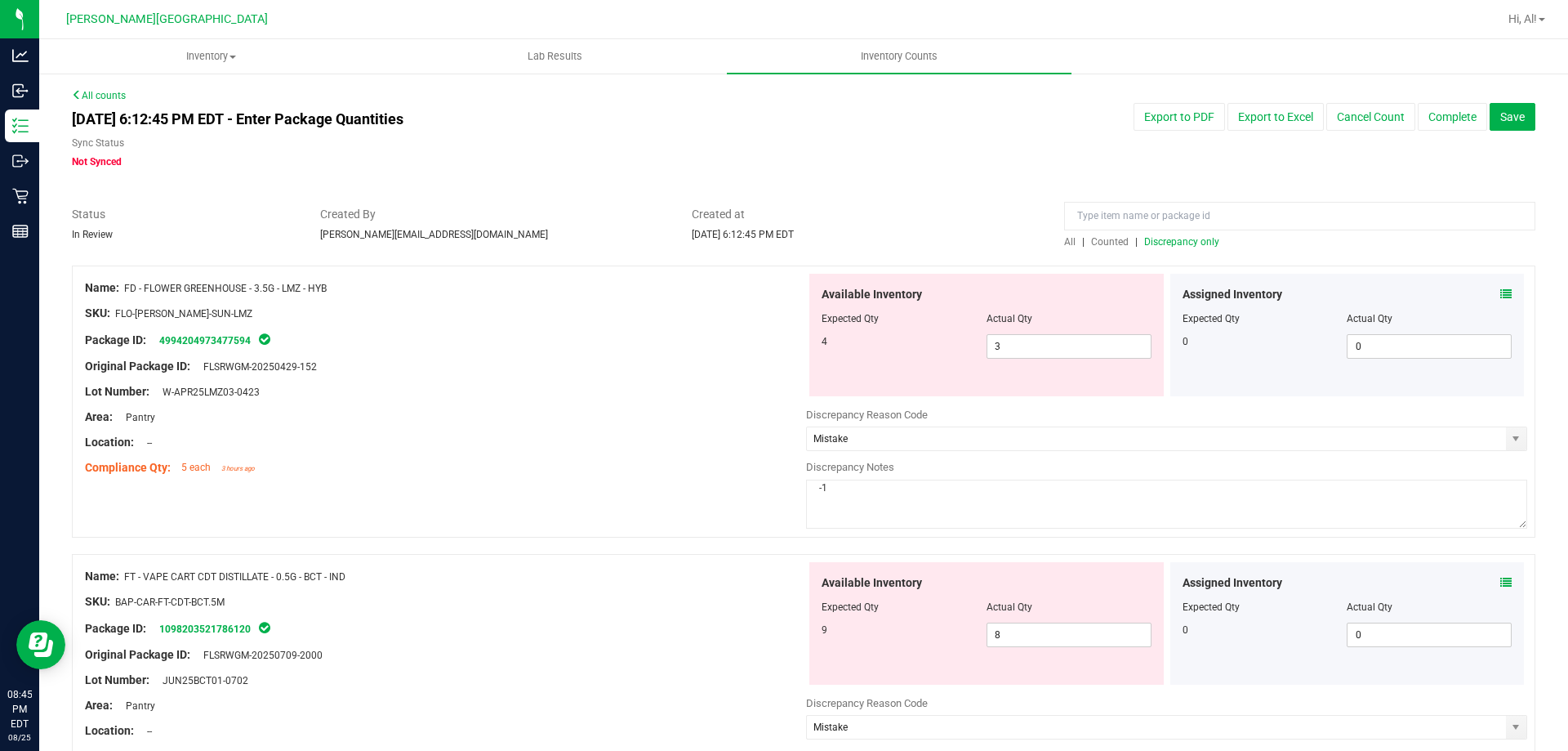
type textarea "-1"
click at [706, 476] on div "Compliance Qty: 5 each 3 hours ago" at bounding box center [445, 467] width 722 height 17
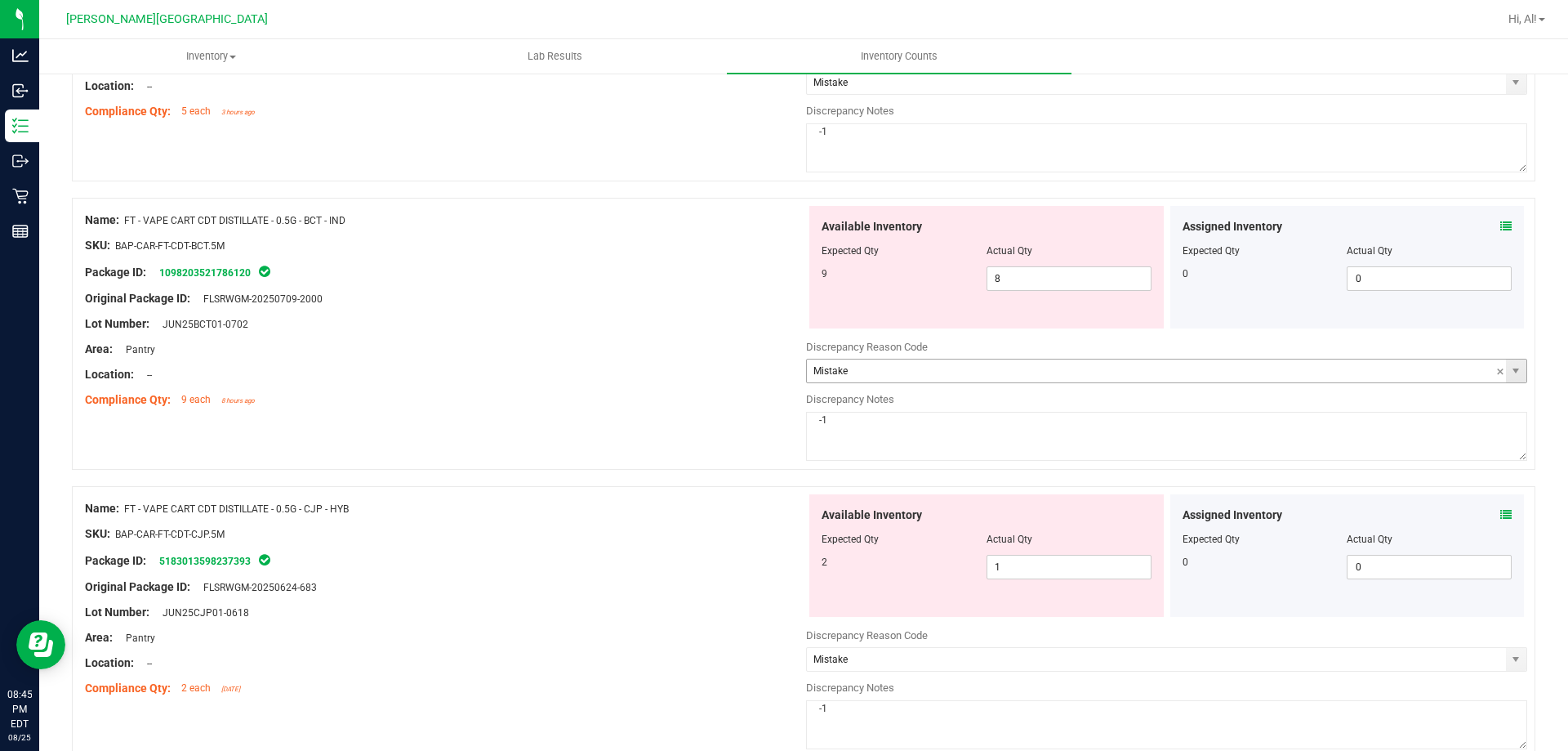
scroll to position [326, 0]
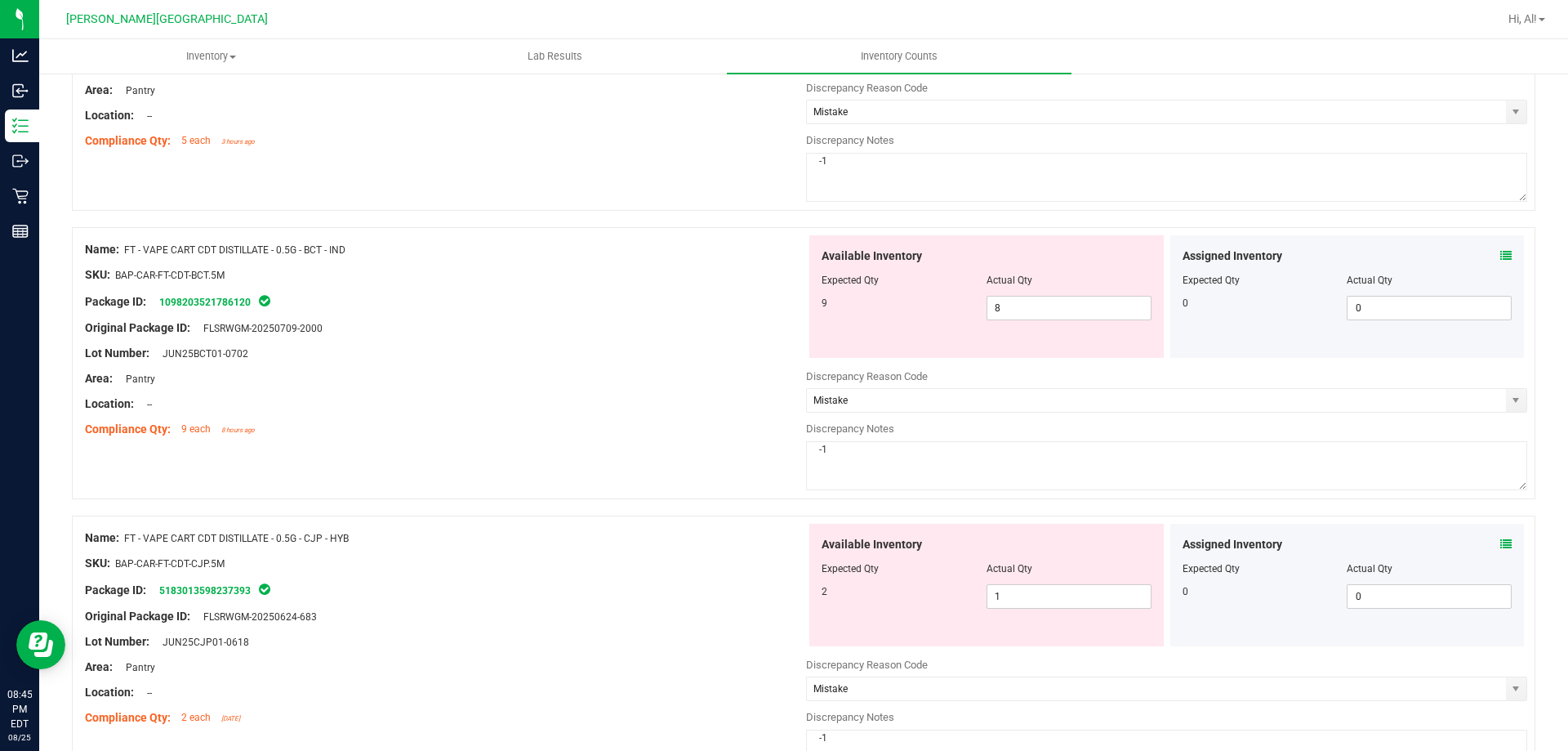
click at [1500, 262] on span at bounding box center [1506, 256] width 11 height 17
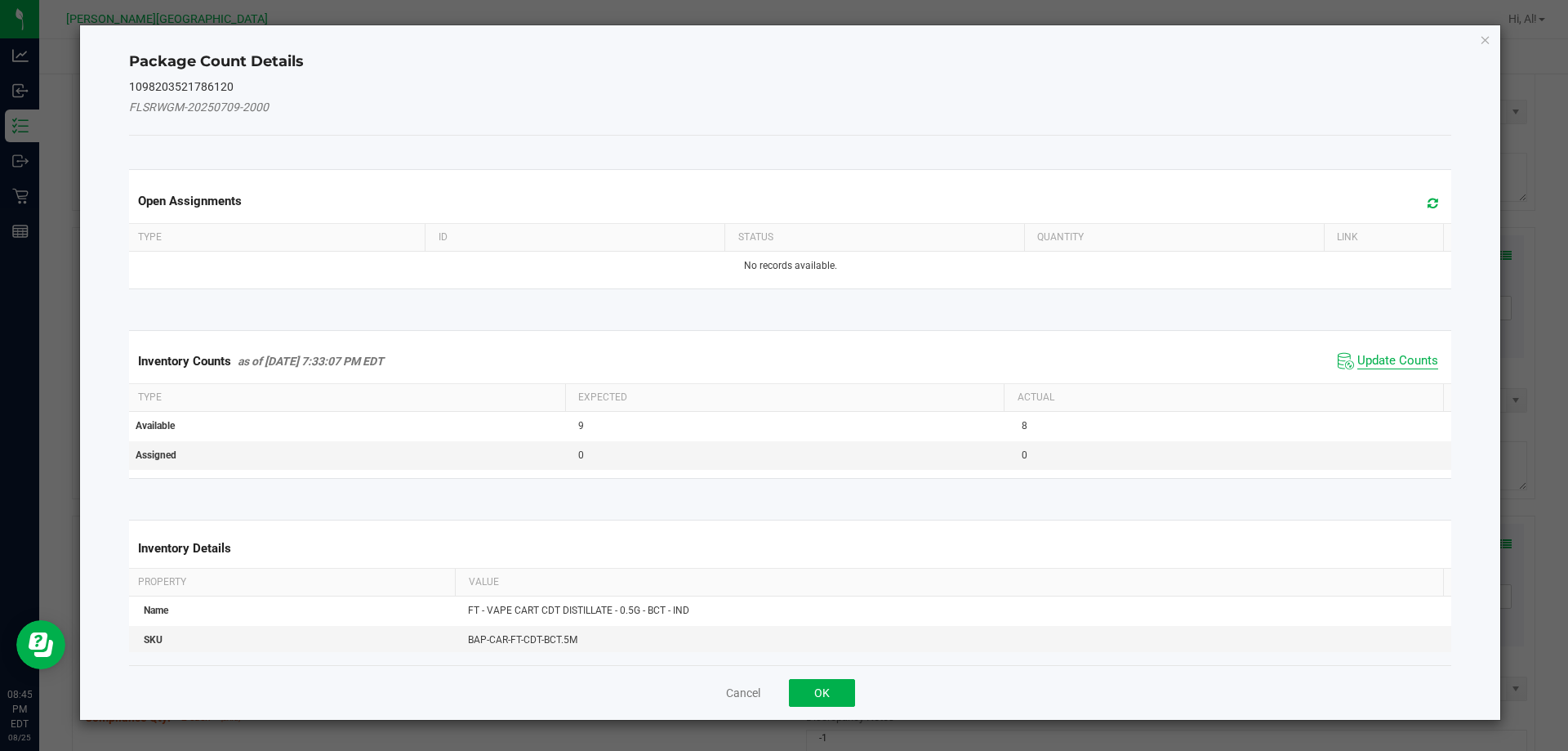
click at [1382, 362] on span "Update Counts" at bounding box center [1397, 360] width 80 height 16
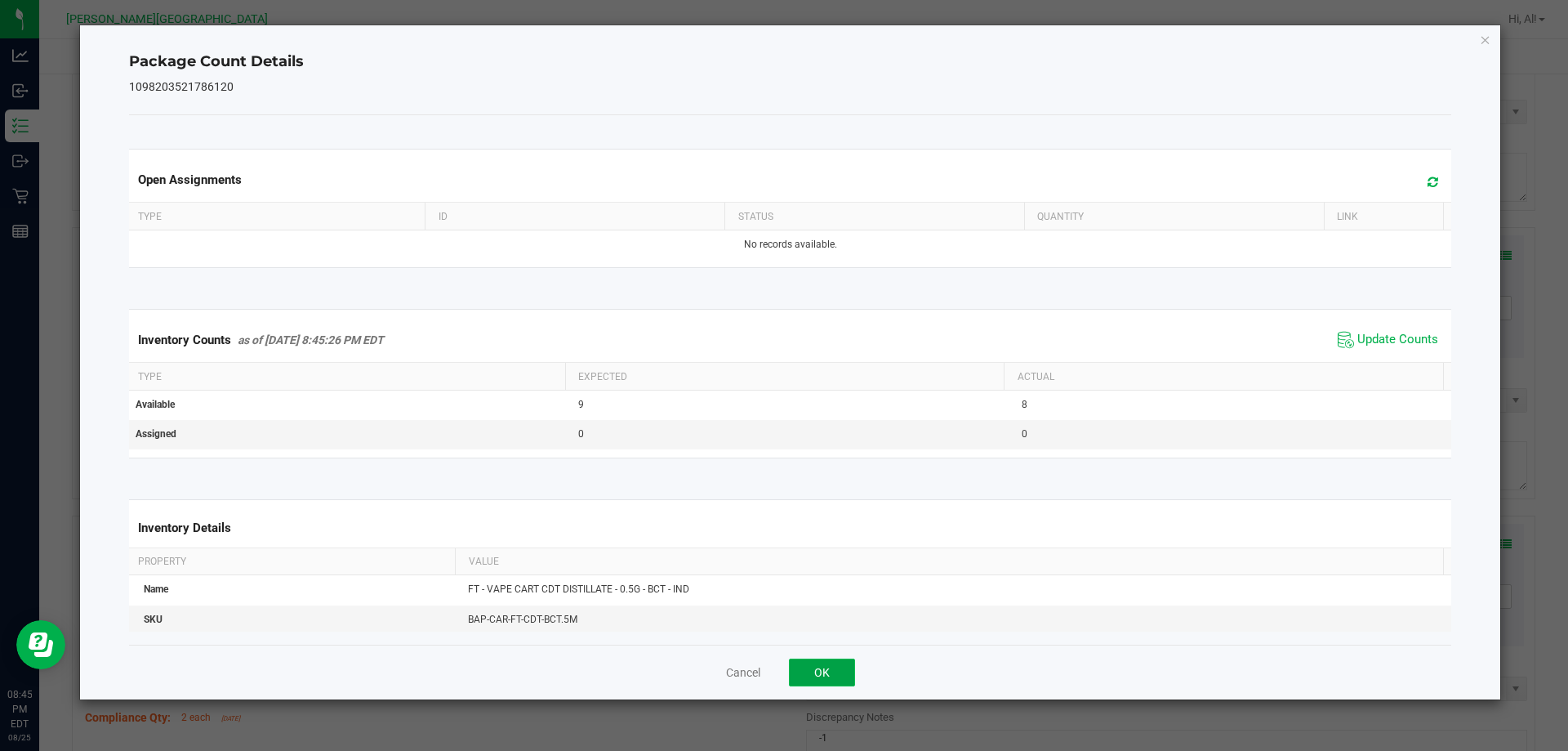
click at [818, 672] on button "OK" at bounding box center [822, 672] width 66 height 27
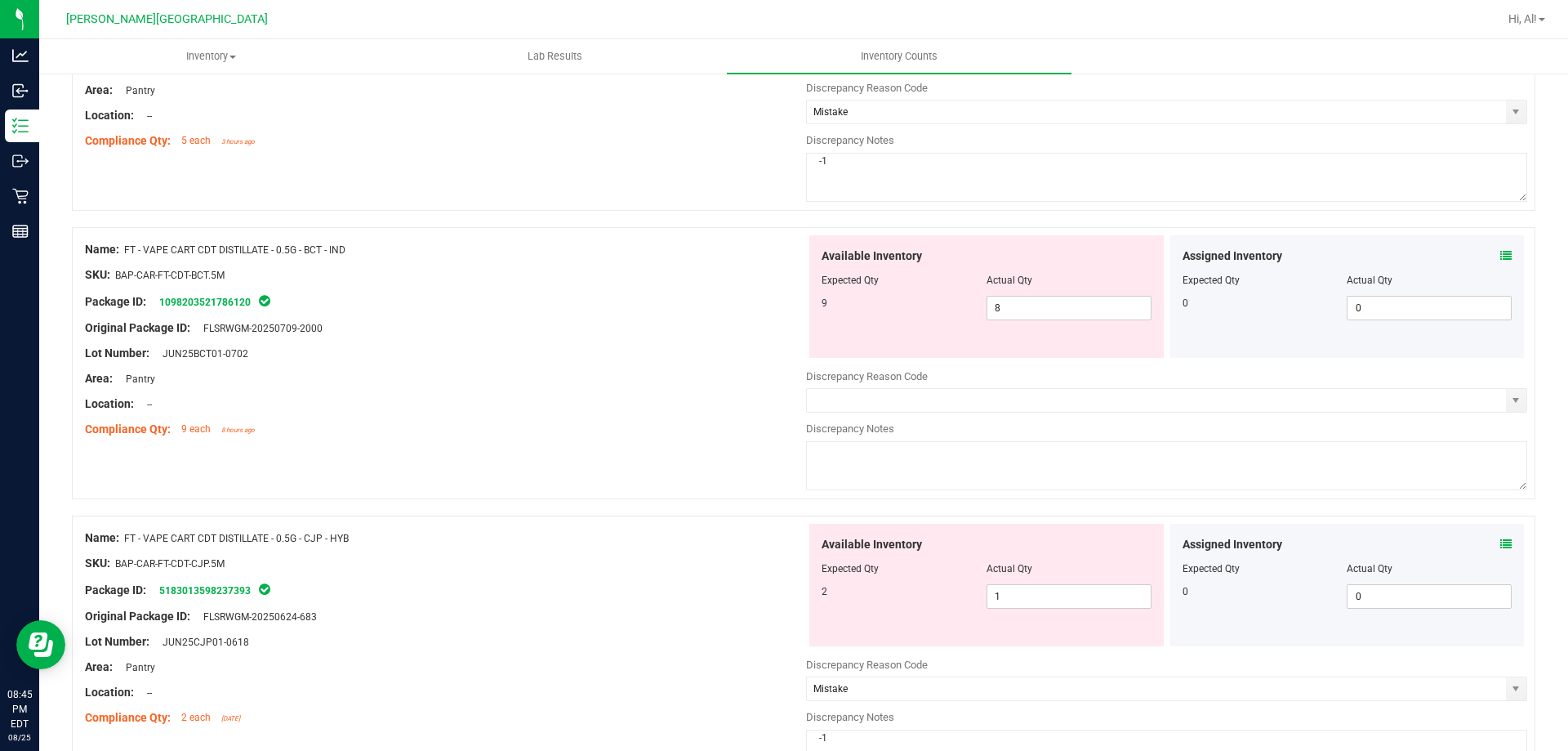
click at [650, 494] on div "Name: FT - VAPE CART CDT DISTILLATE - 0.5G - BCT - IND SKU: BAP-CAR-FT-CDT-BCT.…" at bounding box center [803, 363] width 1463 height 272
click at [1509, 399] on span "select" at bounding box center [1516, 400] width 13 height 13
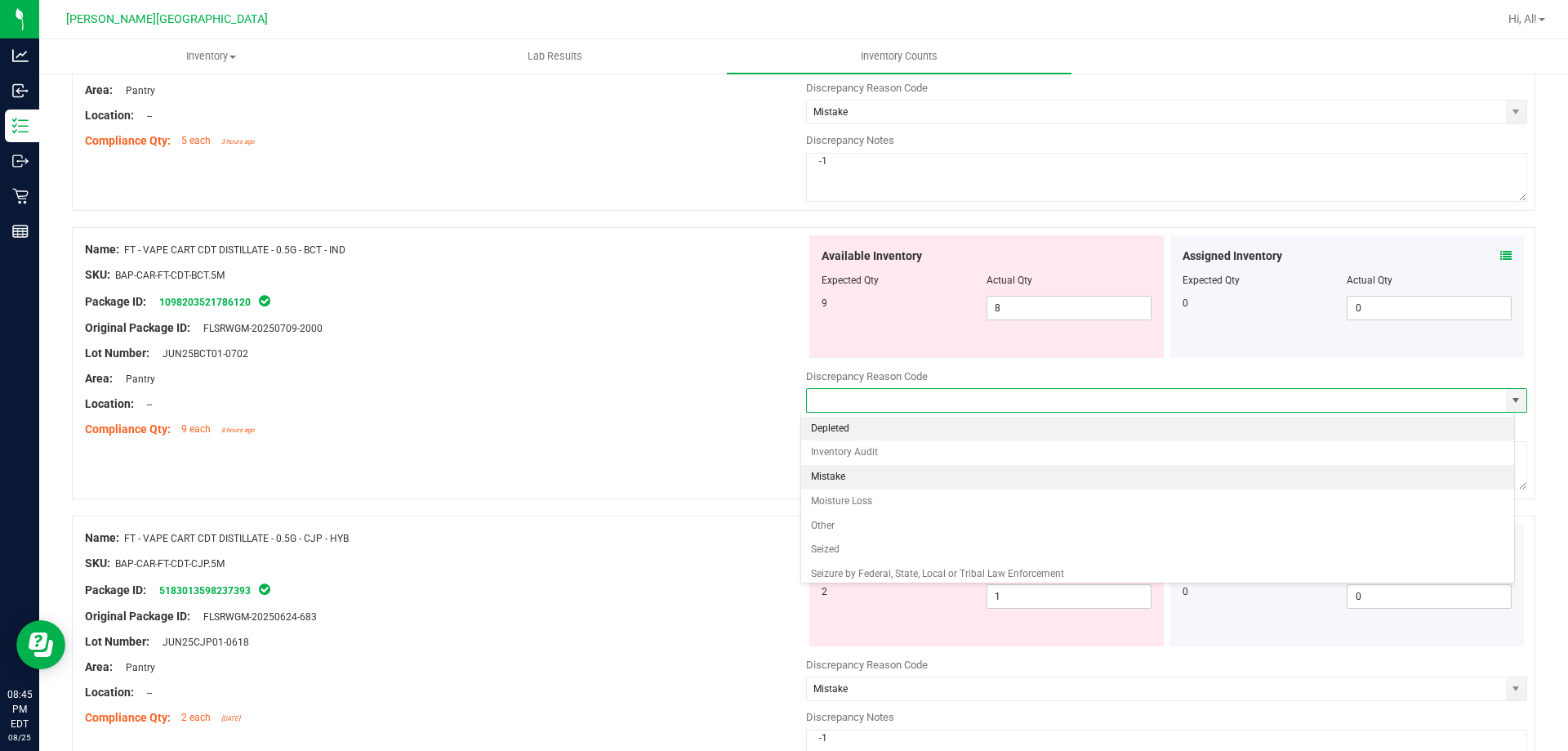
click at [1124, 479] on li "Mistake" at bounding box center [1158, 477] width 714 height 25
type input "Mistake"
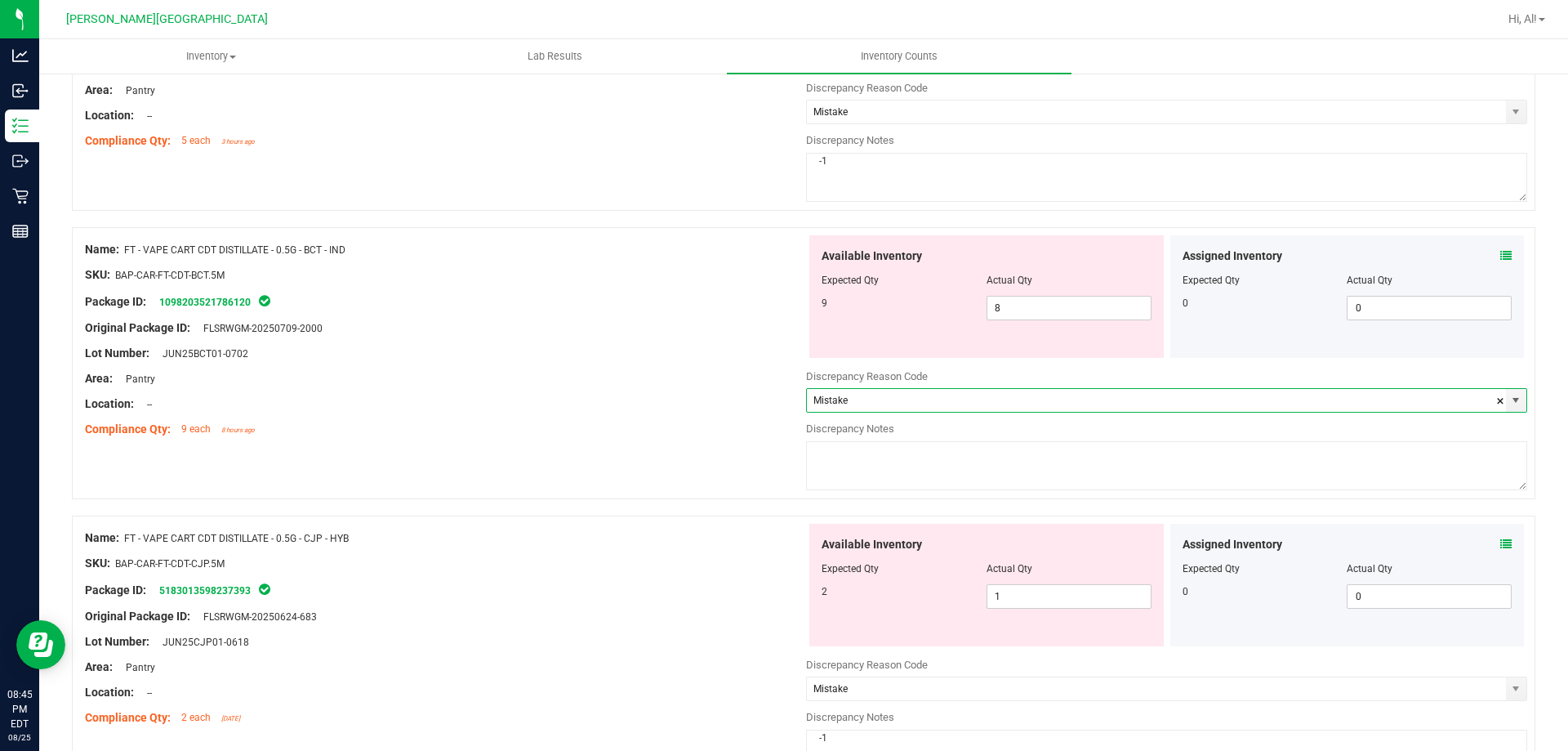
click at [1059, 470] on textarea at bounding box center [1166, 465] width 722 height 49
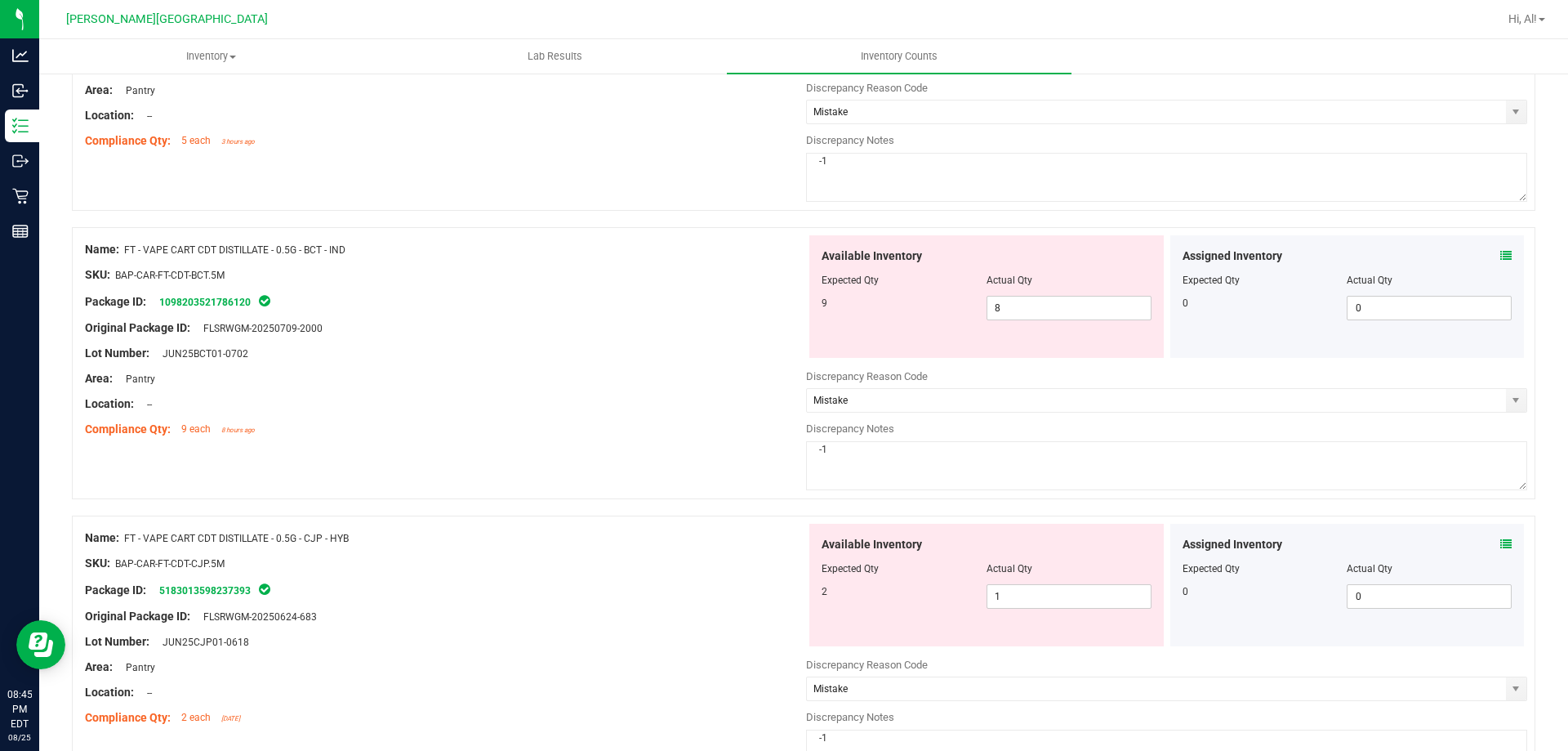
type textarea "-1"
click at [783, 431] on div "Compliance Qty: 9 each 8 hours ago" at bounding box center [445, 429] width 722 height 17
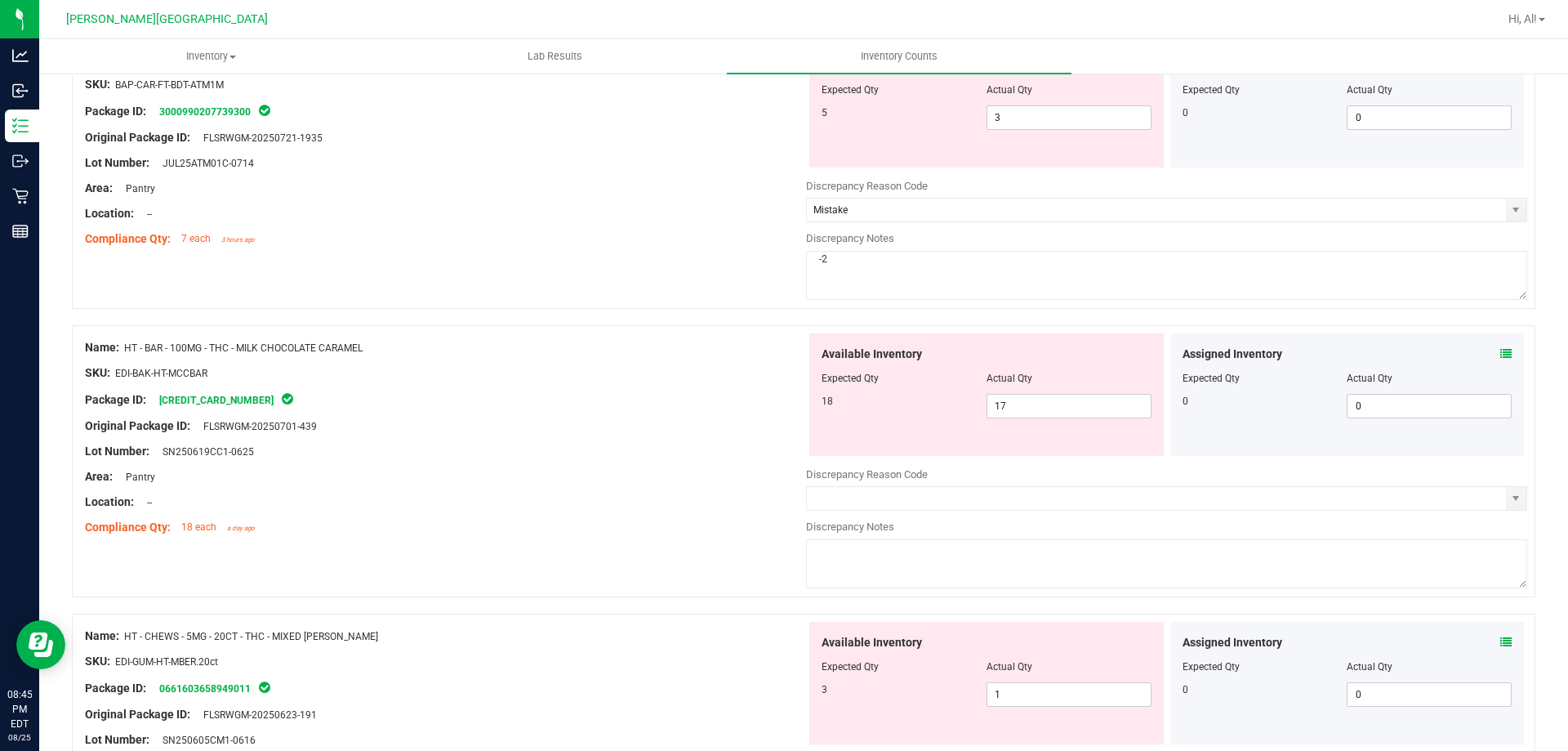
scroll to position [1960, 0]
click at [1509, 500] on span "select" at bounding box center [1516, 497] width 13 height 13
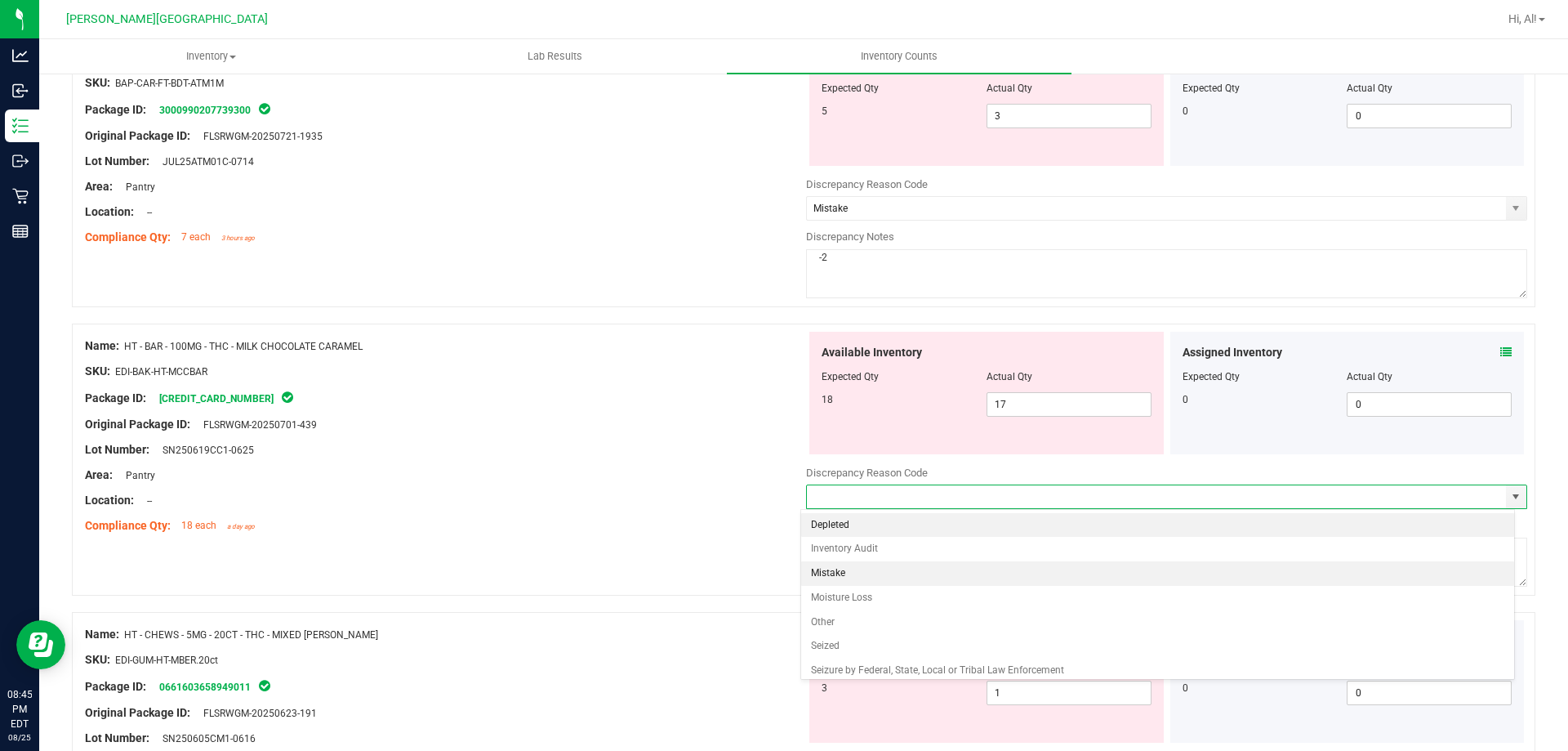
click at [1152, 568] on li "Mistake" at bounding box center [1158, 573] width 714 height 25
type input "Mistake"
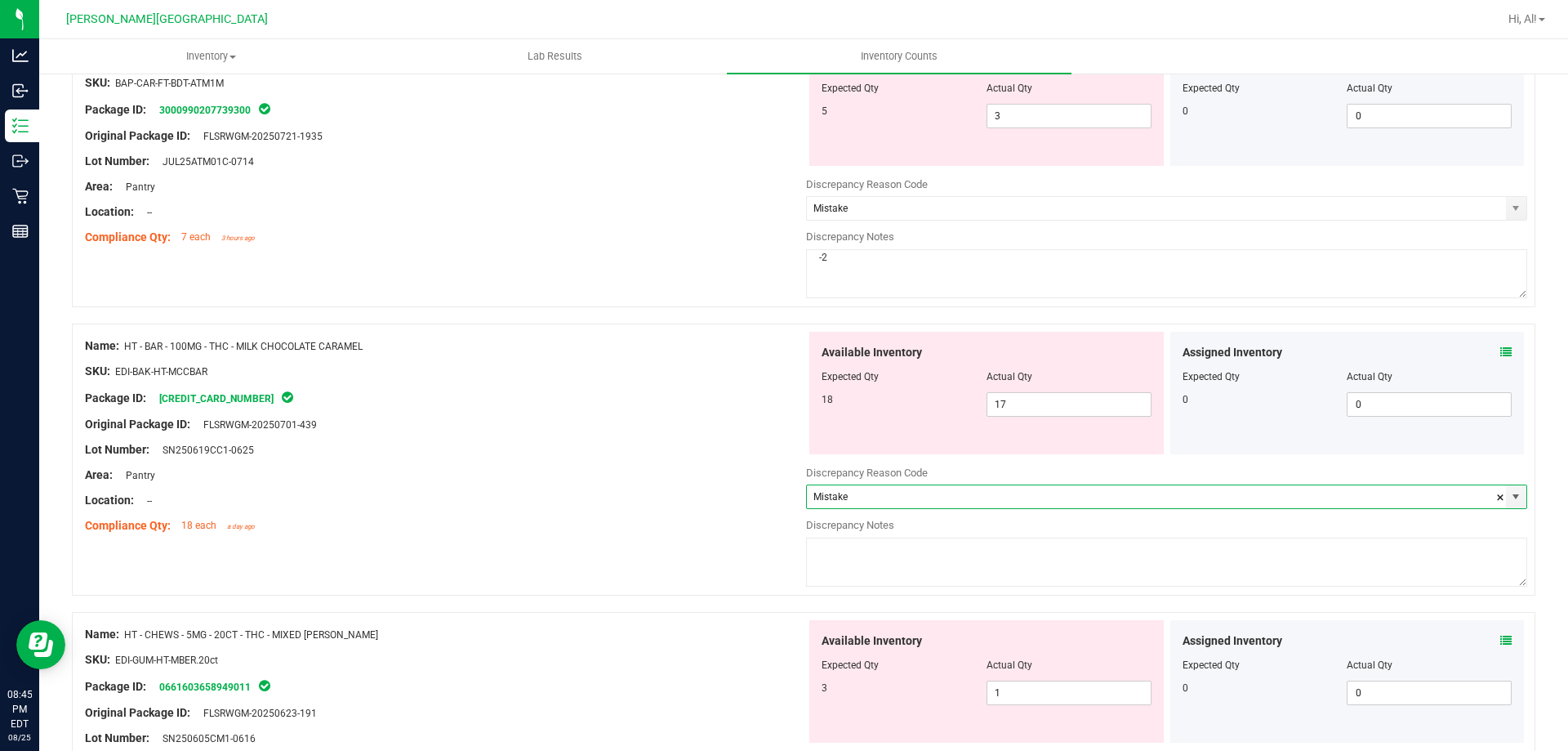
click at [1078, 553] on textarea at bounding box center [1166, 562] width 722 height 49
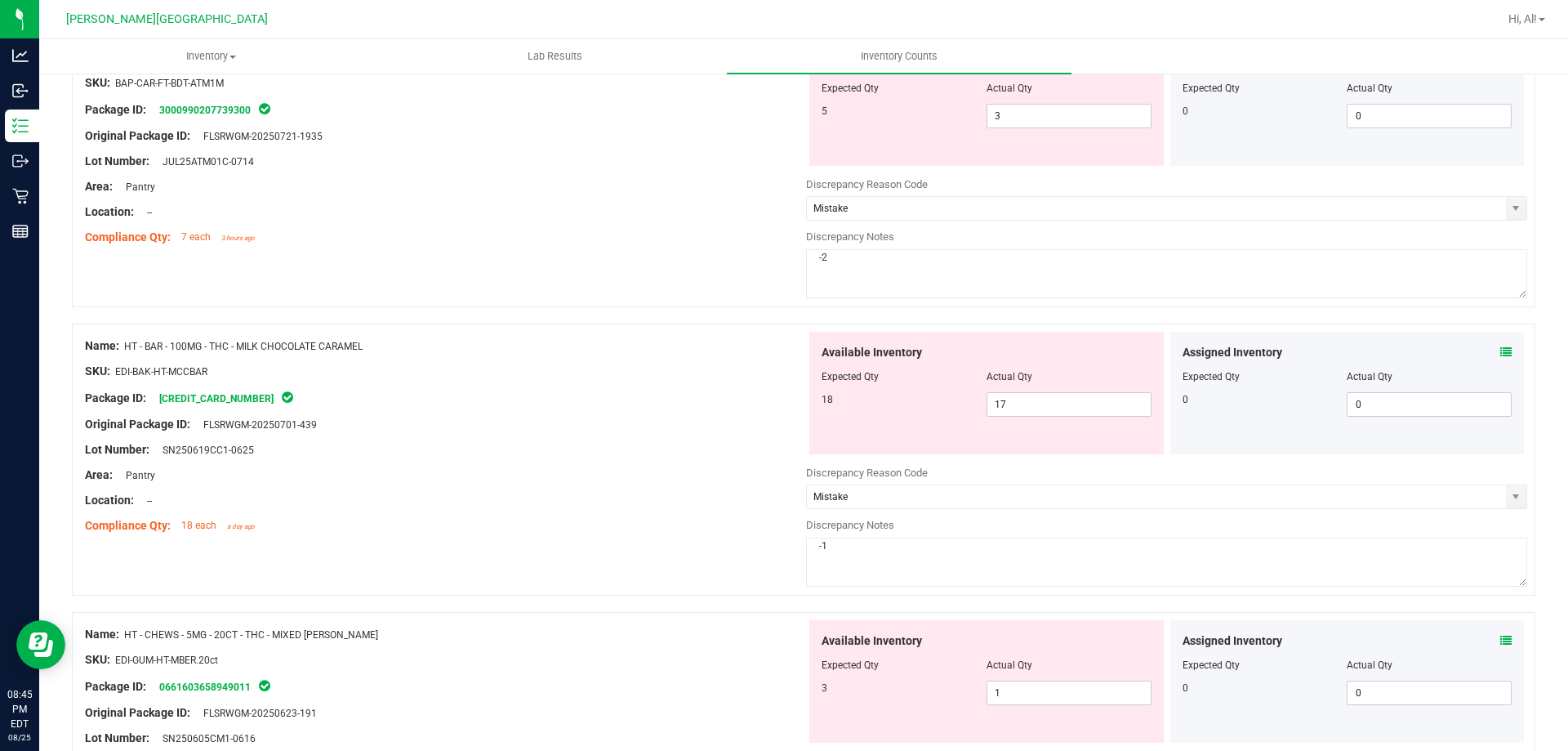
type textarea "-1"
click at [777, 525] on div "Compliance Qty: 18 each a day ago" at bounding box center [445, 526] width 722 height 17
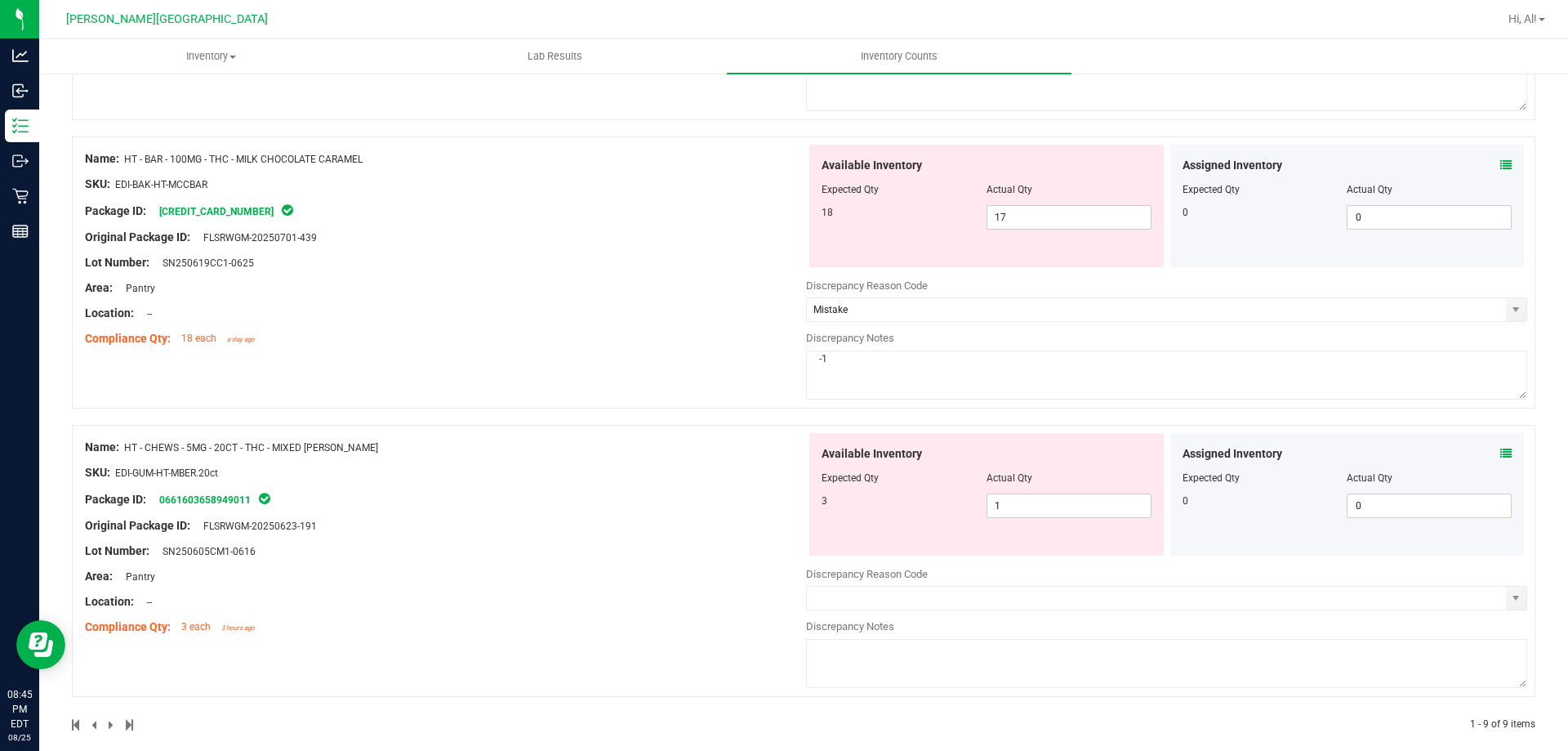
scroll to position [2165, 0]
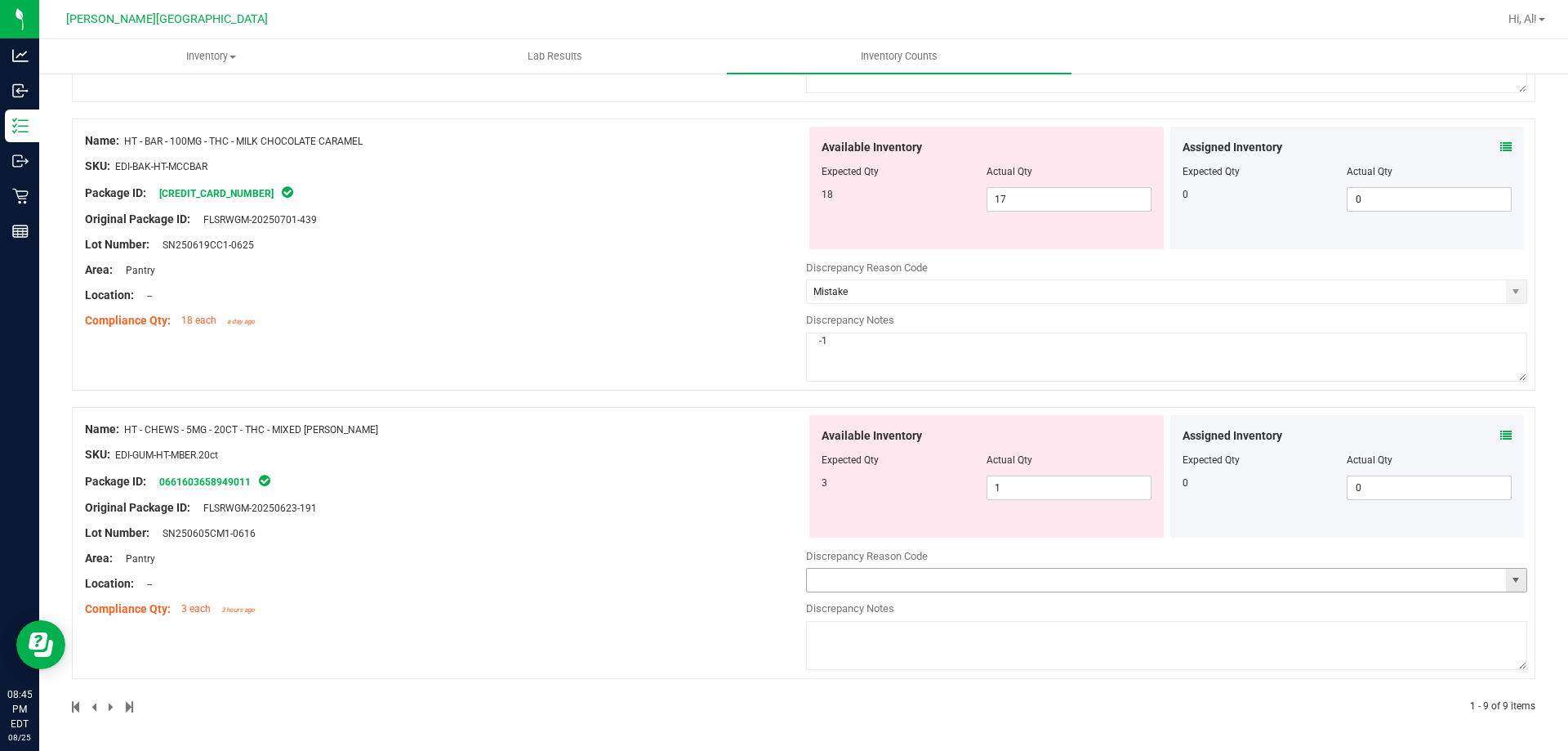
click at [1506, 571] on span "select" at bounding box center [1516, 580] width 21 height 23
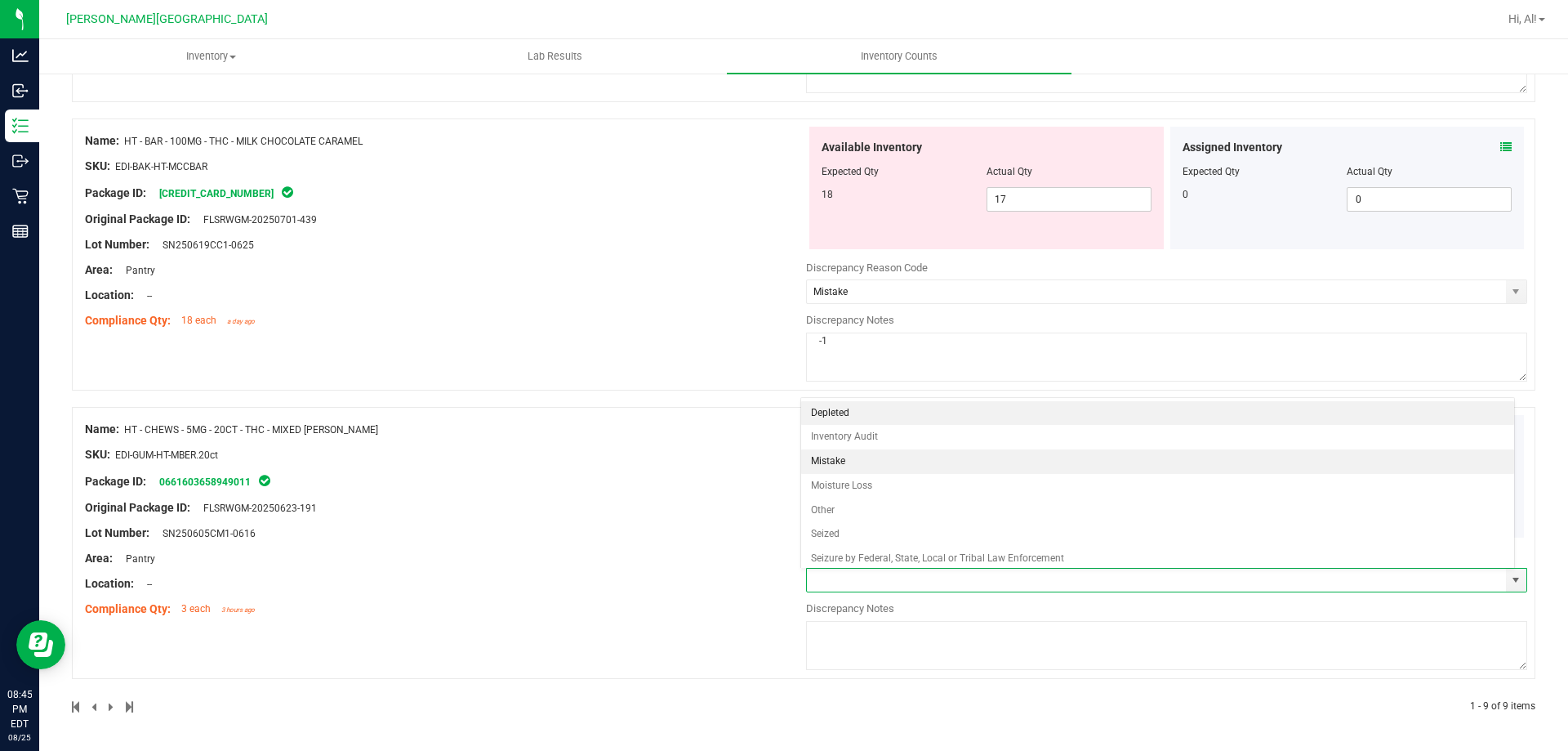
click at [1127, 464] on li "Mistake" at bounding box center [1158, 462] width 714 height 25
type input "Mistake"
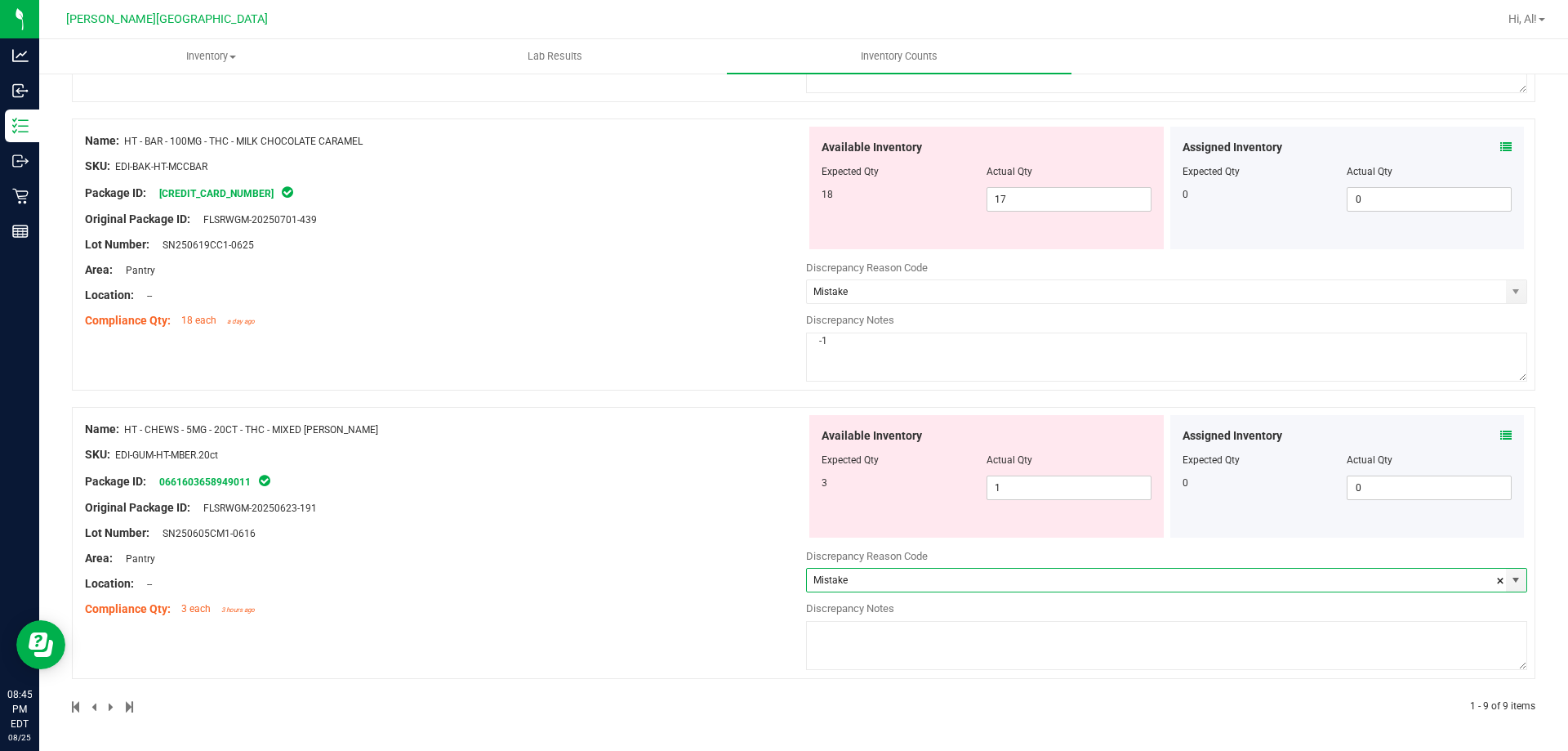
click at [985, 640] on textarea at bounding box center [1166, 645] width 722 height 49
type textarea "-2"
click at [686, 603] on div "Compliance Qty: 3 each 3 hours ago" at bounding box center [445, 609] width 722 height 17
click at [714, 584] on div "Location: --" at bounding box center [445, 584] width 722 height 17
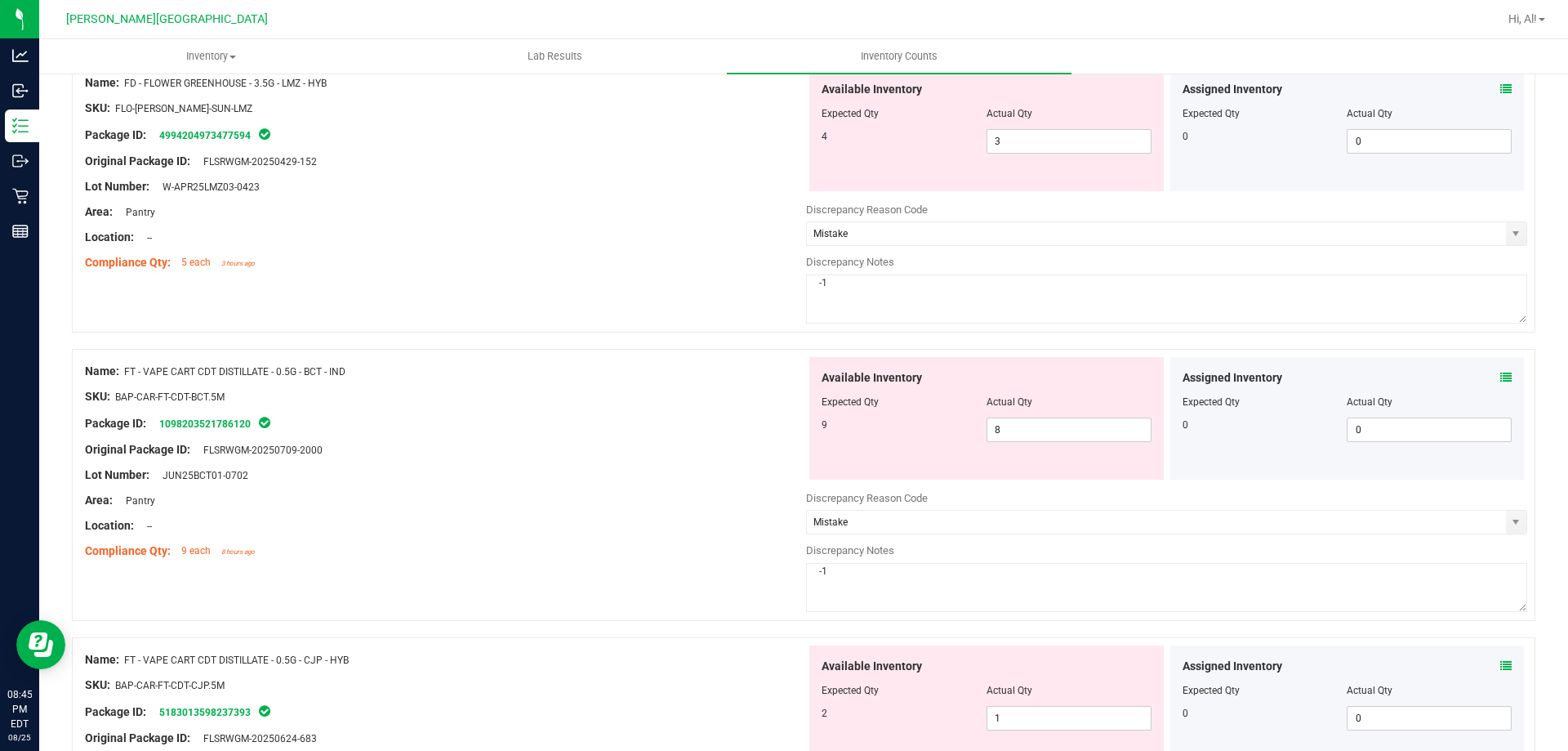
scroll to position [0, 0]
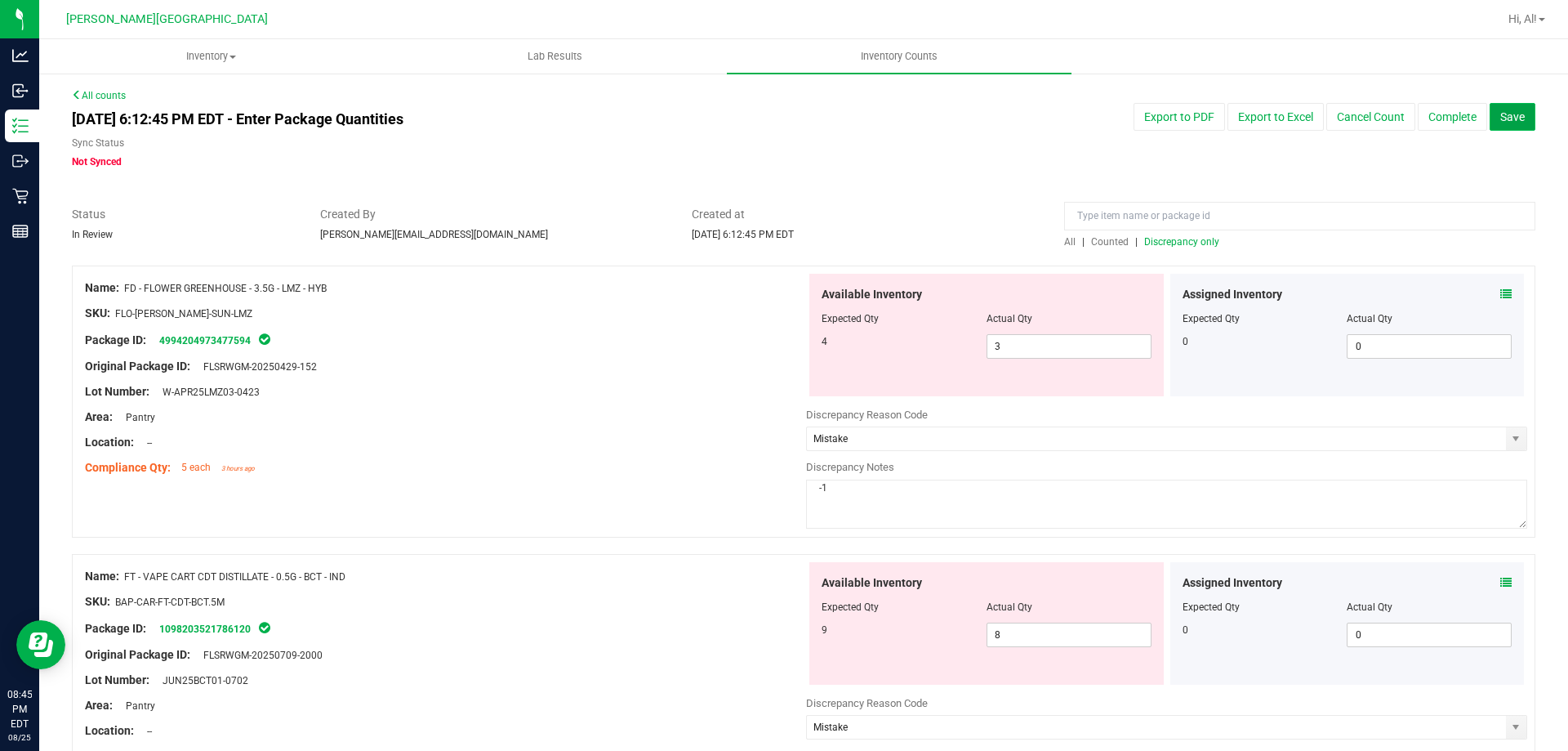
click at [1490, 123] on button "Save" at bounding box center [1512, 116] width 45 height 27
